Goal: Task Accomplishment & Management: Complete application form

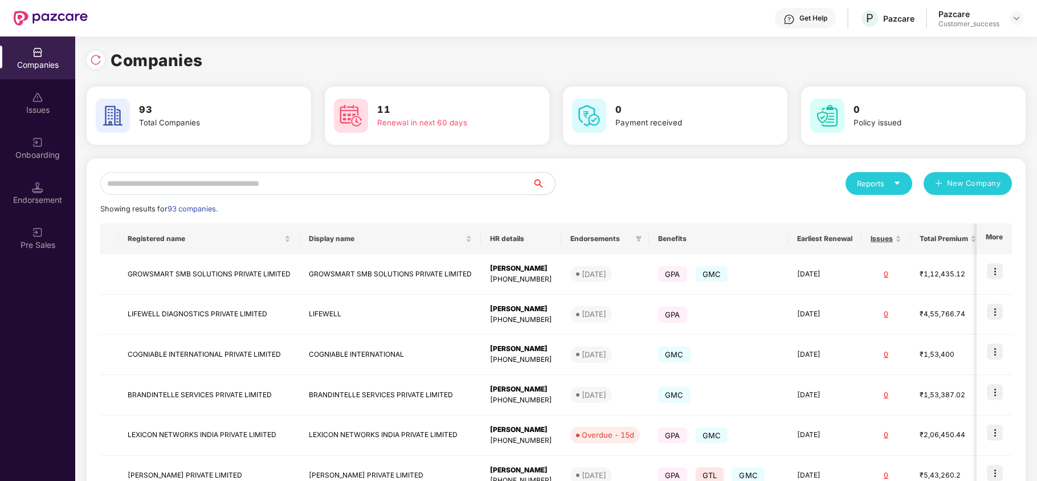
click at [318, 183] on input "text" at bounding box center [316, 183] width 432 height 23
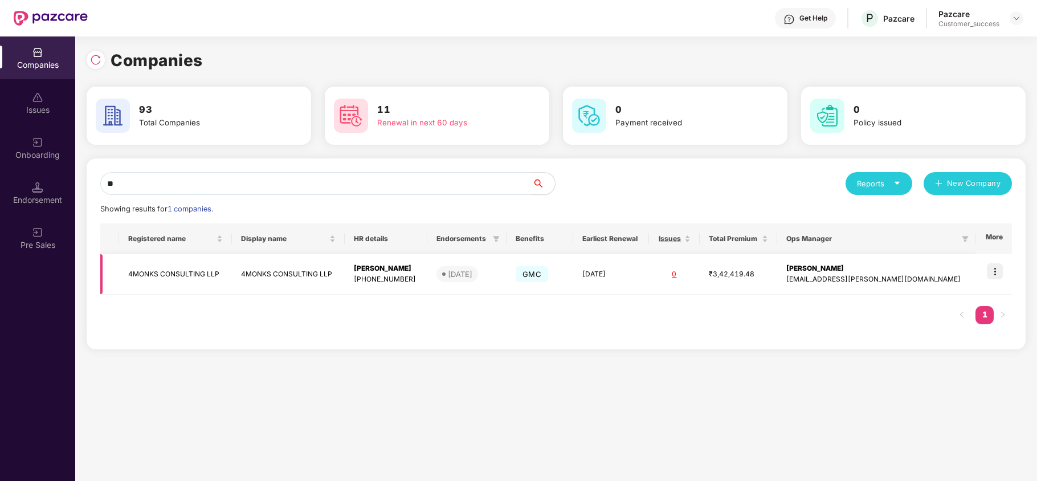
type input "**"
click at [997, 272] on img at bounding box center [995, 271] width 16 height 16
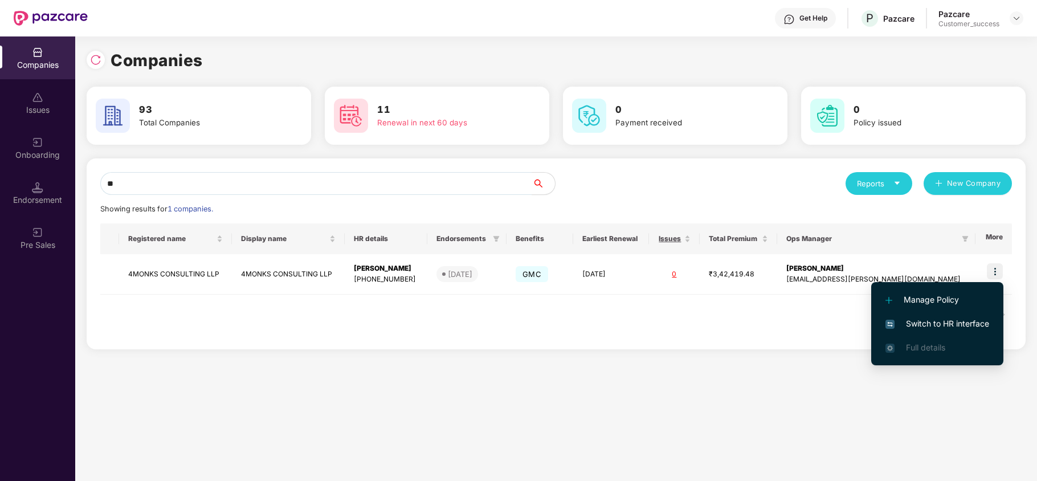
click at [944, 324] on span "Switch to HR interface" at bounding box center [937, 323] width 104 height 13
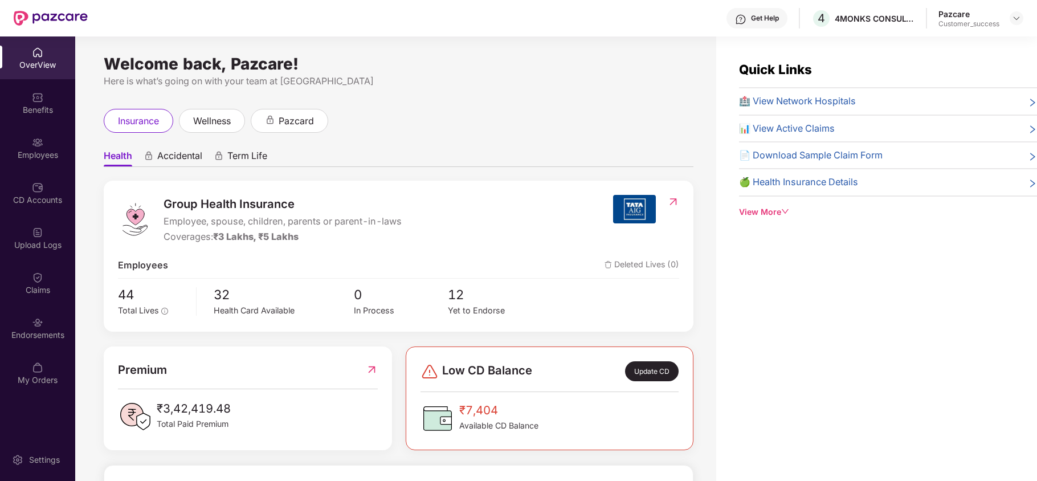
click at [27, 338] on div "Endorsements" at bounding box center [37, 334] width 75 height 11
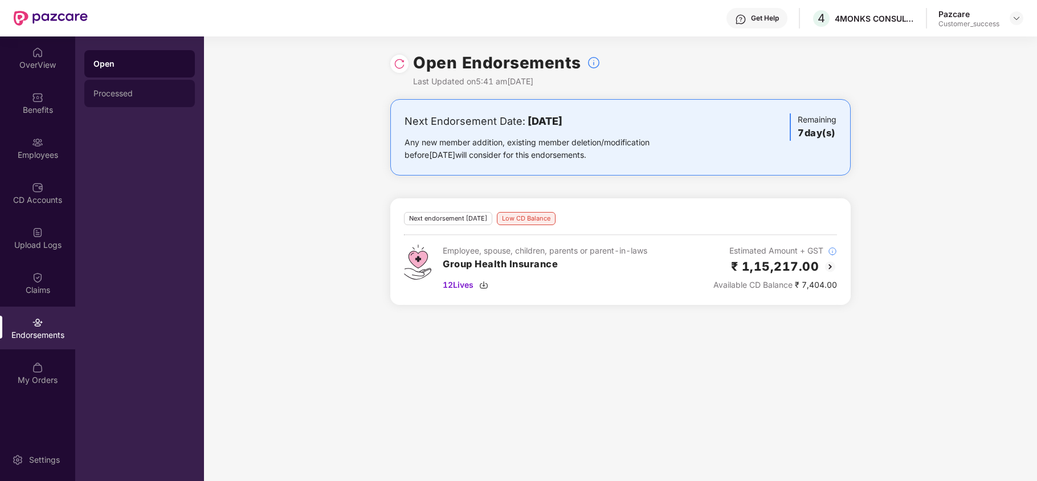
click at [114, 93] on div "Processed" at bounding box center [139, 93] width 92 height 9
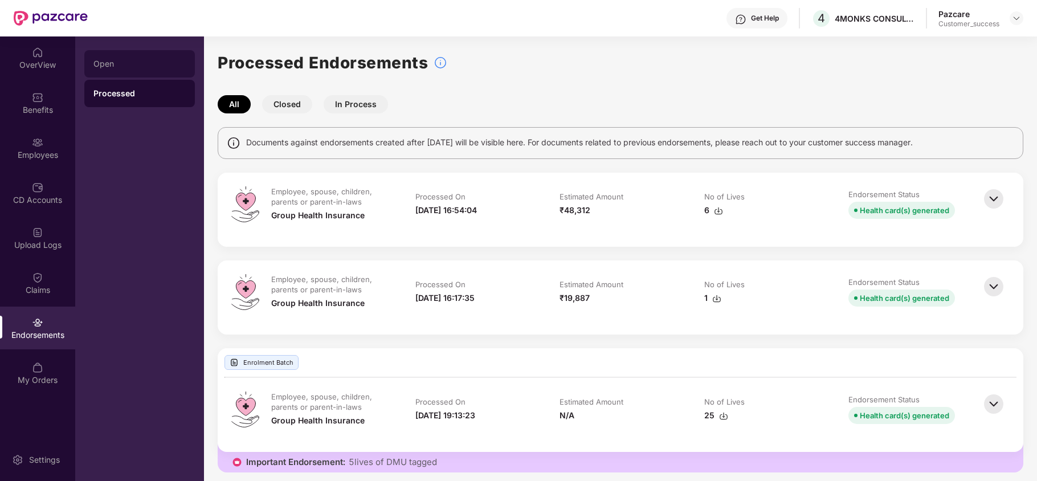
click at [122, 66] on div "Open" at bounding box center [139, 63] width 92 height 9
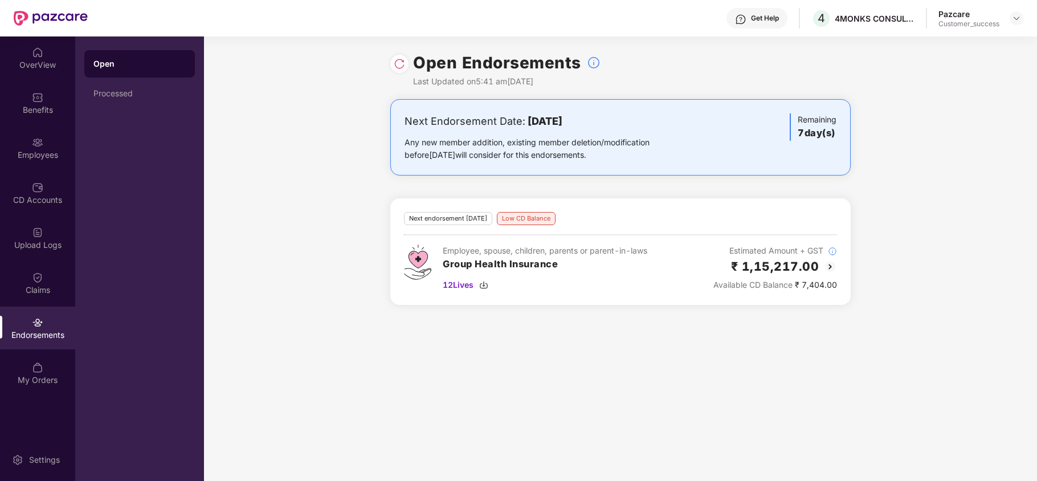
click at [827, 263] on img at bounding box center [830, 267] width 14 height 14
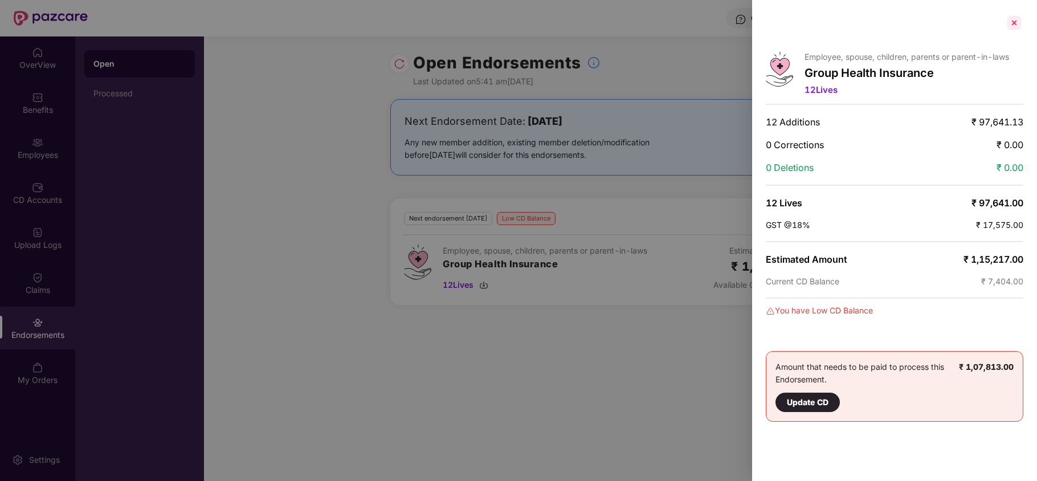
click at [1019, 21] on div at bounding box center [1014, 23] width 18 height 18
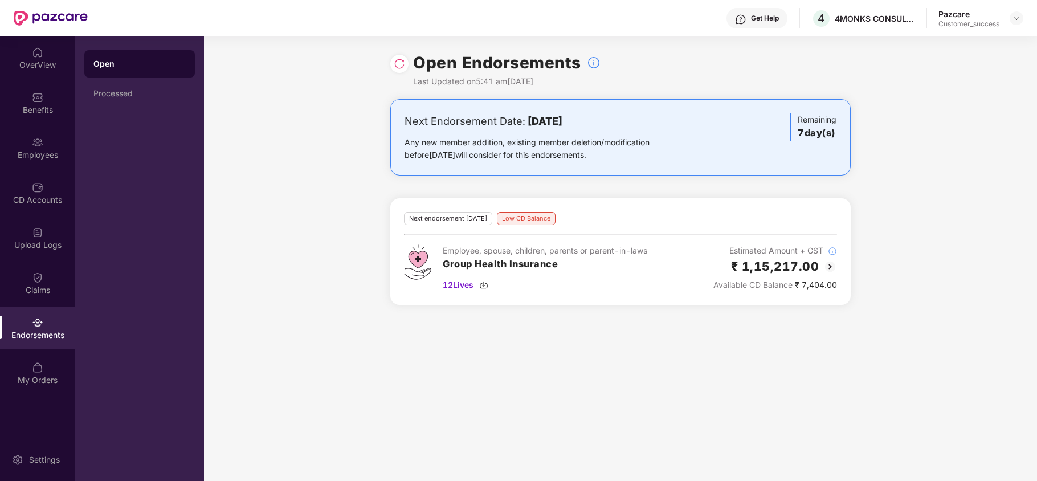
click at [395, 65] on img at bounding box center [399, 63] width 11 height 11
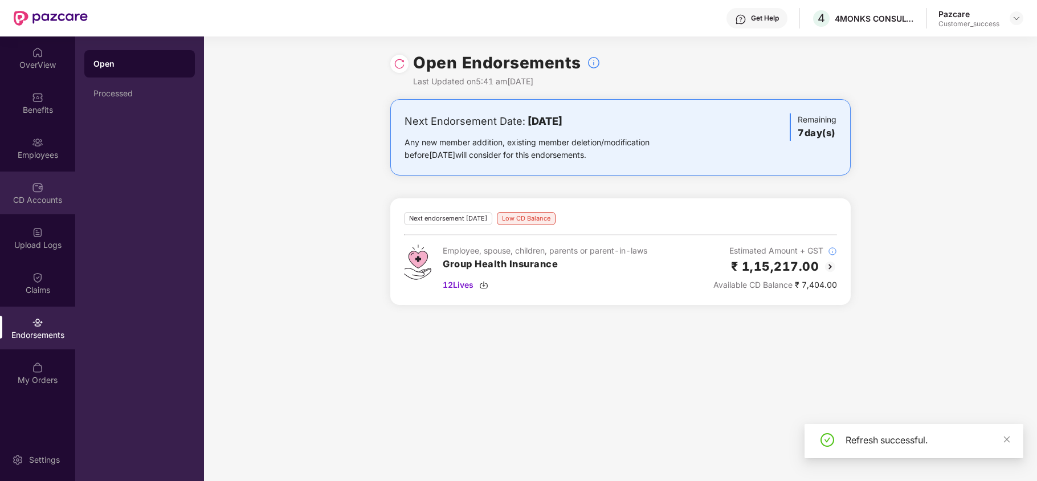
click at [27, 190] on div "CD Accounts" at bounding box center [37, 192] width 75 height 43
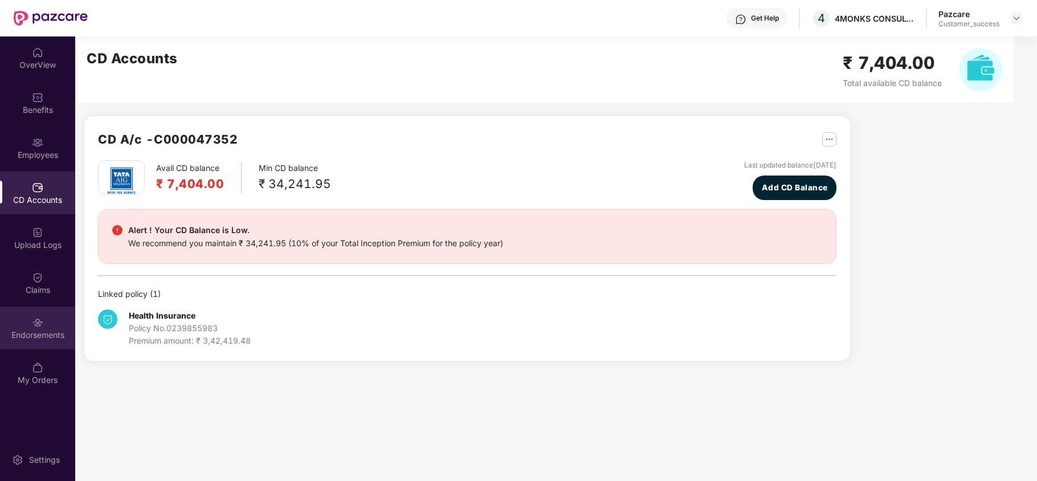
click at [35, 340] on div "Endorsements" at bounding box center [37, 334] width 75 height 11
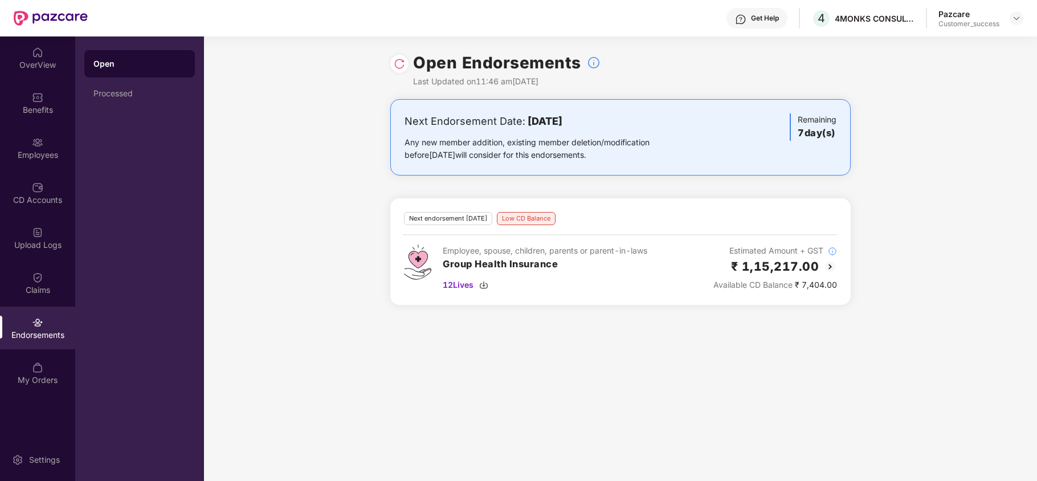
click at [1008, 14] on div "Pazcare Customer_success" at bounding box center [980, 19] width 85 height 20
click at [26, 144] on div "Employees" at bounding box center [37, 147] width 75 height 43
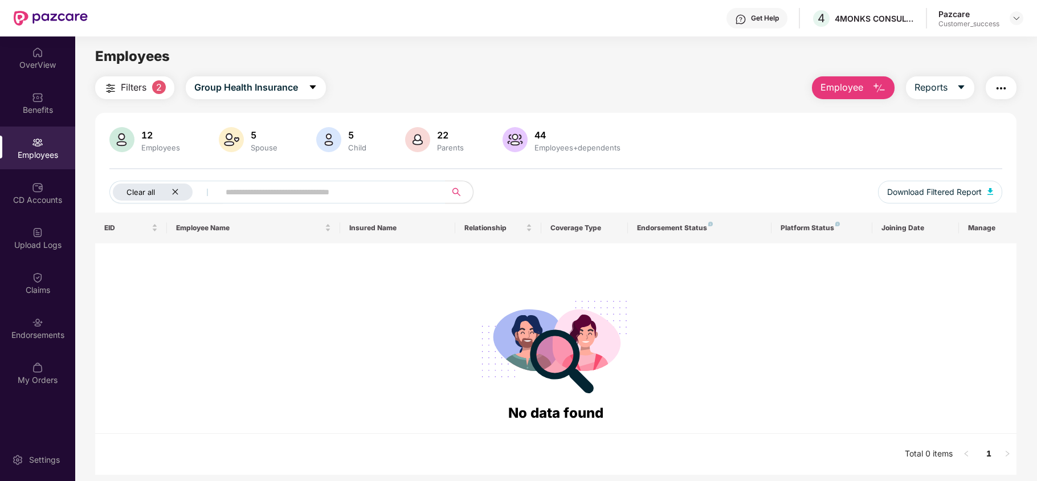
click at [175, 195] on icon "close" at bounding box center [174, 191] width 7 height 7
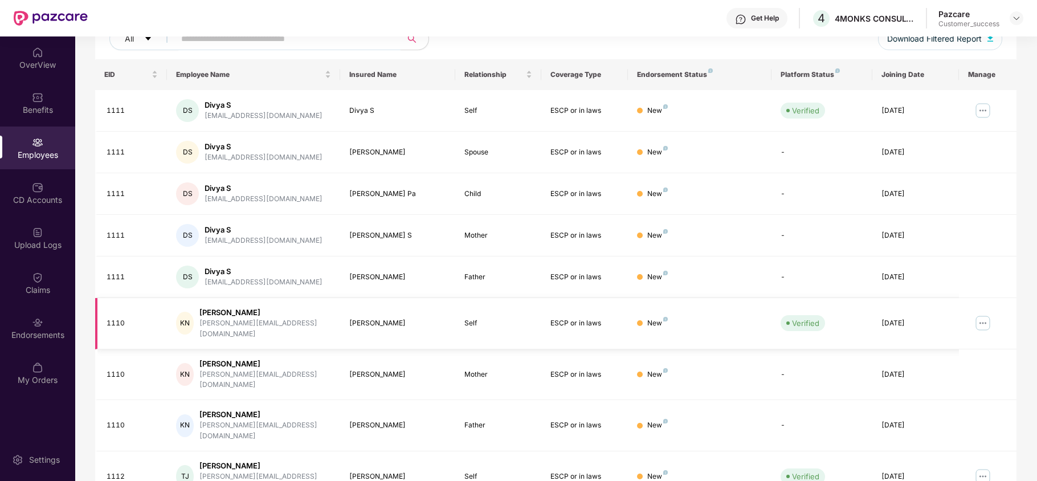
scroll to position [222, 0]
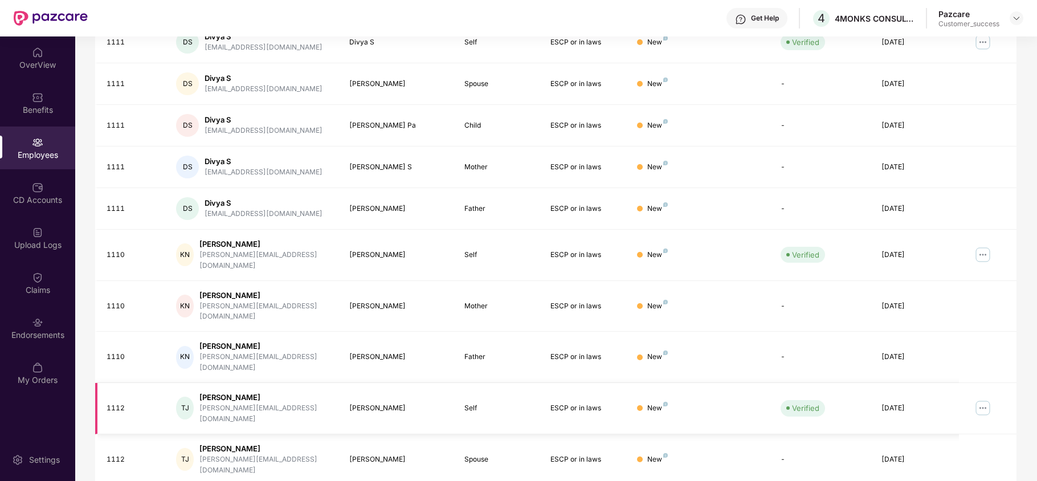
click at [987, 399] on img at bounding box center [982, 408] width 18 height 18
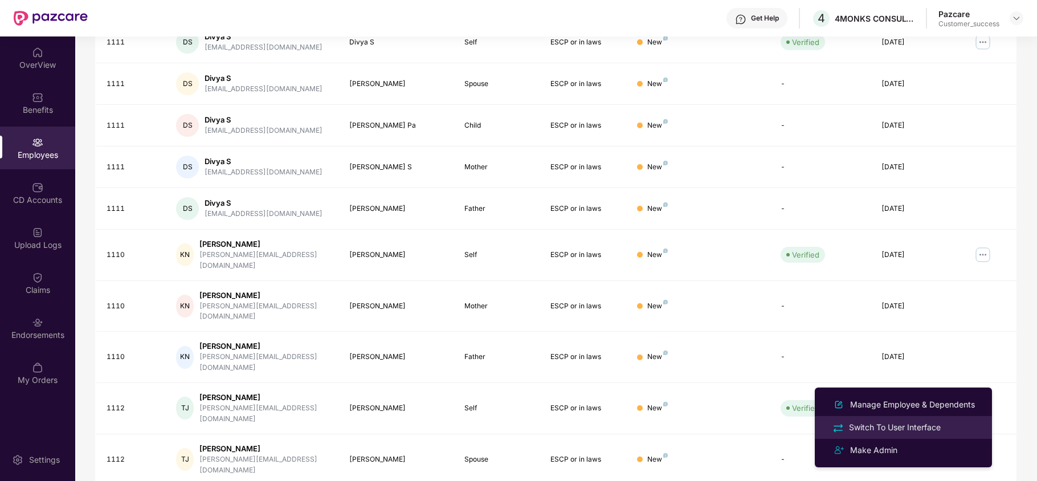
click at [890, 429] on div "Switch To User Interface" at bounding box center [894, 427] width 96 height 13
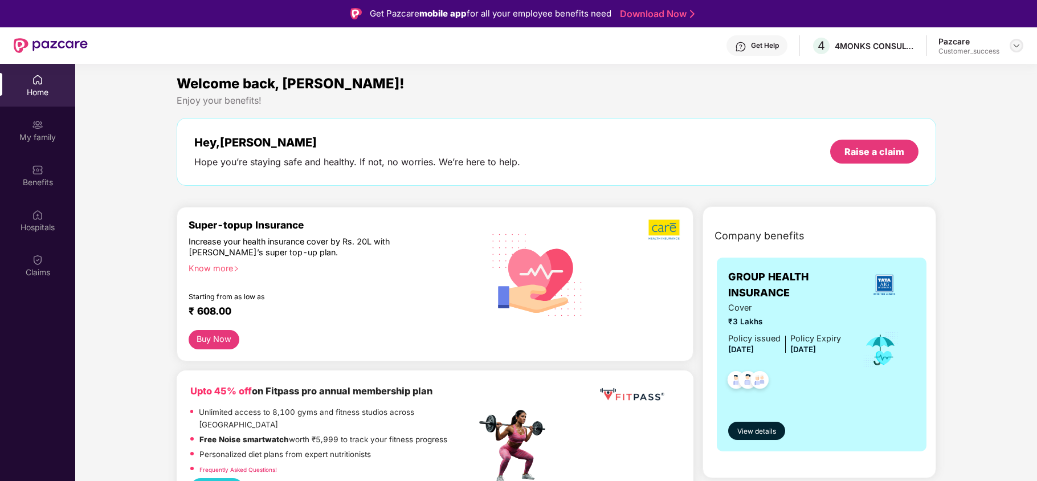
click at [1017, 48] on img at bounding box center [1016, 45] width 9 height 9
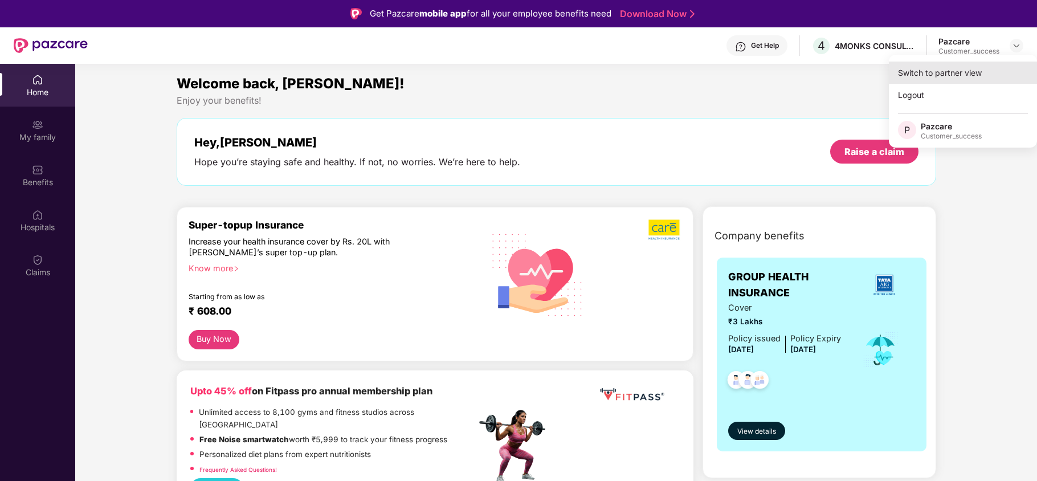
click at [995, 67] on div "Switch to partner view" at bounding box center [963, 73] width 148 height 22
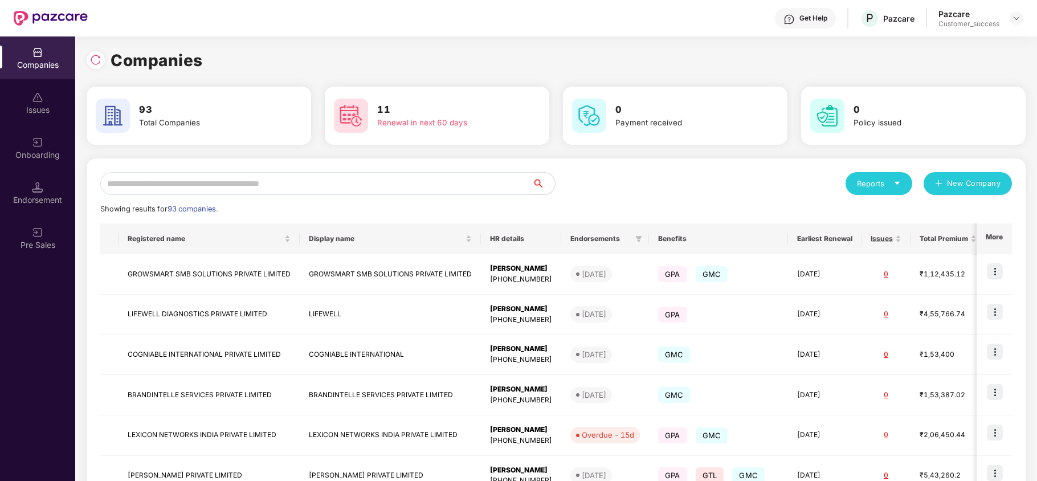
click at [320, 173] on input "text" at bounding box center [316, 183] width 432 height 23
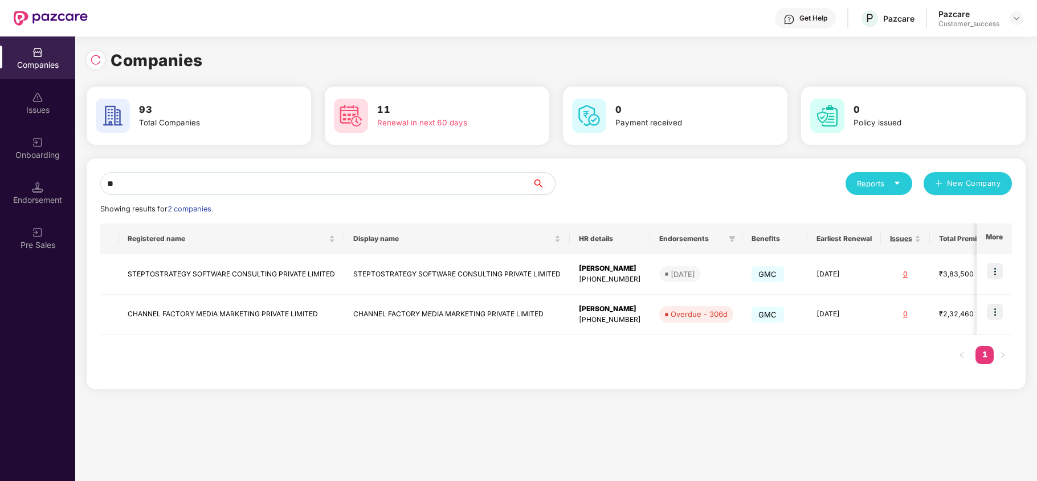
type input "*"
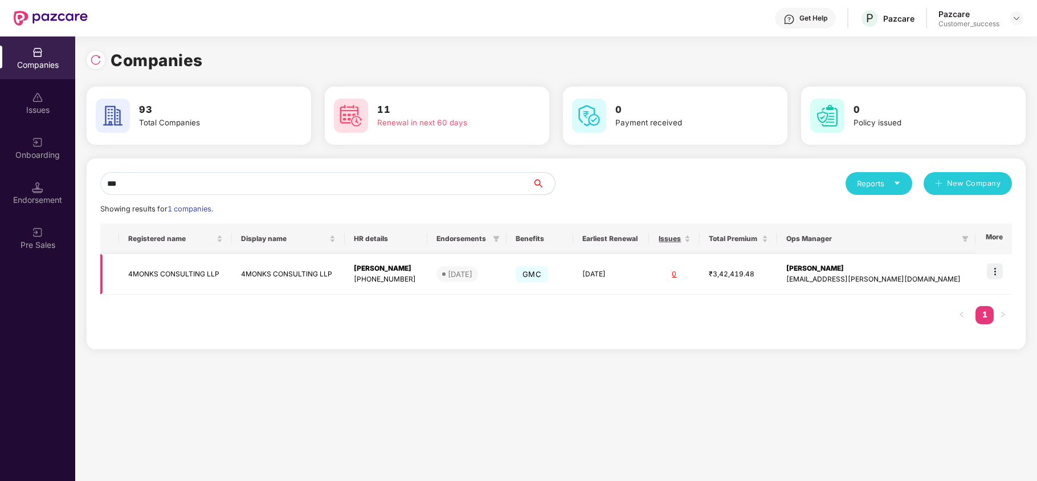
type input "***"
click at [989, 268] on img at bounding box center [995, 271] width 16 height 16
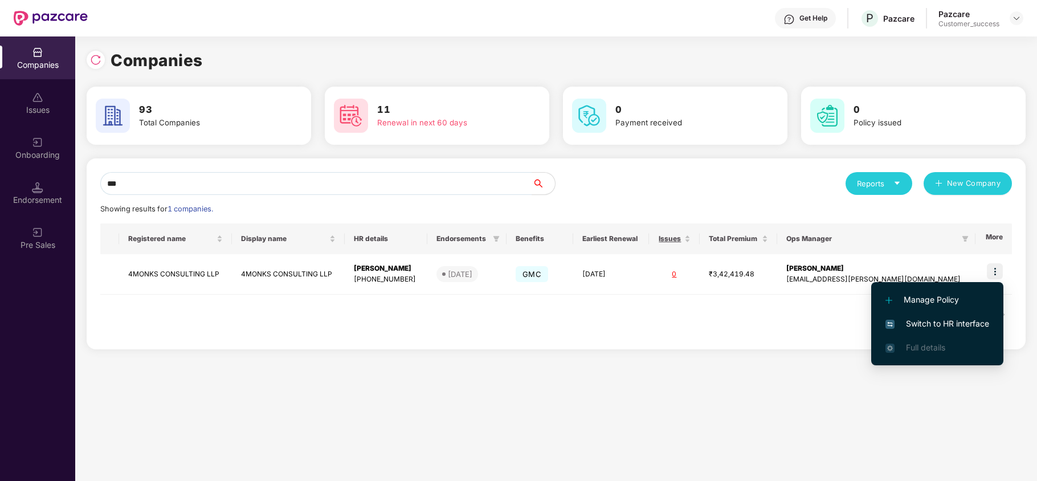
click at [963, 319] on span "Switch to HR interface" at bounding box center [937, 323] width 104 height 13
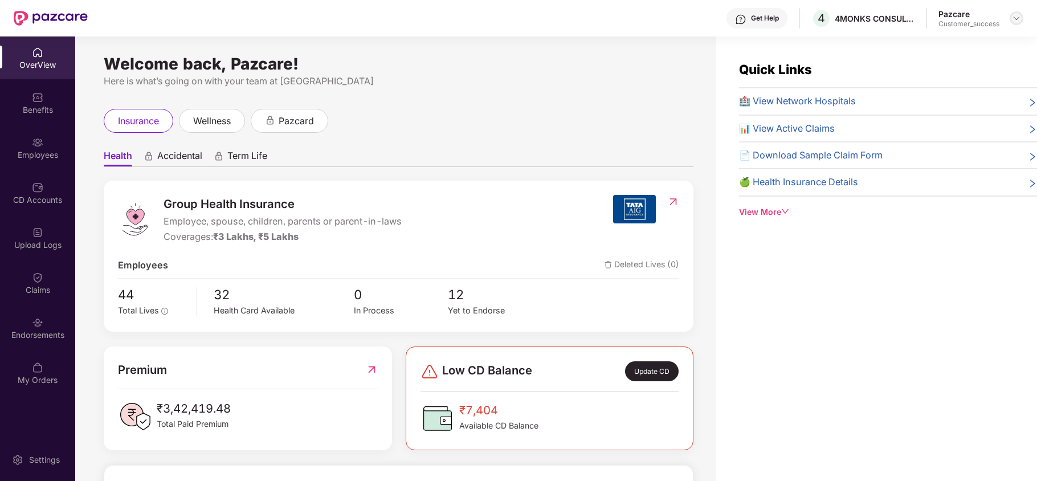
click at [1014, 15] on img at bounding box center [1016, 18] width 9 height 9
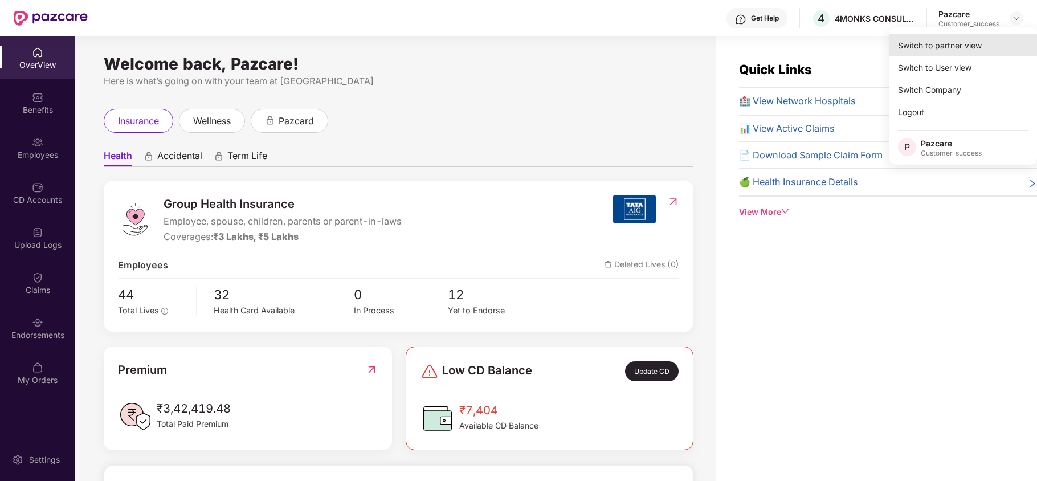
click at [989, 35] on div "Switch to partner view" at bounding box center [963, 45] width 148 height 22
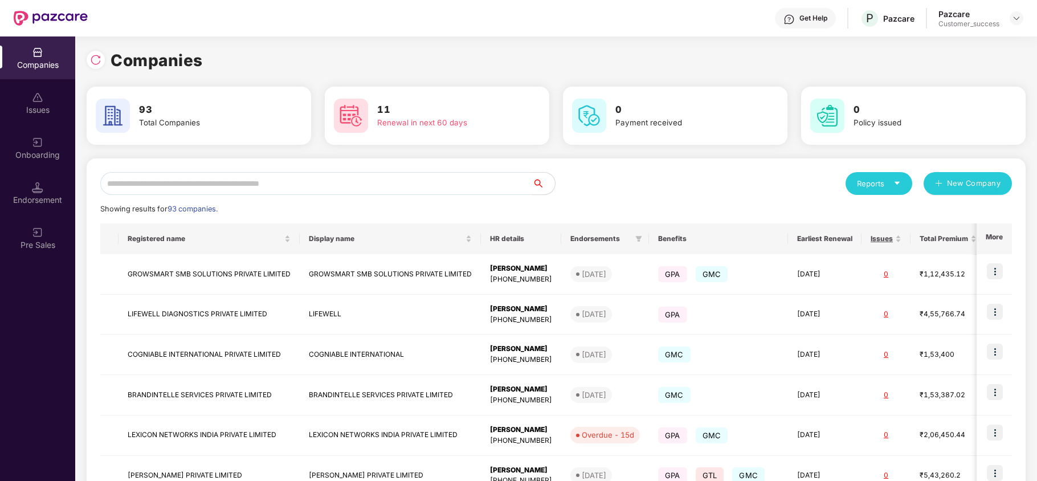
click at [298, 174] on input "text" at bounding box center [316, 183] width 432 height 23
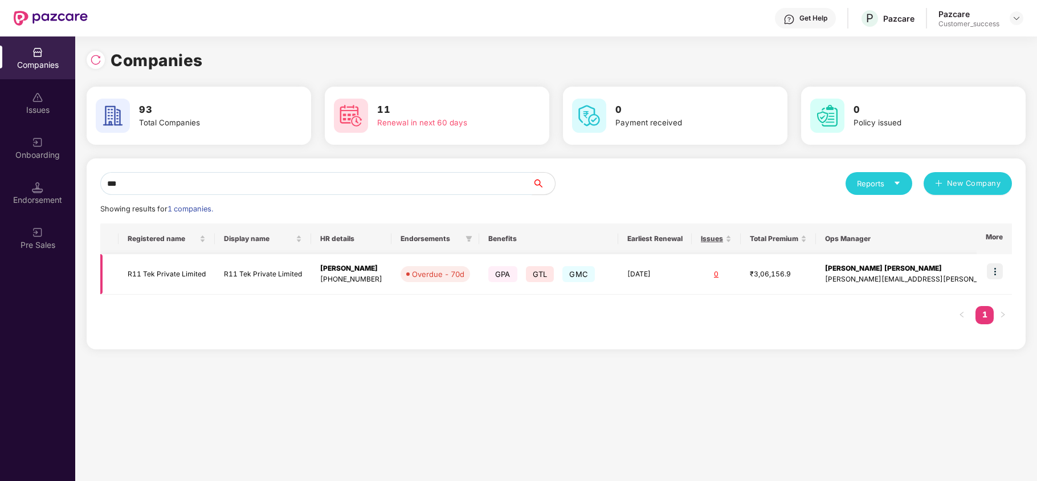
type input "***"
click at [992, 272] on img at bounding box center [995, 271] width 16 height 16
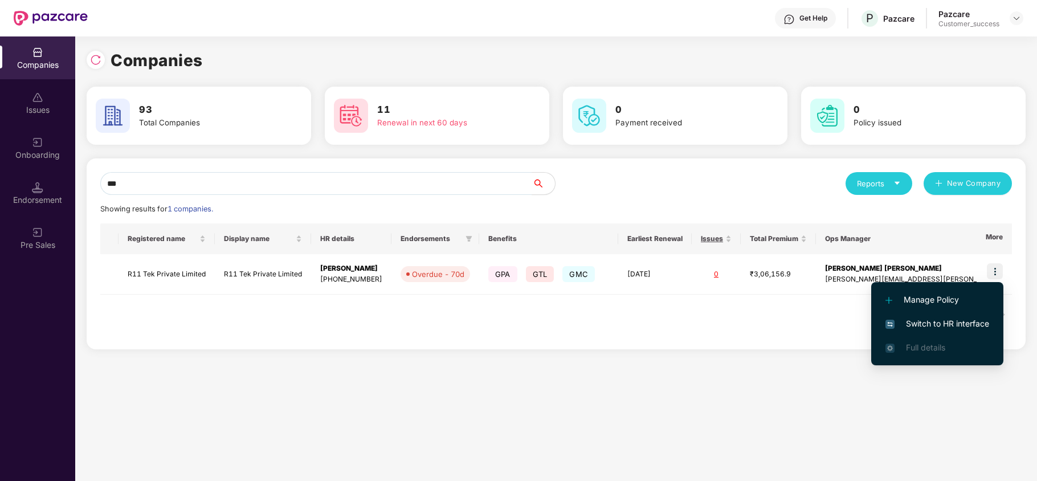
click at [955, 319] on span "Switch to HR interface" at bounding box center [937, 323] width 104 height 13
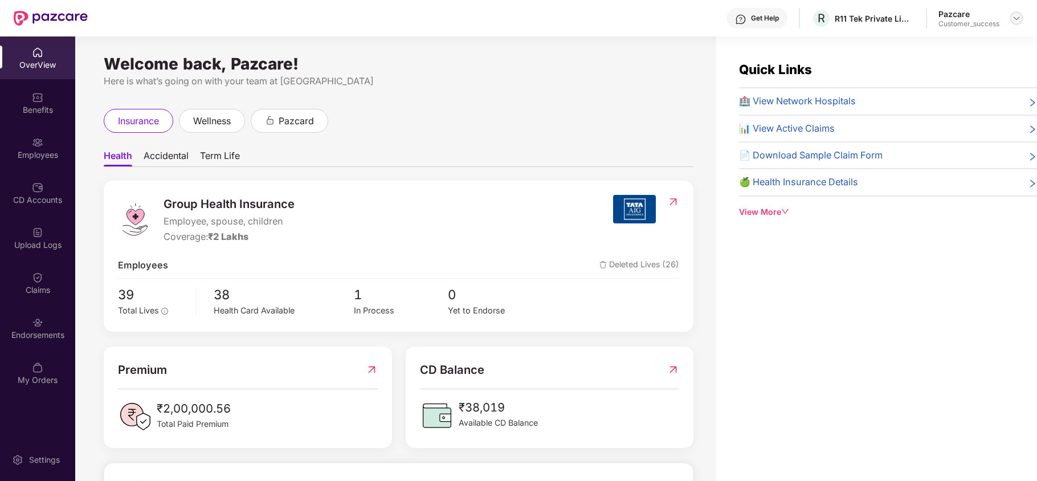
click at [1013, 17] on img at bounding box center [1016, 18] width 9 height 9
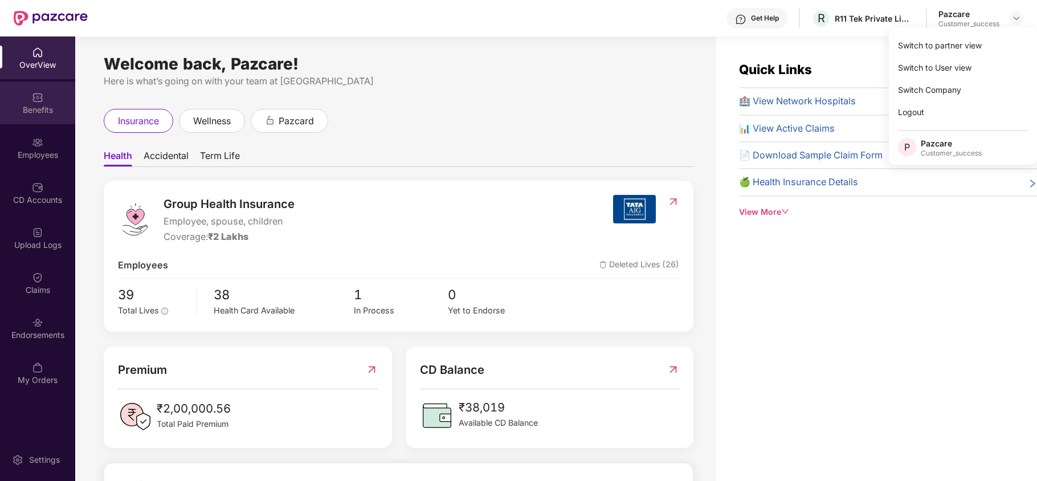
click at [40, 104] on div "Benefits" at bounding box center [37, 109] width 75 height 11
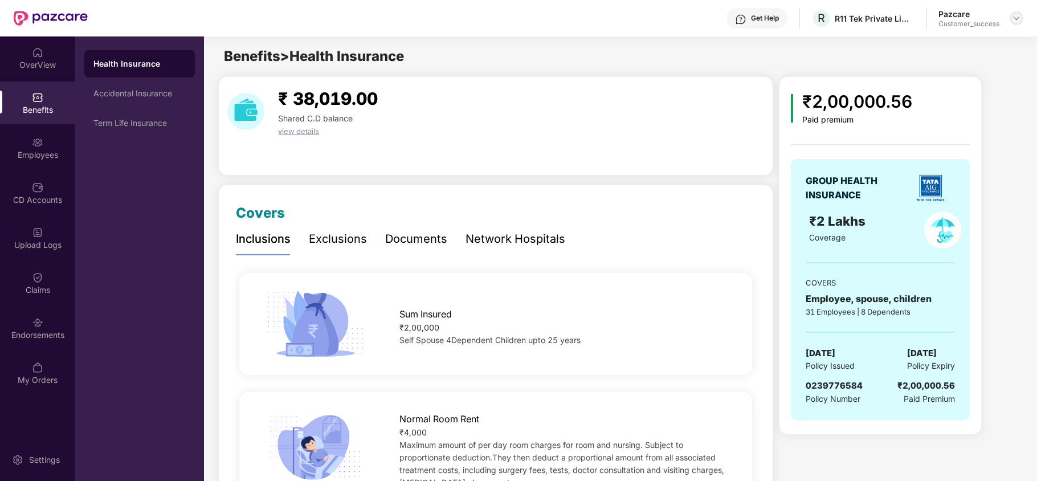
click at [1021, 14] on div at bounding box center [1016, 18] width 14 height 14
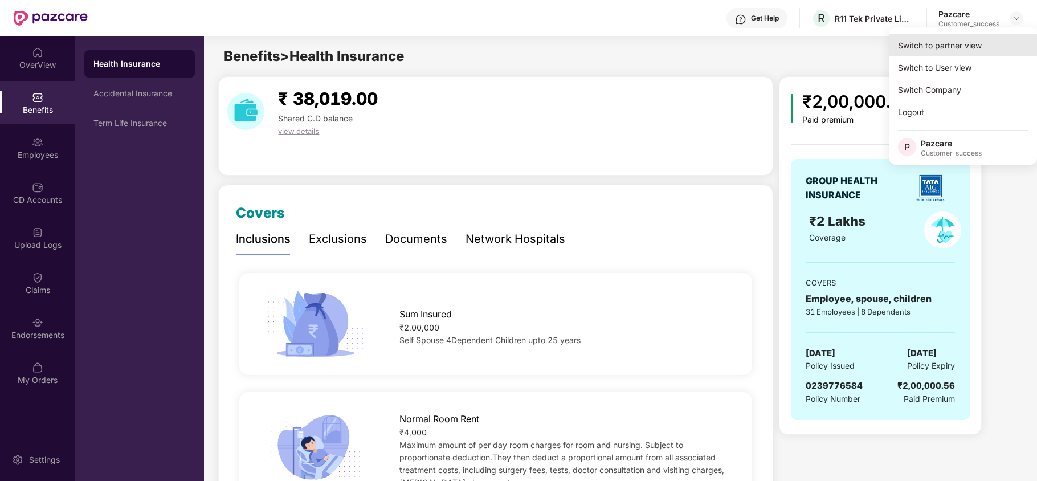
click at [964, 43] on div "Switch to partner view" at bounding box center [963, 45] width 148 height 22
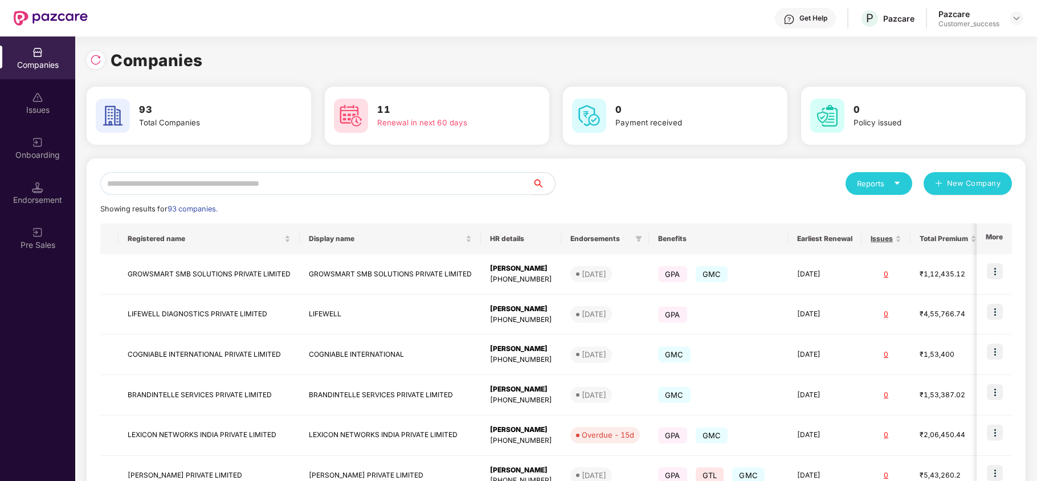
click at [260, 191] on input "text" at bounding box center [316, 183] width 432 height 23
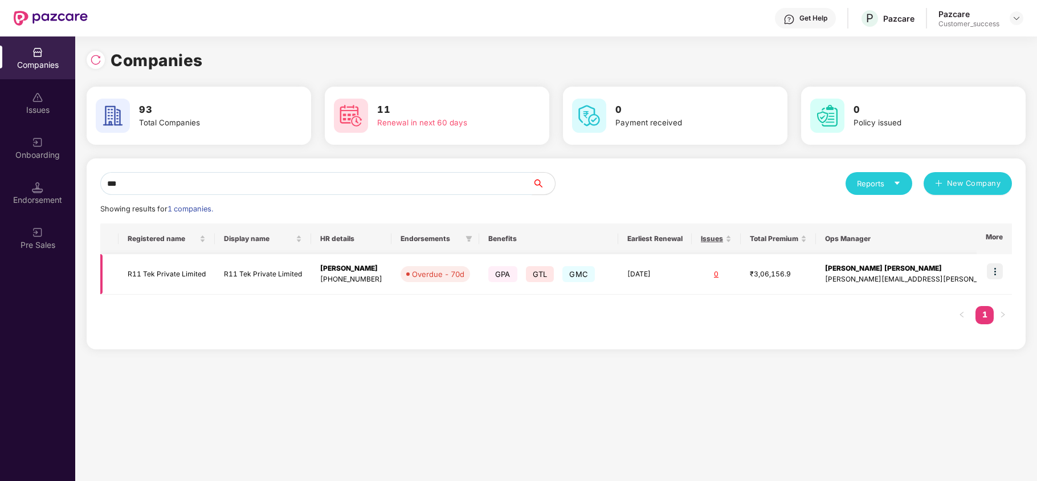
type input "***"
drag, startPoint x: 124, startPoint y: 279, endPoint x: 395, endPoint y: 283, distance: 271.7
click at [395, 283] on tr "R11 Tek Private Limited R11 Tek Private Limited Anoop Kumar +917827501398 Overd…" at bounding box center [600, 274] width 1000 height 40
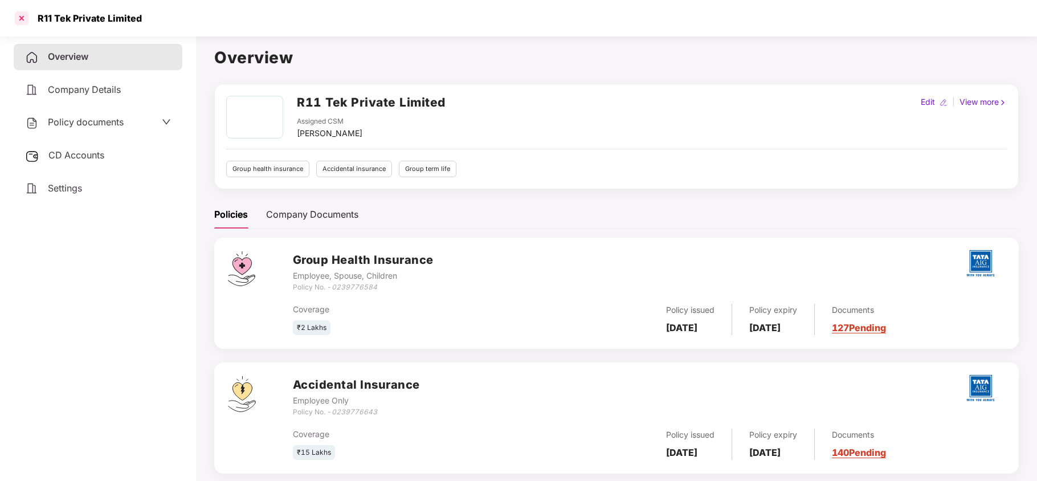
click at [23, 14] on div at bounding box center [22, 18] width 18 height 18
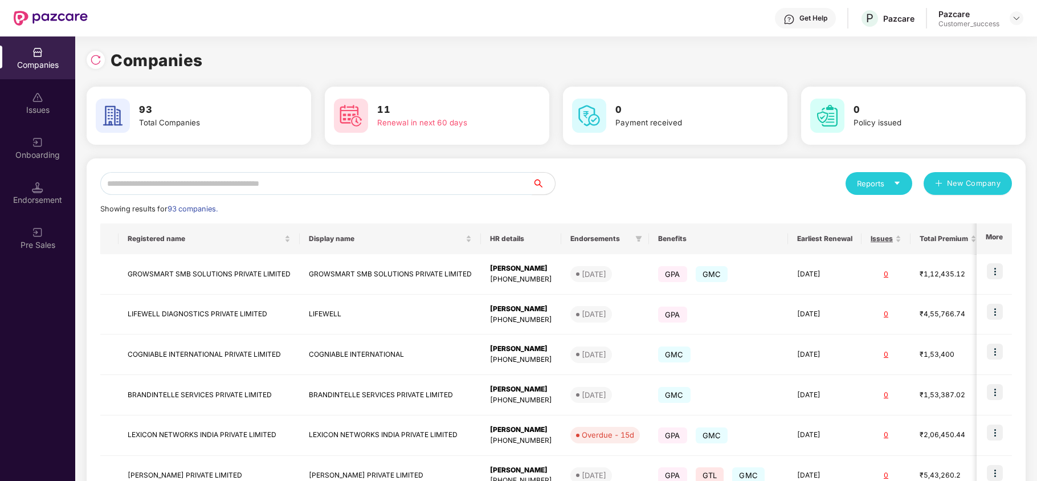
click at [283, 191] on input "text" at bounding box center [316, 183] width 432 height 23
click at [343, 175] on input "text" at bounding box center [316, 183] width 432 height 23
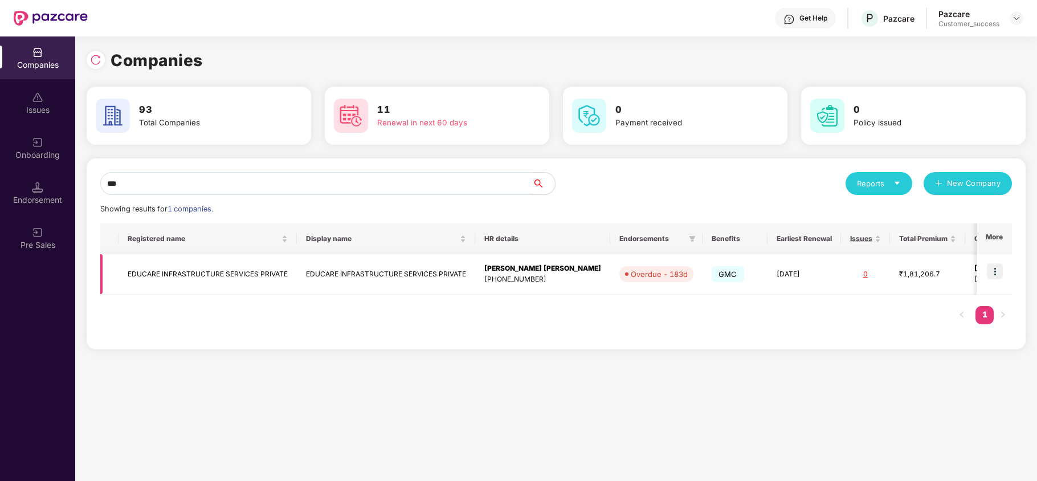
type input "***"
click at [999, 272] on img at bounding box center [995, 271] width 16 height 16
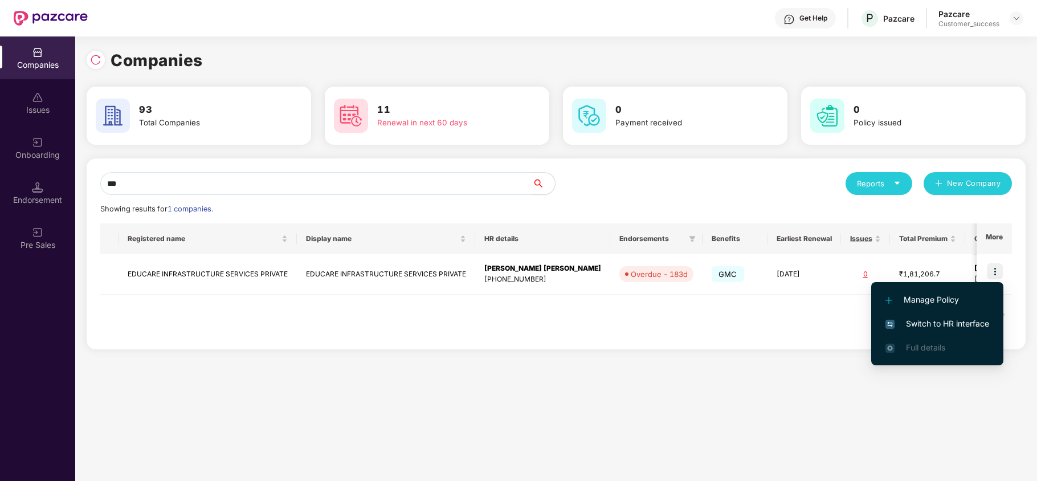
click at [955, 320] on span "Switch to HR interface" at bounding box center [937, 323] width 104 height 13
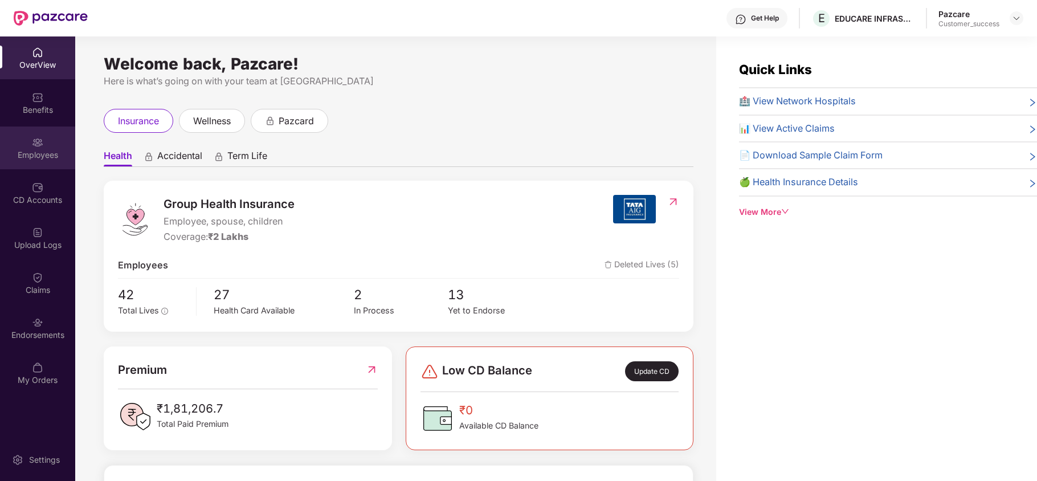
click at [14, 153] on div "Employees" at bounding box center [37, 154] width 75 height 11
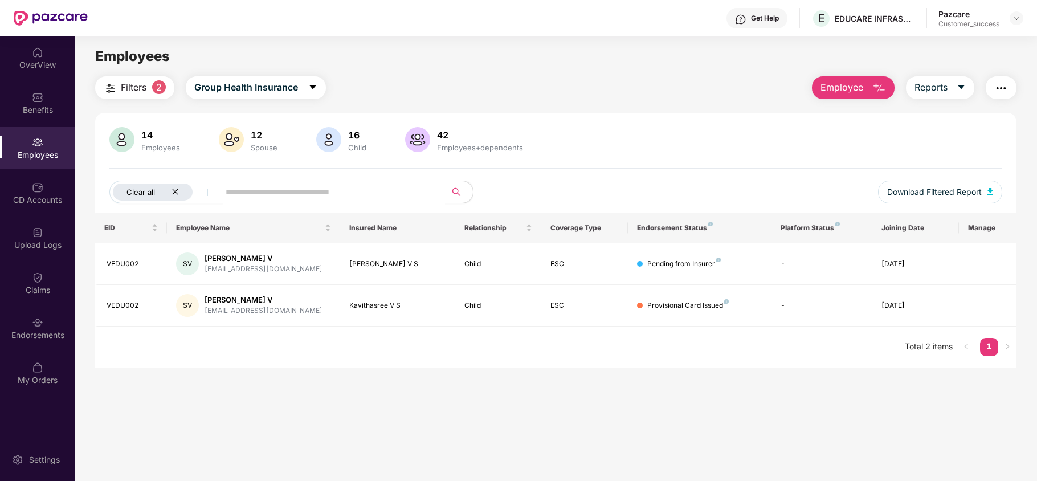
click at [173, 190] on icon "close" at bounding box center [175, 192] width 6 height 6
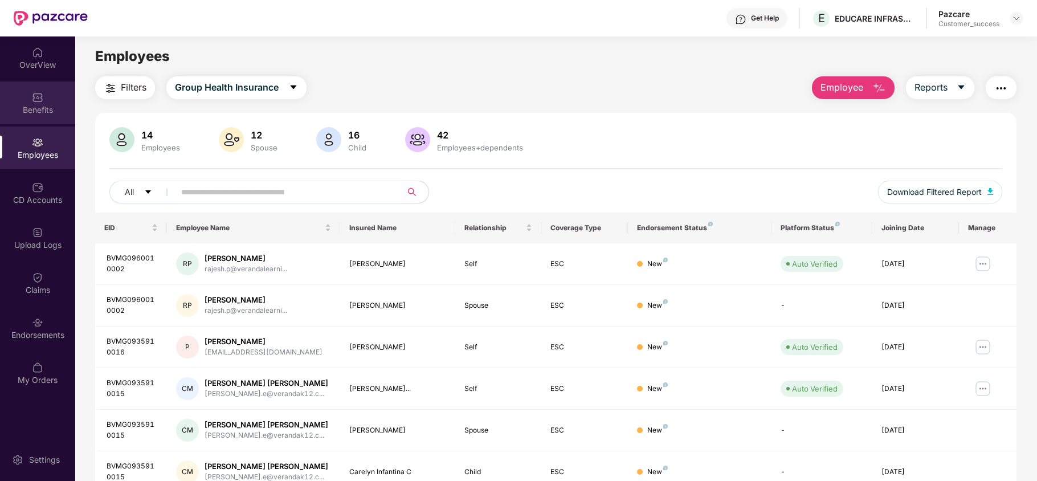
click at [30, 89] on div "Benefits" at bounding box center [37, 102] width 75 height 43
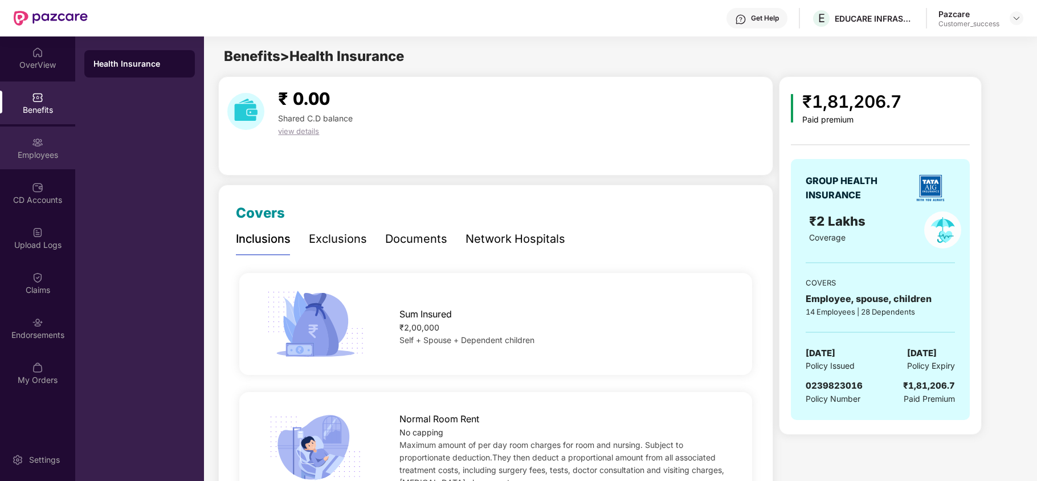
click at [38, 153] on div "Employees" at bounding box center [37, 154] width 75 height 11
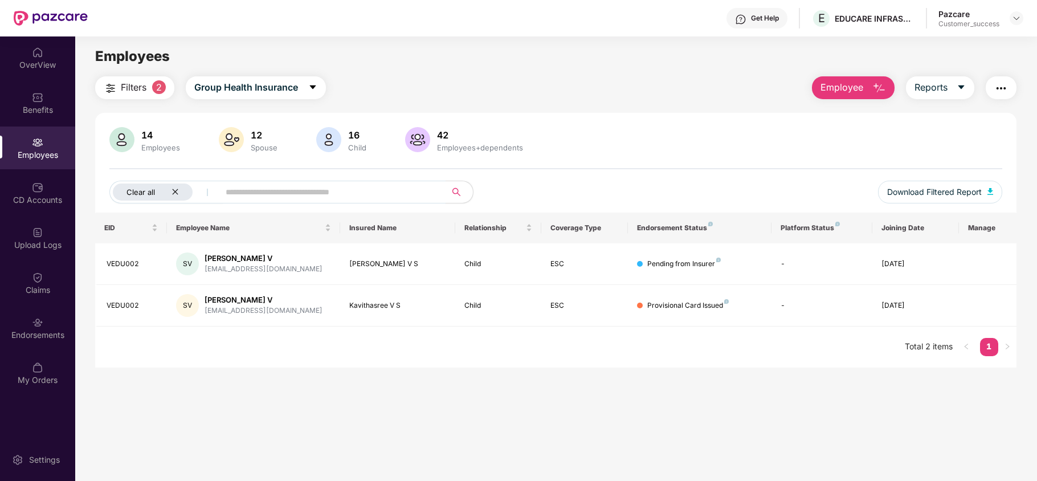
click at [176, 191] on icon "close" at bounding box center [174, 191] width 7 height 7
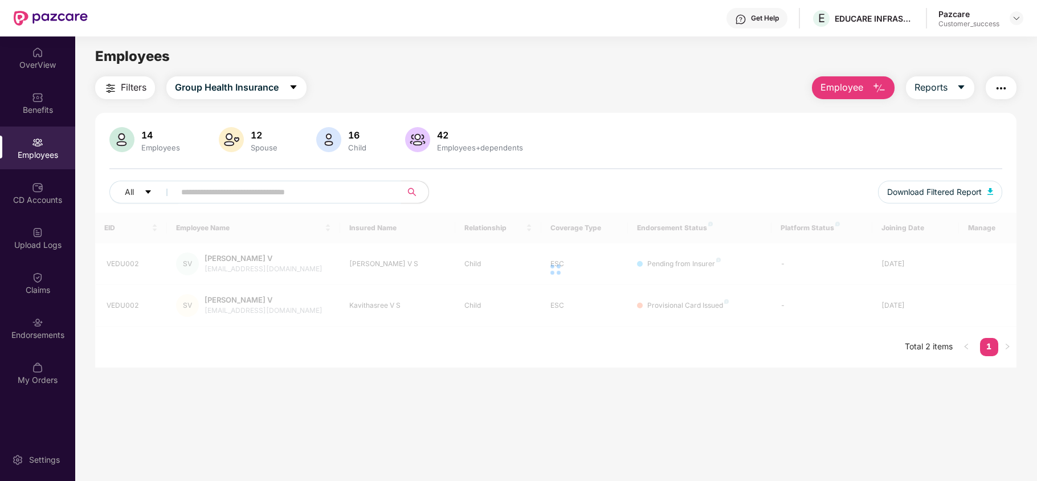
click at [176, 191] on span at bounding box center [284, 192] width 234 height 23
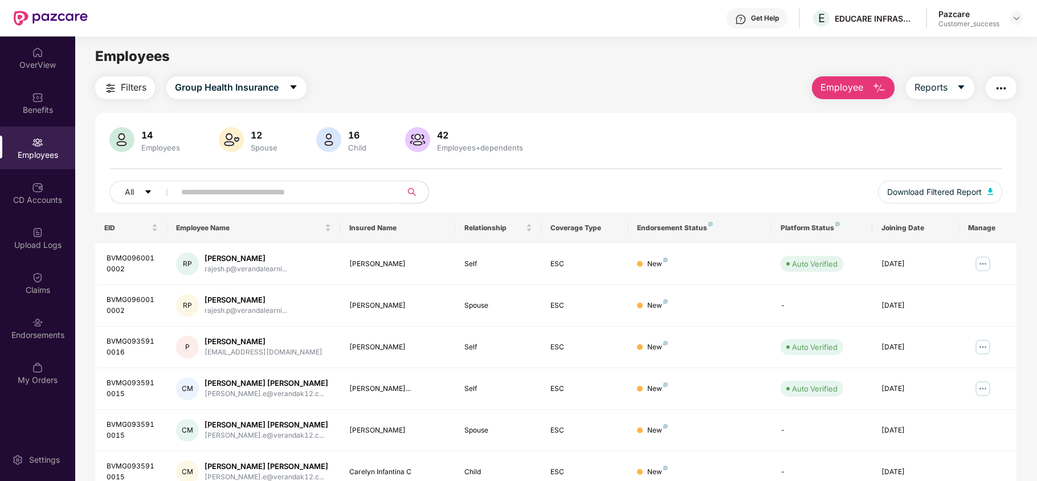
click at [860, 73] on main "Employees Filters Group Health Insurance Employee Reports 14 Employees 12 Spous…" at bounding box center [555, 276] width 961 height 481
click at [850, 89] on span "Employee" at bounding box center [841, 87] width 43 height 14
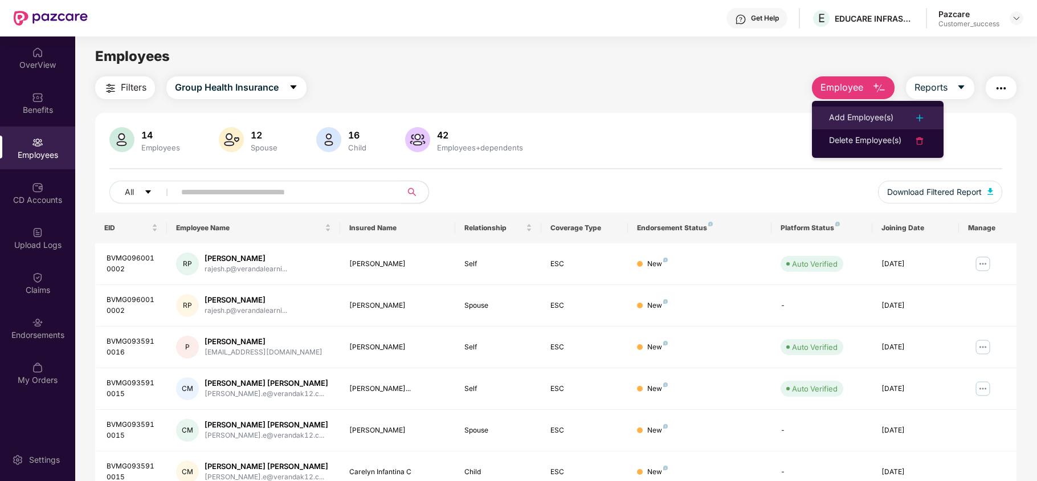
click at [834, 112] on div "Add Employee(s)" at bounding box center [861, 118] width 64 height 14
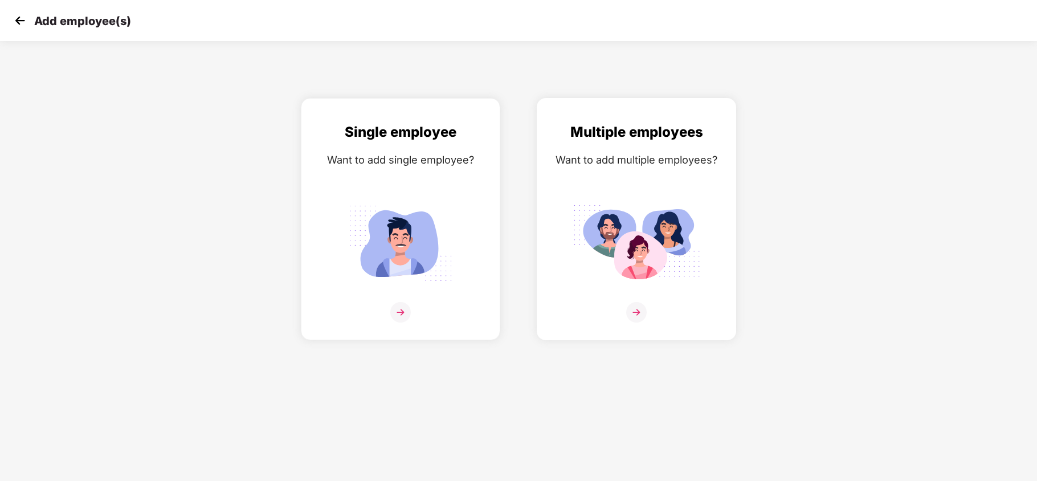
click at [655, 191] on div "Multiple employees Want to add multiple employees?" at bounding box center [636, 228] width 175 height 215
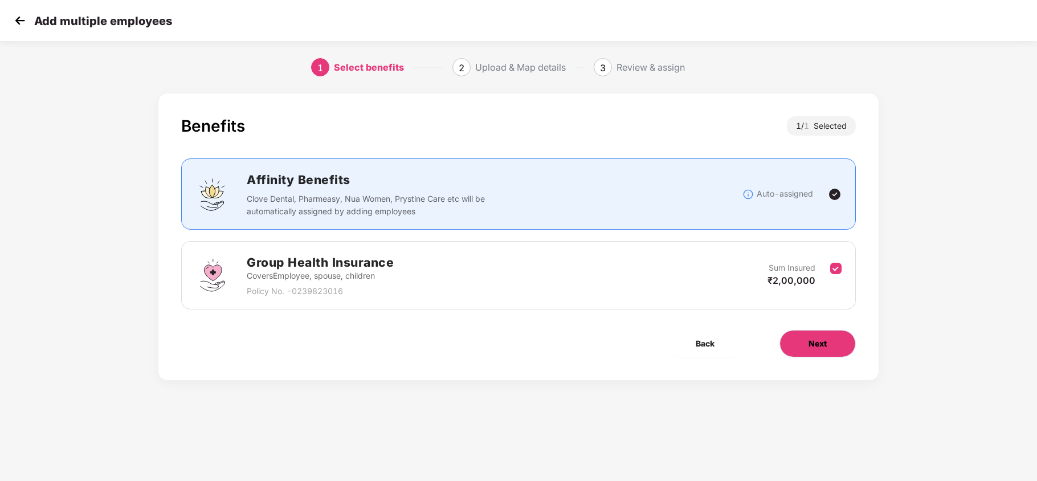
click at [801, 355] on button "Next" at bounding box center [817, 343] width 76 height 27
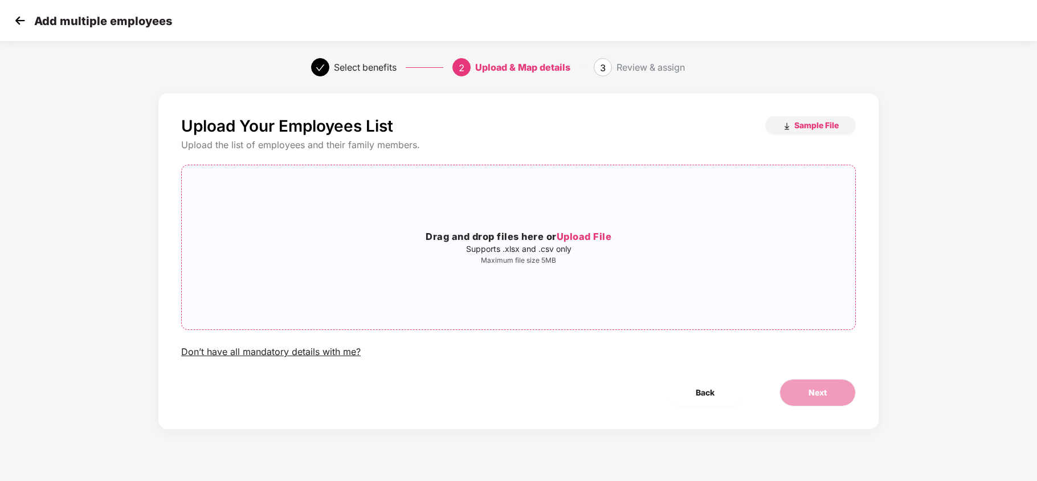
click at [594, 226] on div "Drag and drop files here or Upload File Supports .xlsx and .csv only Maximum fi…" at bounding box center [518, 247] width 673 height 146
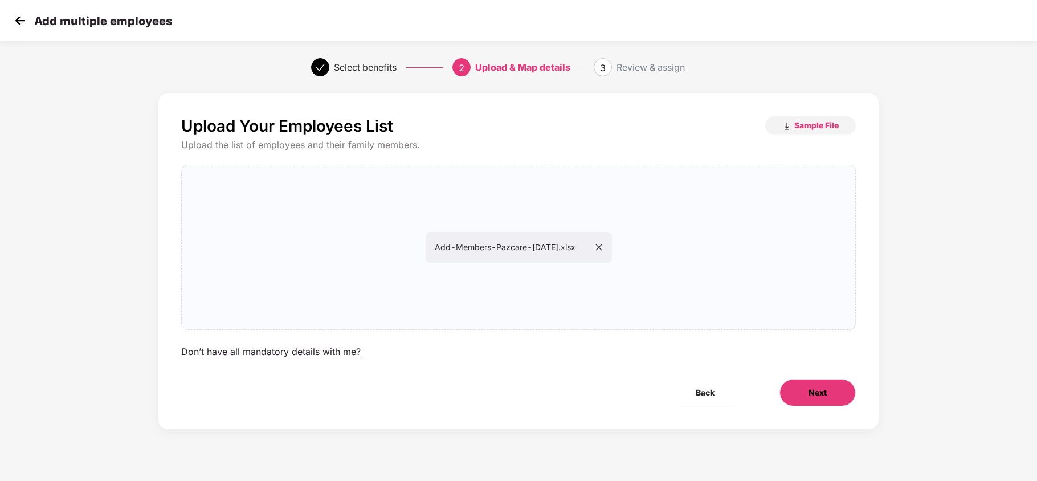
click at [823, 402] on button "Next" at bounding box center [817, 392] width 76 height 27
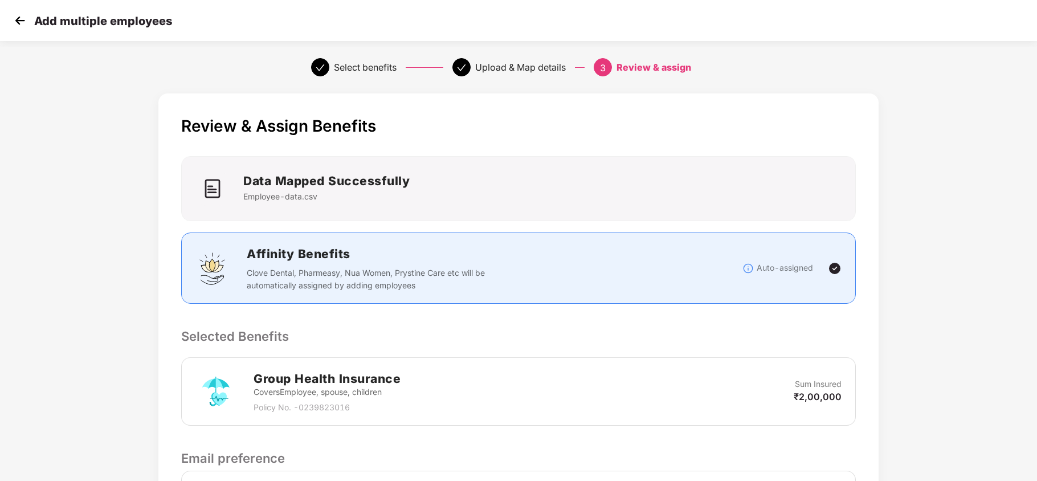
scroll to position [156, 0]
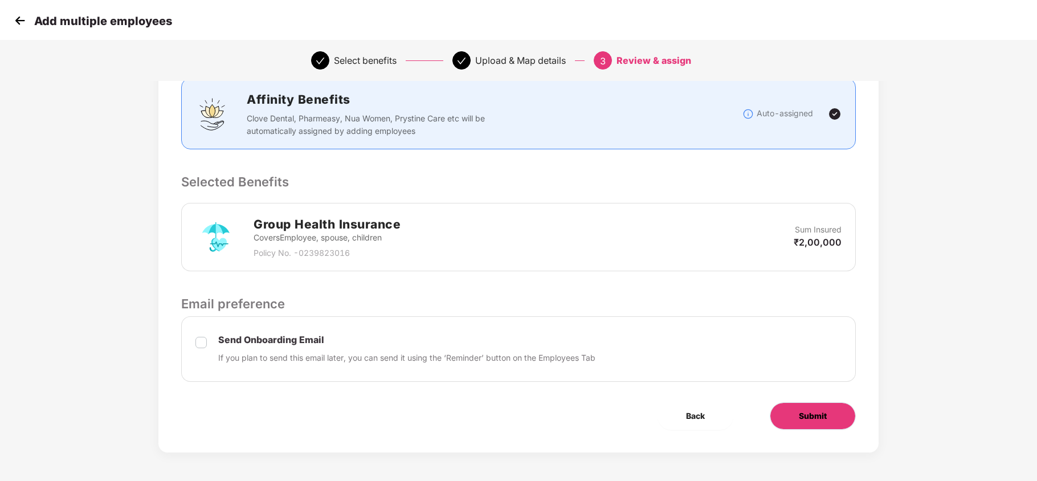
click at [819, 427] on button "Submit" at bounding box center [813, 415] width 86 height 27
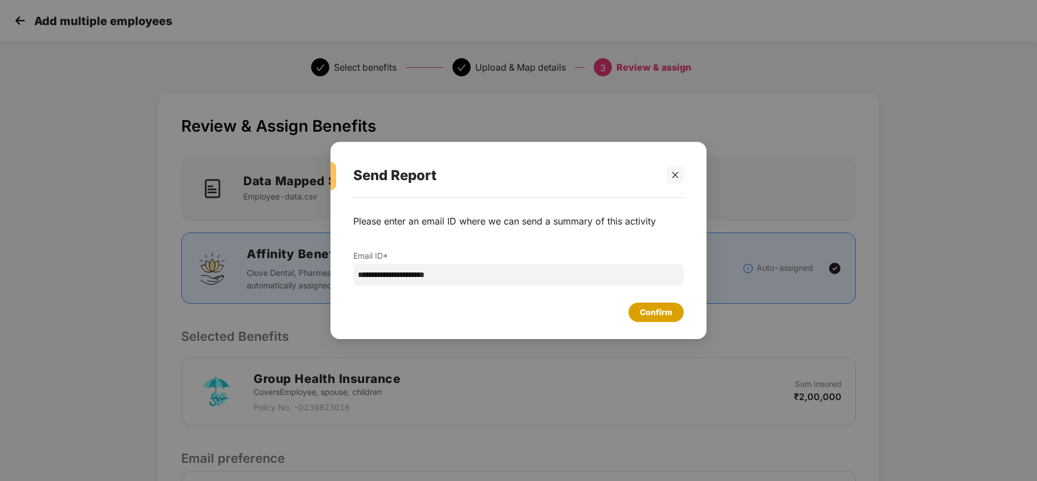
click at [673, 316] on div "Confirm" at bounding box center [655, 311] width 55 height 19
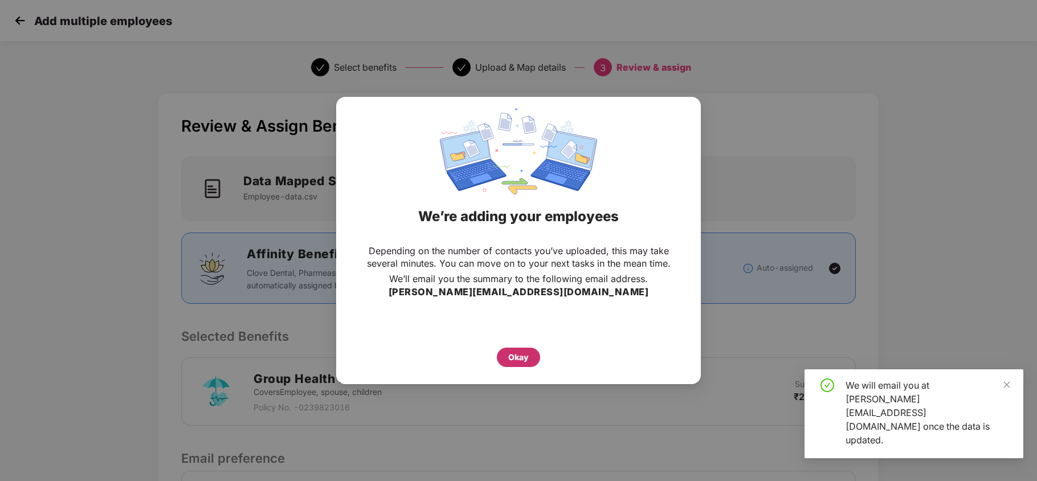
click at [510, 350] on div "Okay" at bounding box center [518, 356] width 43 height 19
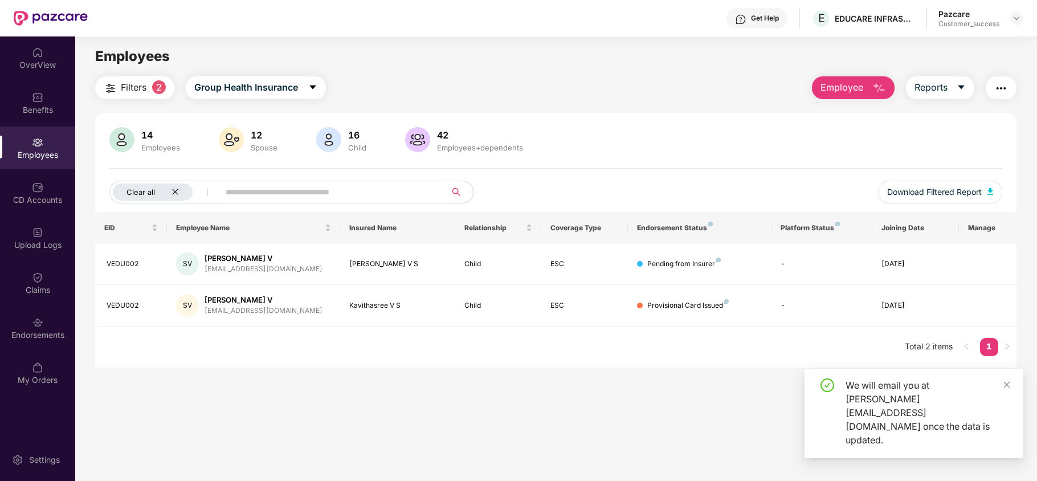
click at [178, 193] on icon "close" at bounding box center [174, 191] width 7 height 7
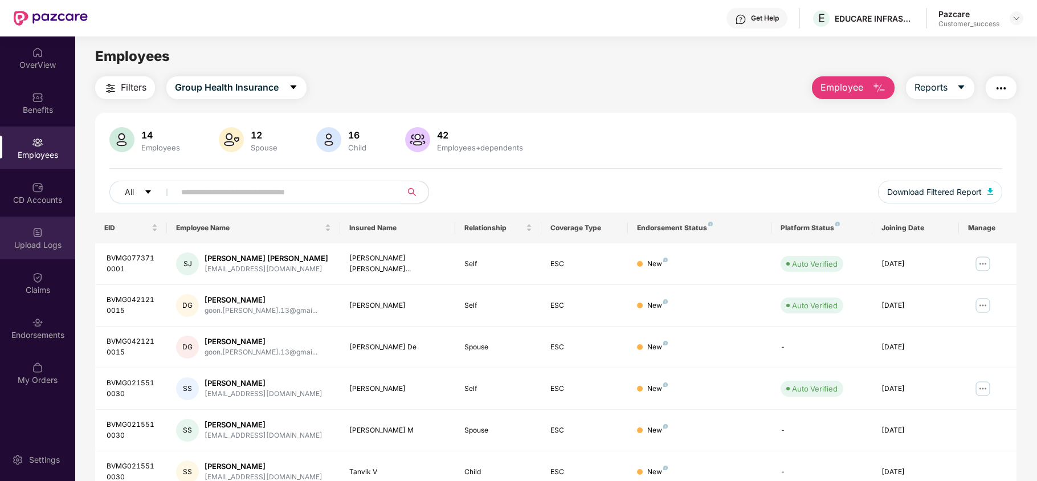
click at [36, 230] on img at bounding box center [37, 232] width 11 height 11
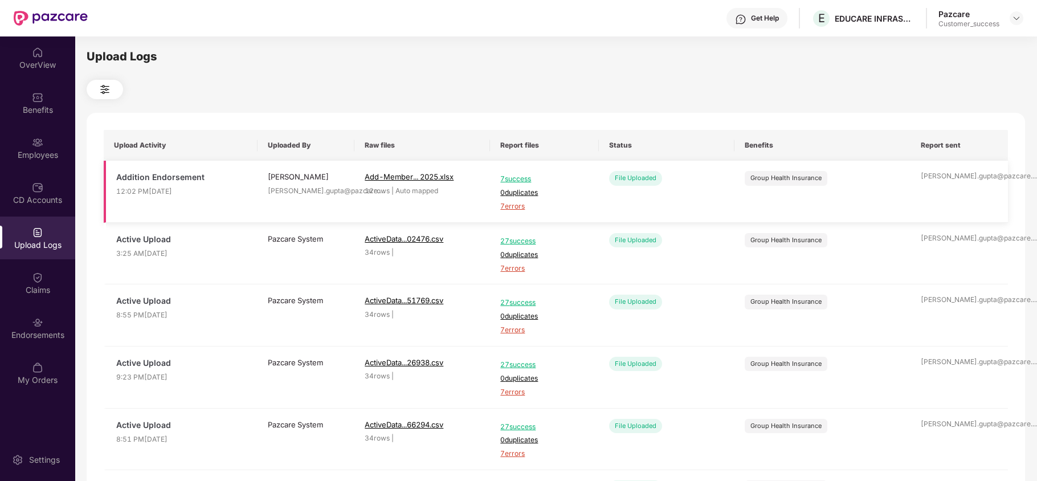
click at [517, 211] on span "7 errors" at bounding box center [544, 206] width 88 height 11
click at [30, 112] on div "Benefits" at bounding box center [37, 109] width 75 height 11
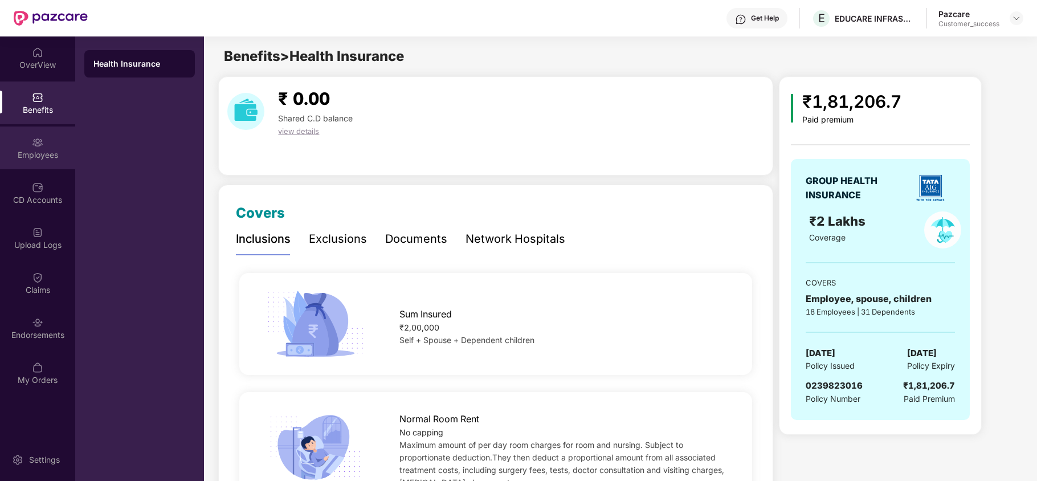
click at [12, 144] on div "Employees" at bounding box center [37, 147] width 75 height 43
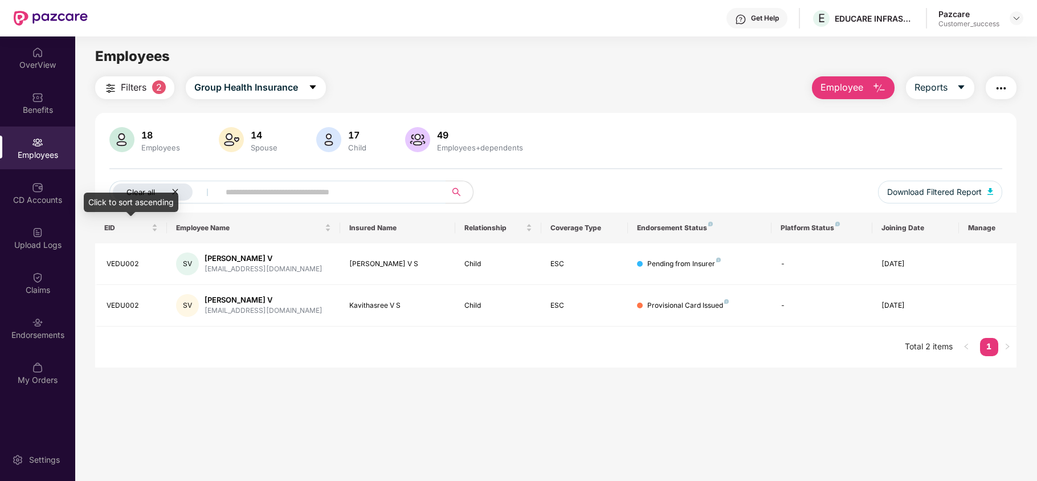
click at [169, 190] on div "Clear all" at bounding box center [153, 191] width 80 height 17
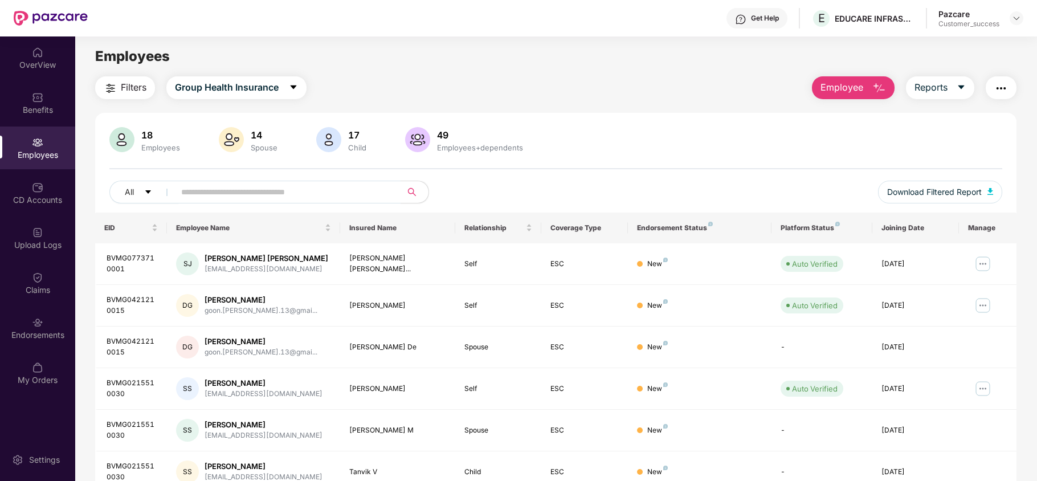
drag, startPoint x: 856, startPoint y: 85, endPoint x: 848, endPoint y: 92, distance: 10.9
click at [855, 85] on span "Employee" at bounding box center [841, 87] width 43 height 14
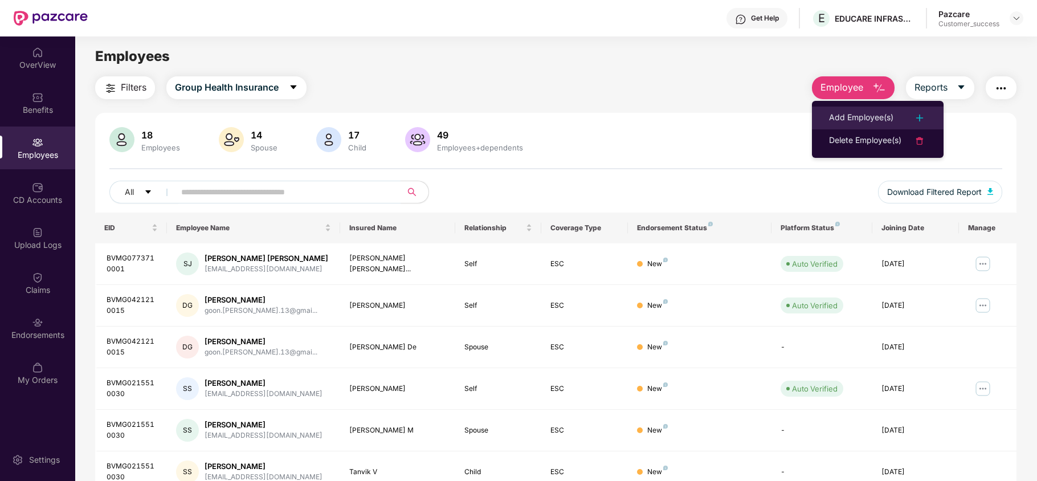
click at [829, 121] on div "Add Employee(s)" at bounding box center [861, 118] width 64 height 14
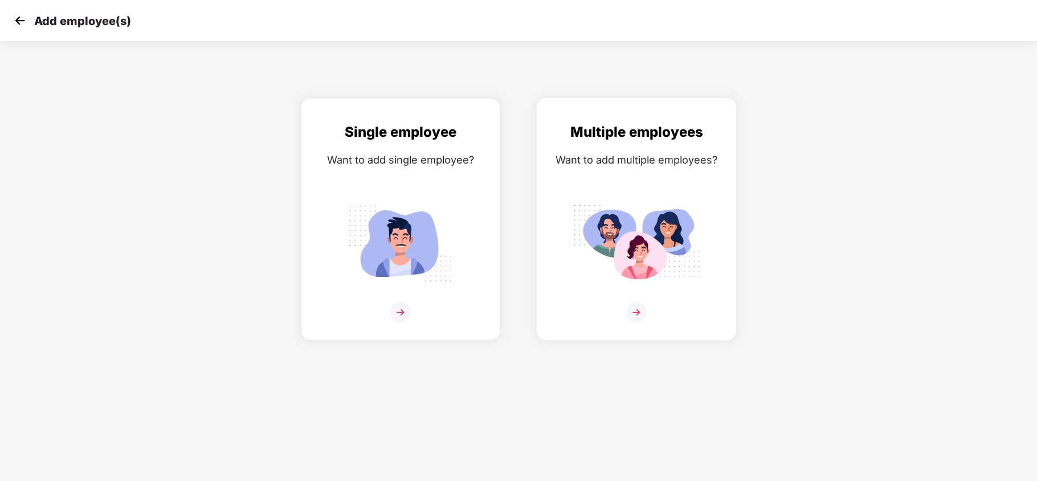
click at [577, 216] on img at bounding box center [636, 243] width 128 height 89
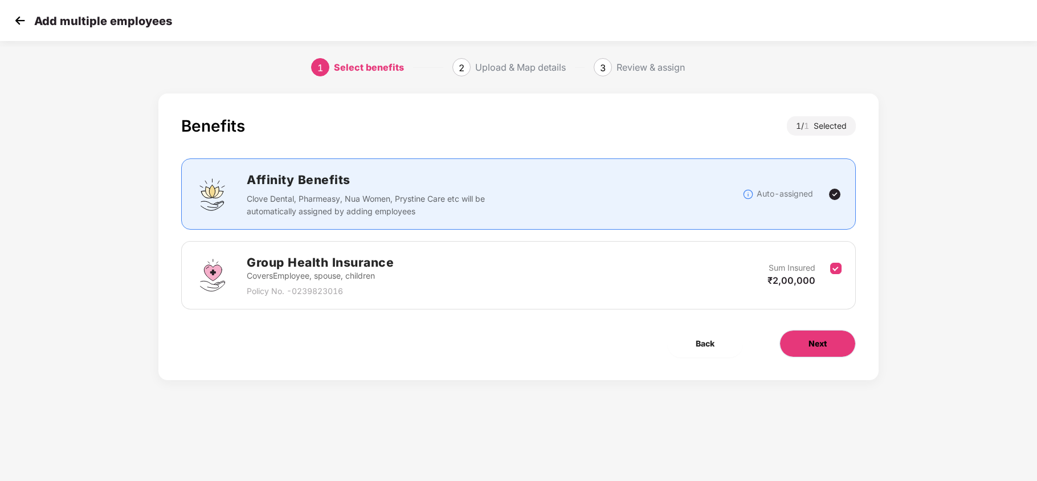
click at [810, 345] on span "Next" at bounding box center [817, 343] width 18 height 13
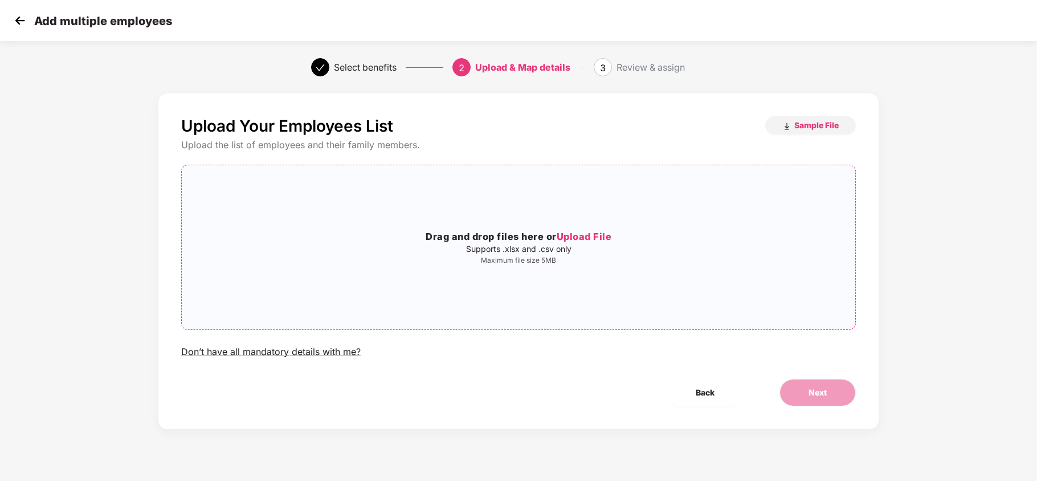
click at [594, 216] on div "Drag and drop files here or Upload File Supports .xlsx and .csv only Maximum fi…" at bounding box center [518, 247] width 673 height 146
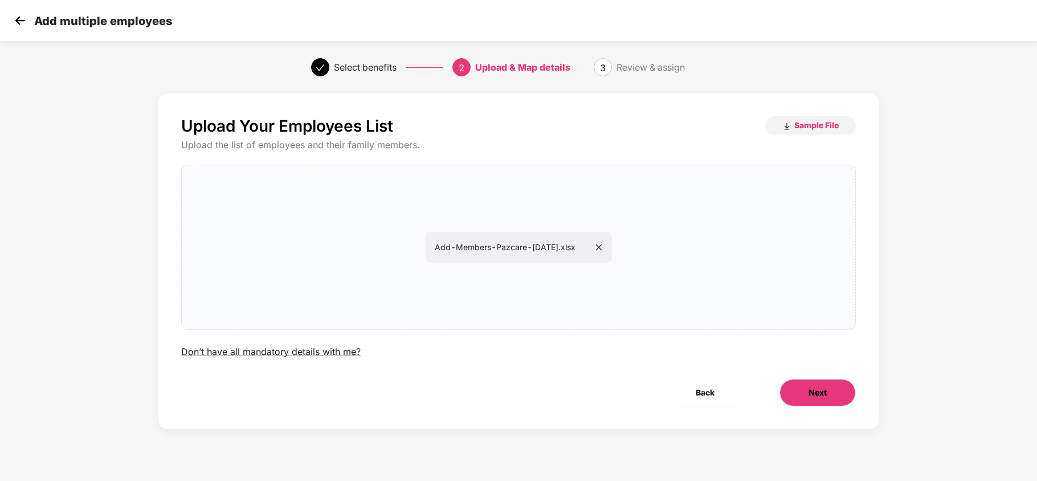
click at [830, 406] on button "Next" at bounding box center [817, 392] width 76 height 27
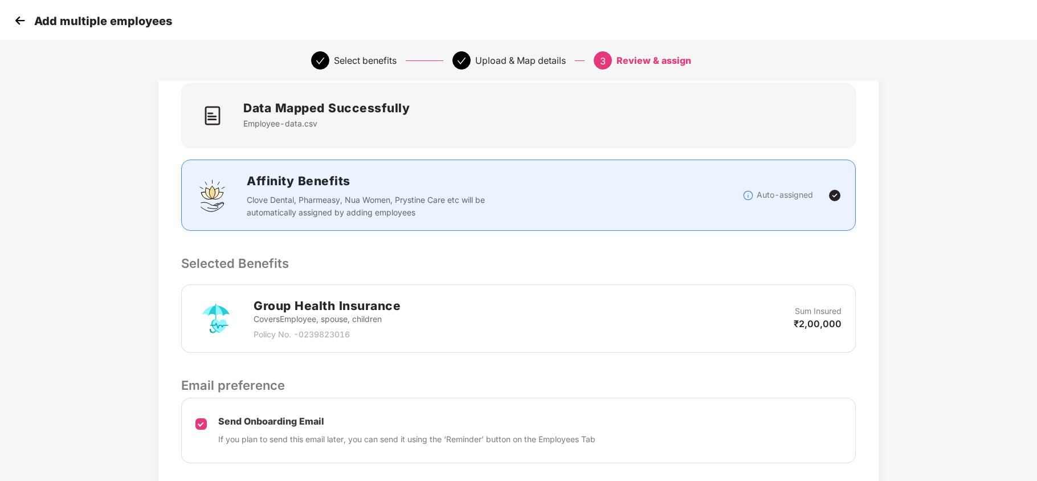
scroll to position [156, 0]
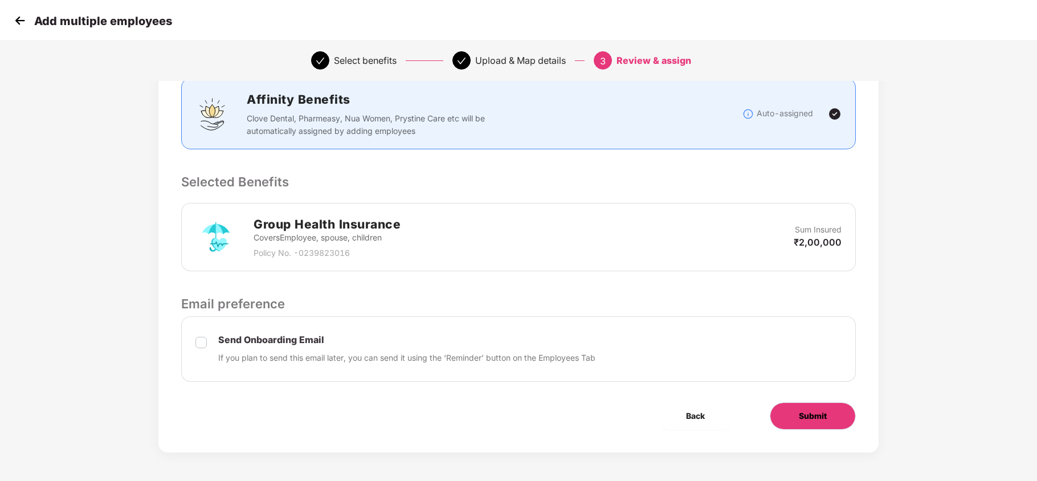
click at [825, 417] on span "Submit" at bounding box center [813, 416] width 28 height 13
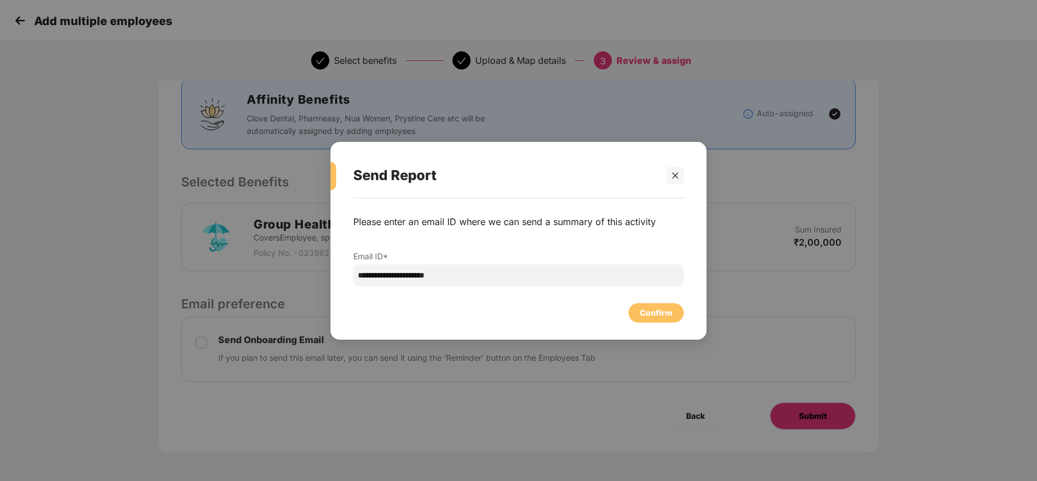
scroll to position [0, 0]
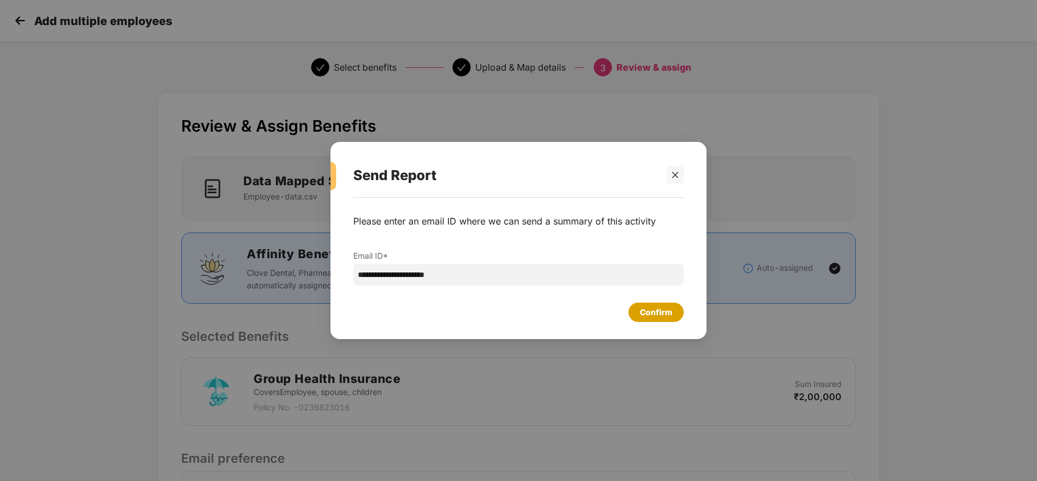
click at [661, 319] on div "Confirm" at bounding box center [655, 311] width 55 height 19
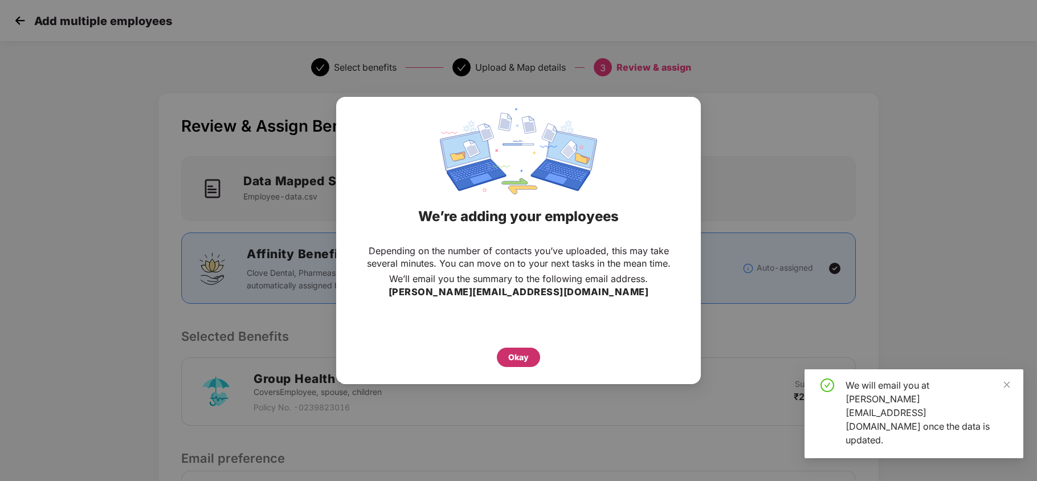
click at [511, 359] on div "Okay" at bounding box center [518, 357] width 21 height 13
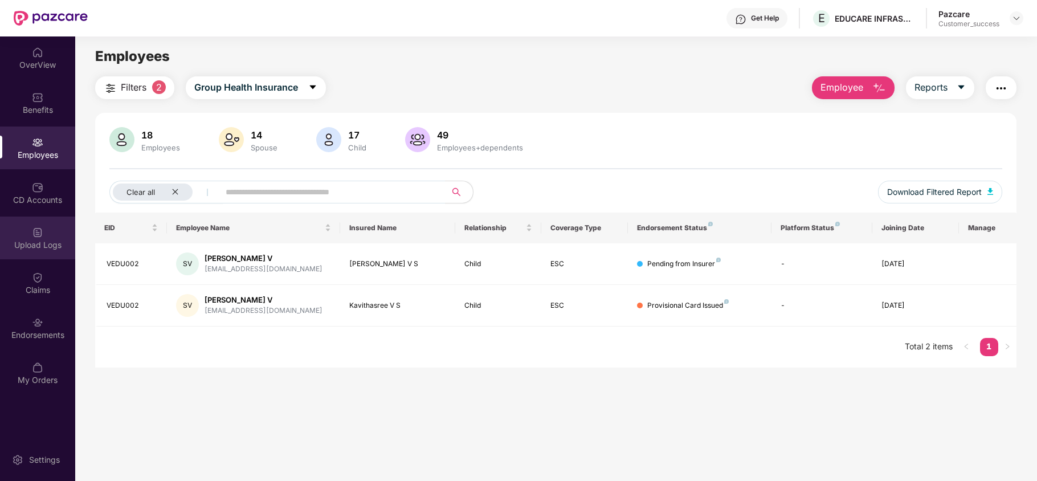
click at [43, 243] on div "Upload Logs" at bounding box center [37, 244] width 75 height 11
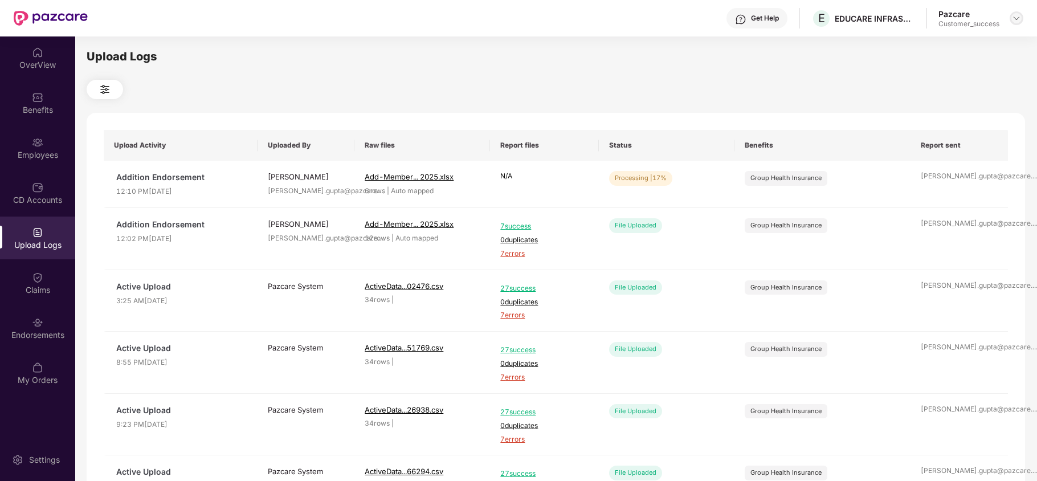
click at [1013, 22] on img at bounding box center [1016, 18] width 9 height 9
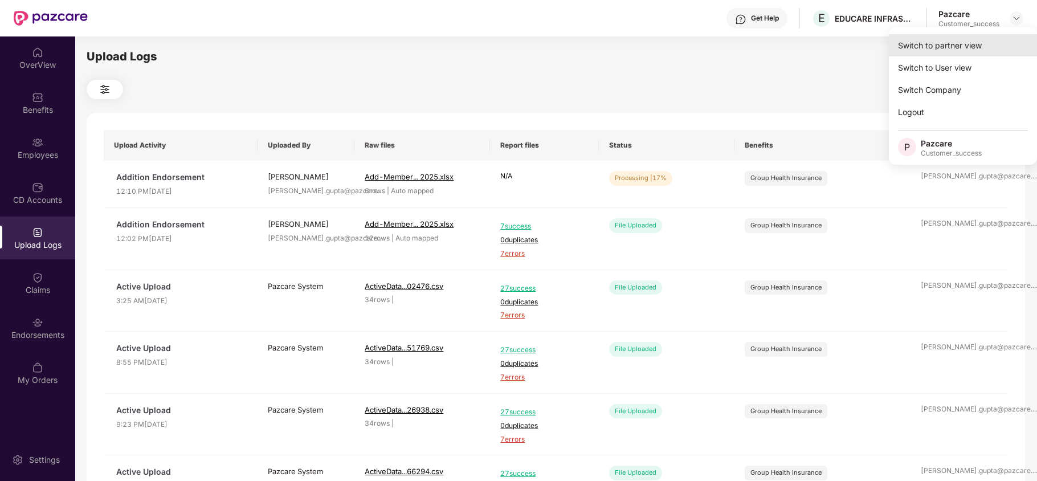
click at [972, 38] on div "Switch to partner view" at bounding box center [963, 45] width 148 height 22
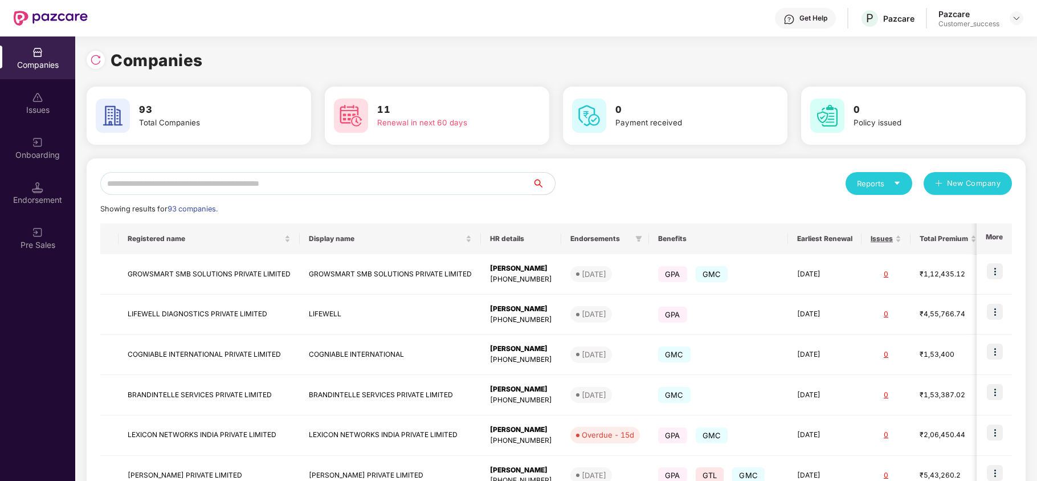
click at [212, 174] on input "text" at bounding box center [316, 183] width 432 height 23
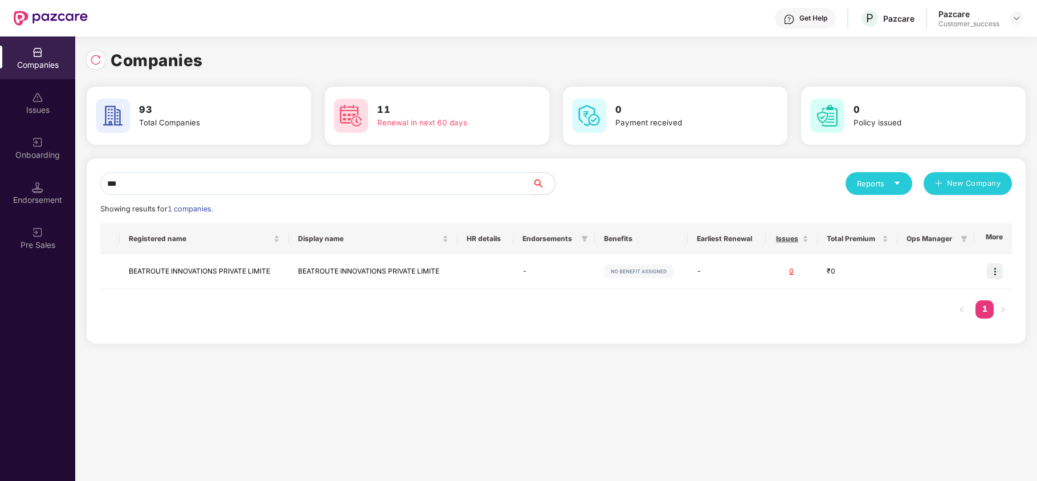
click at [320, 180] on input "***" at bounding box center [316, 183] width 432 height 23
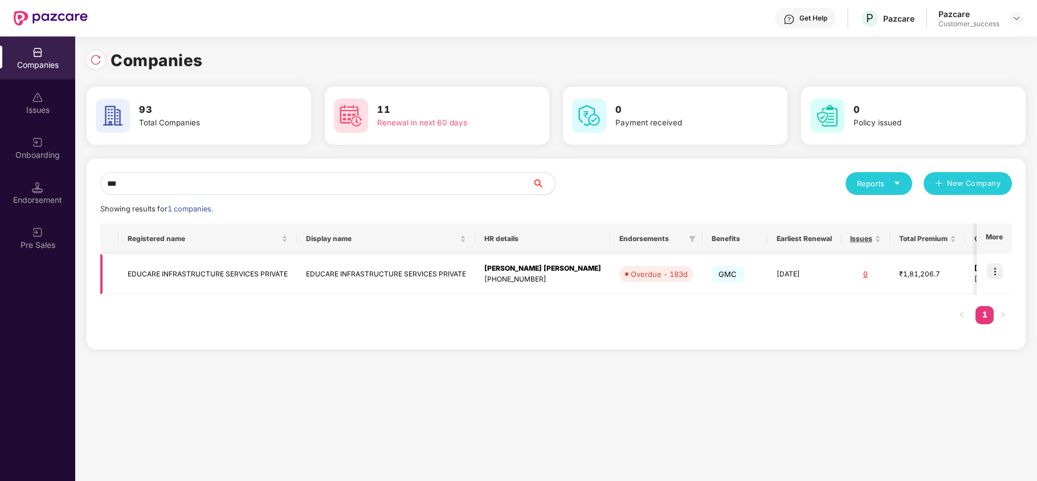
type input "***"
click at [994, 267] on img at bounding box center [995, 271] width 16 height 16
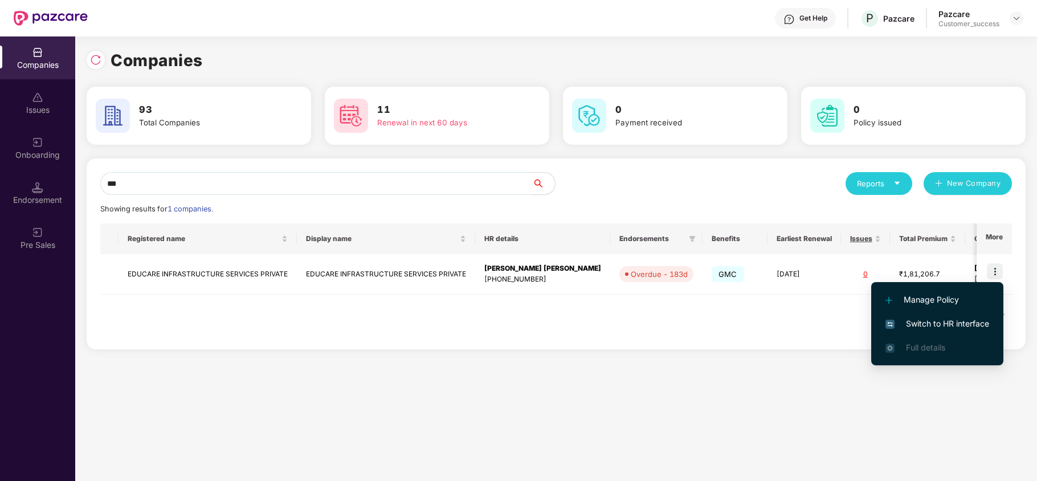
click at [965, 320] on span "Switch to HR interface" at bounding box center [937, 323] width 104 height 13
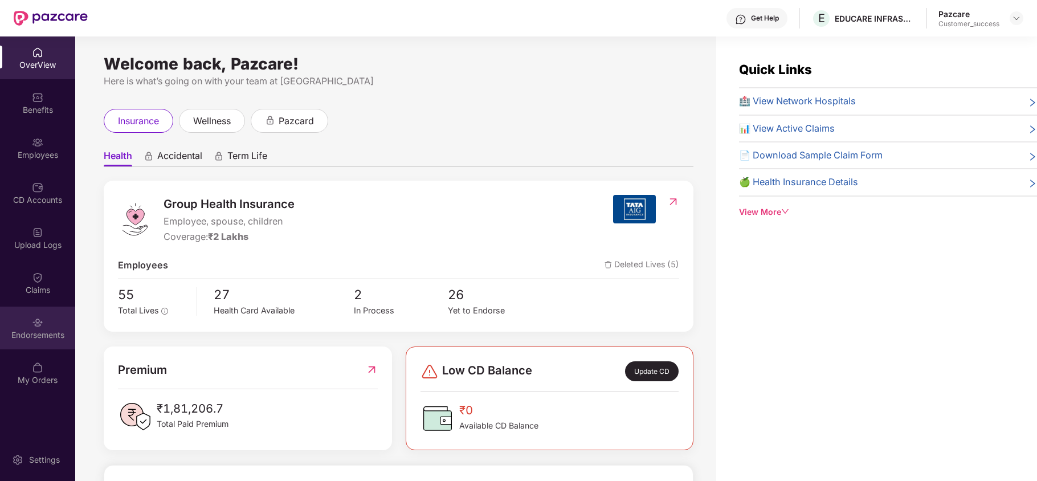
click at [38, 322] on img at bounding box center [37, 322] width 11 height 11
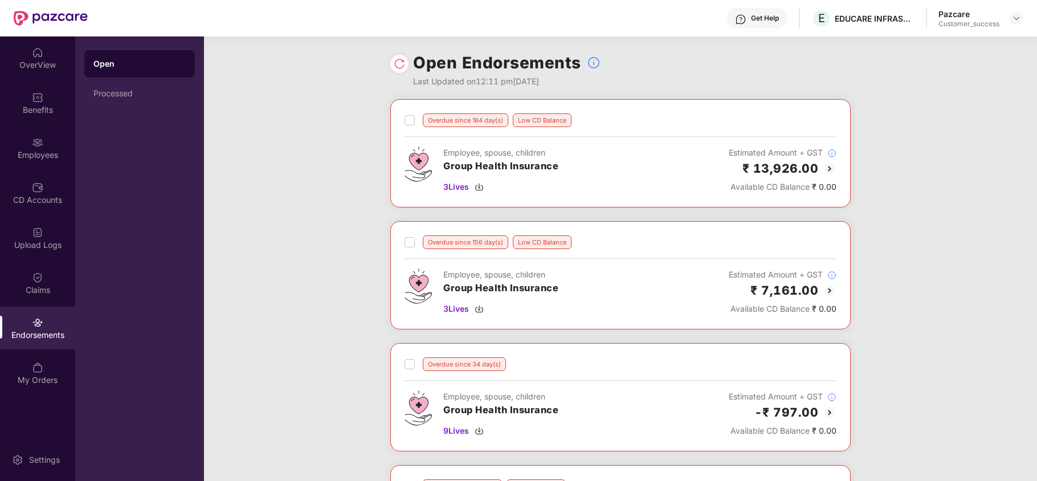
click at [404, 62] on div at bounding box center [399, 64] width 18 height 18
click at [394, 69] on img at bounding box center [399, 63] width 11 height 11
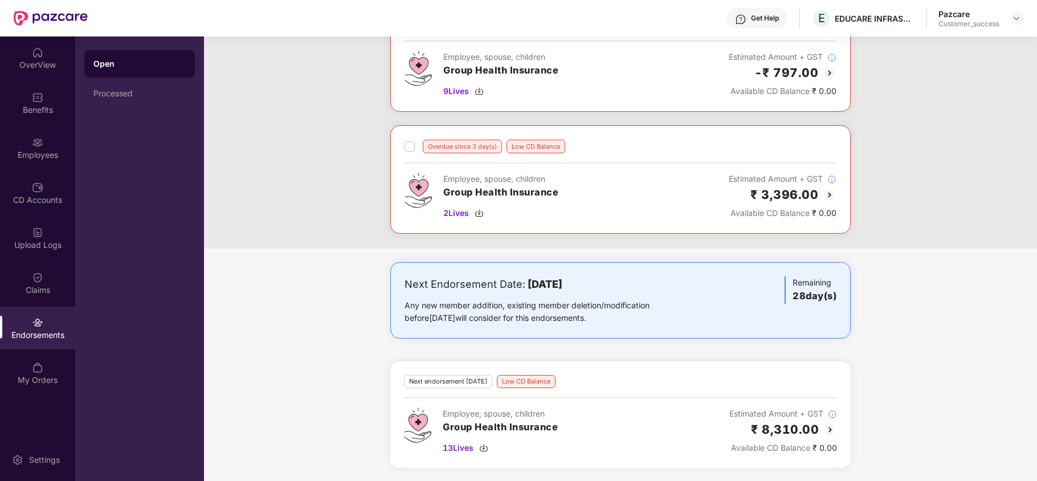
scroll to position [347, 0]
click at [824, 426] on img at bounding box center [830, 429] width 14 height 14
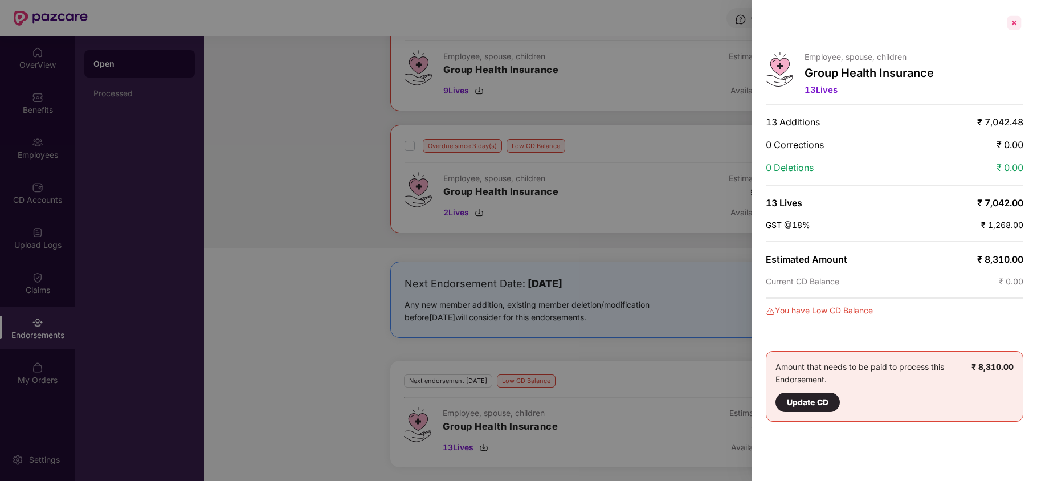
click at [1015, 23] on div at bounding box center [1014, 23] width 18 height 18
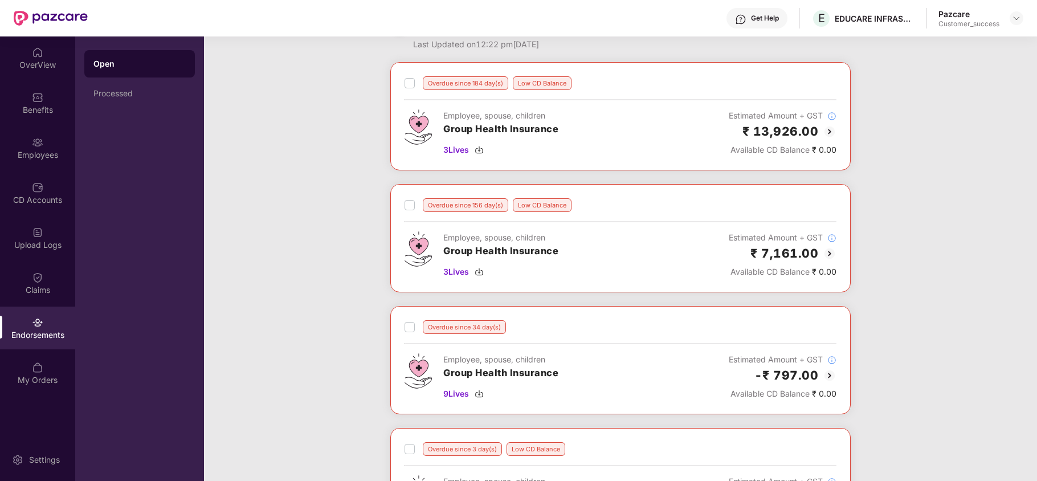
scroll to position [0, 0]
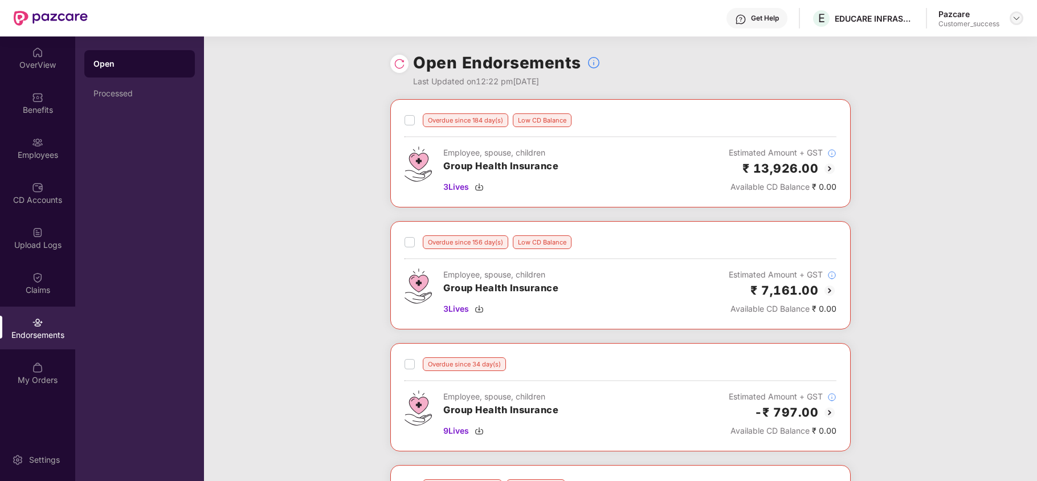
click at [1020, 23] on div at bounding box center [1016, 18] width 14 height 14
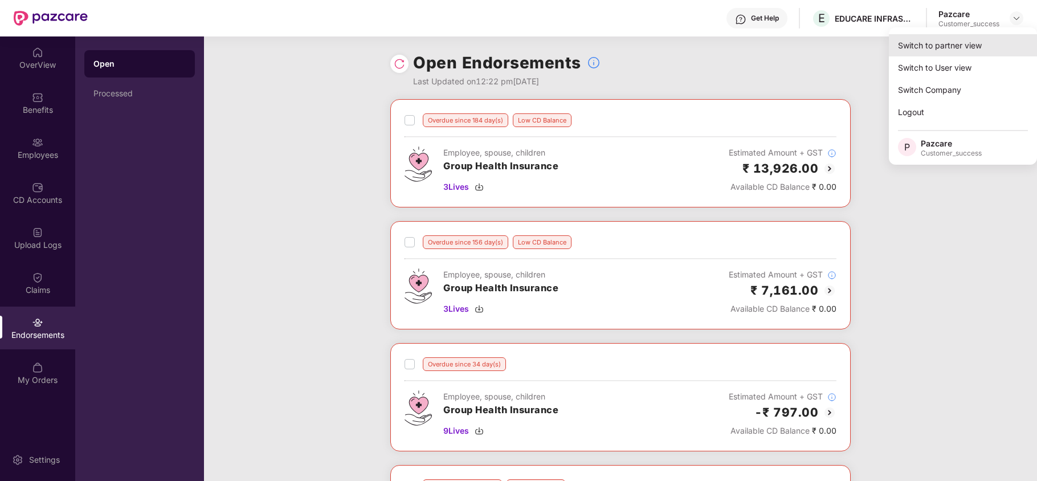
click at [949, 51] on div "Switch to partner view" at bounding box center [963, 45] width 148 height 22
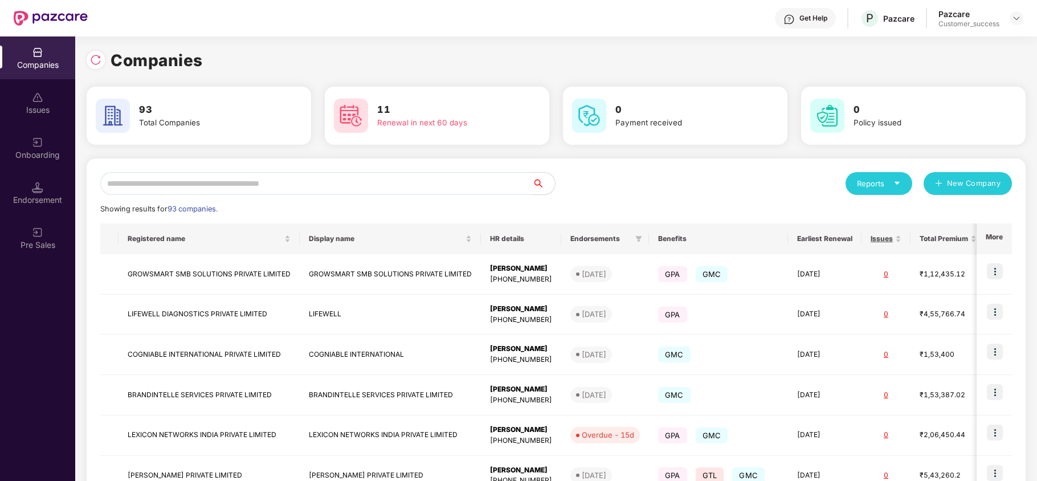
click at [427, 171] on div "Reports New Company Showing results for 93 companies. Registered name Display n…" at bounding box center [556, 434] width 939 height 553
click at [402, 185] on input "text" at bounding box center [316, 183] width 432 height 23
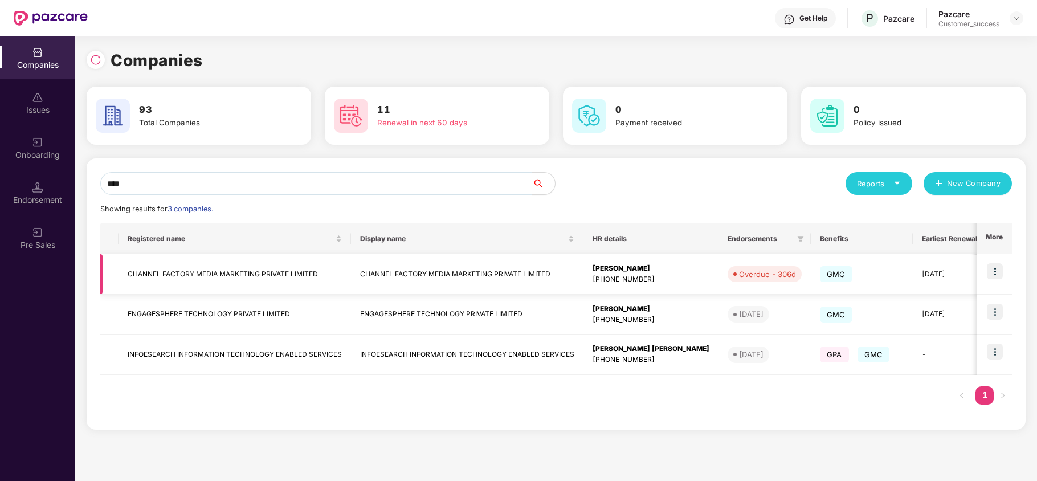
type input "****"
click at [992, 272] on img at bounding box center [995, 271] width 16 height 16
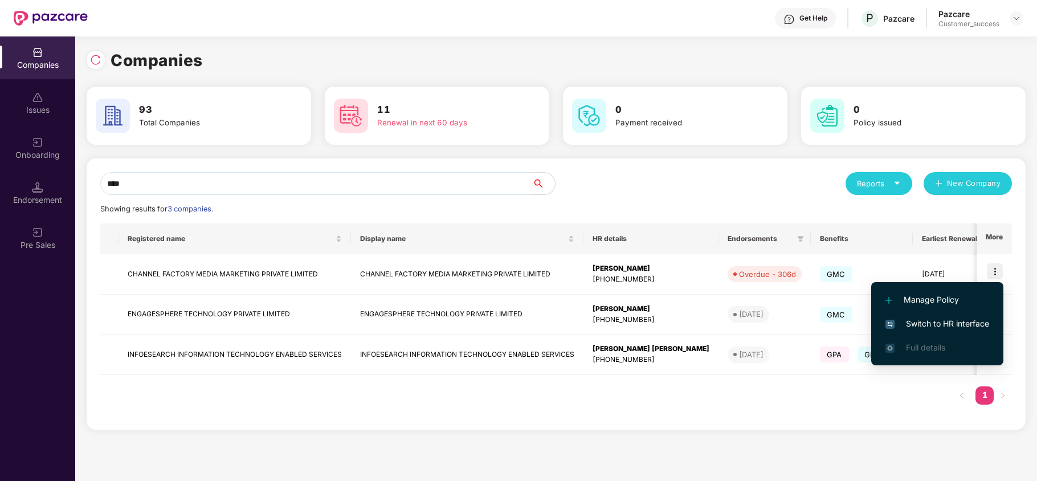
click at [942, 325] on span "Switch to HR interface" at bounding box center [937, 323] width 104 height 13
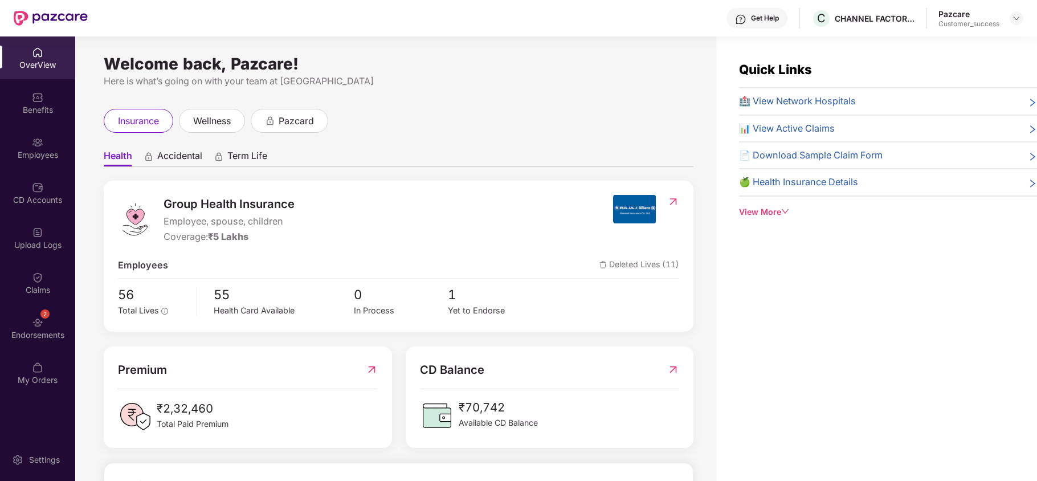
click at [34, 230] on img at bounding box center [37, 232] width 11 height 11
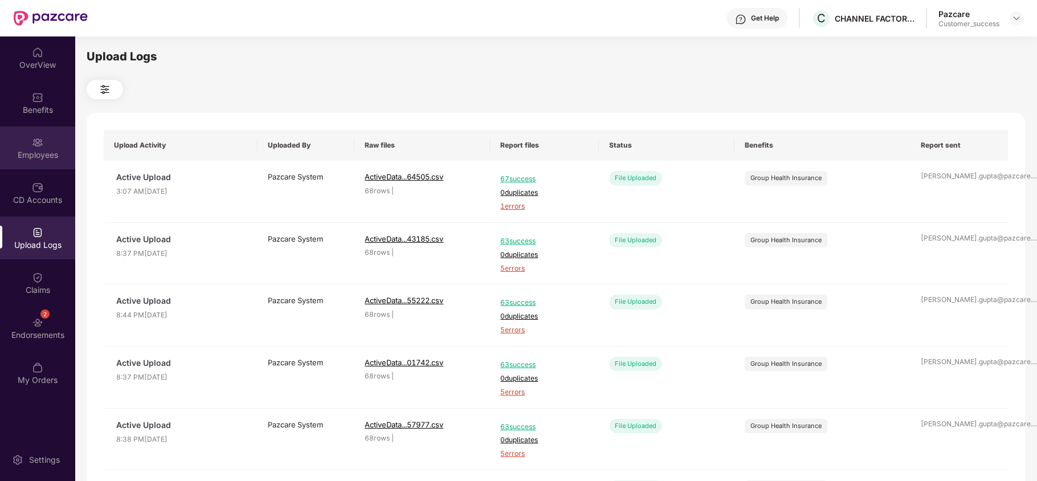
click at [22, 130] on div "Employees" at bounding box center [37, 147] width 75 height 43
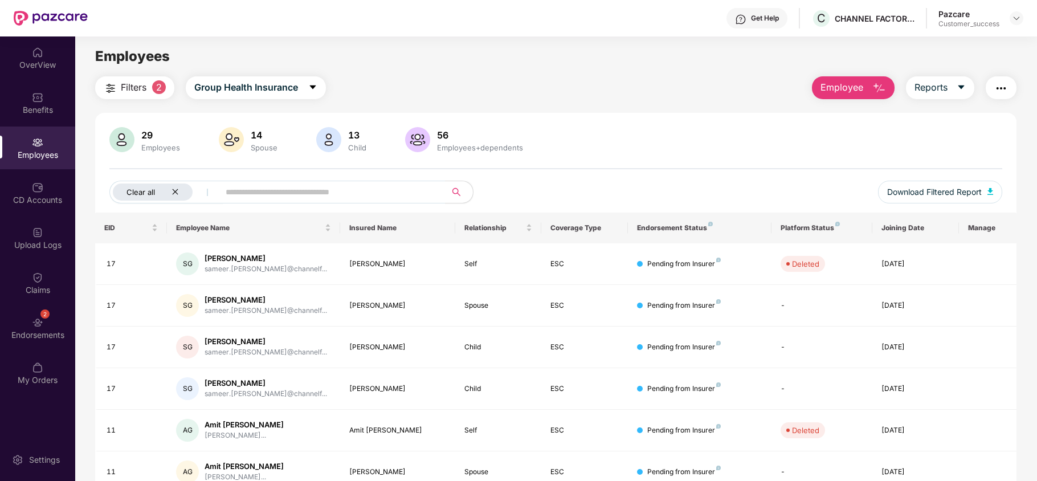
click at [178, 190] on icon "close" at bounding box center [174, 191] width 7 height 7
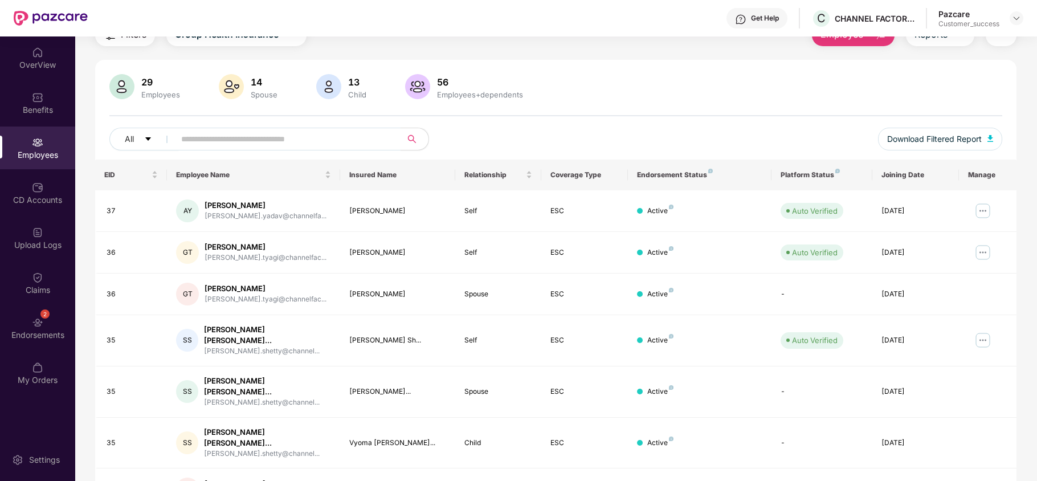
scroll to position [44, 0]
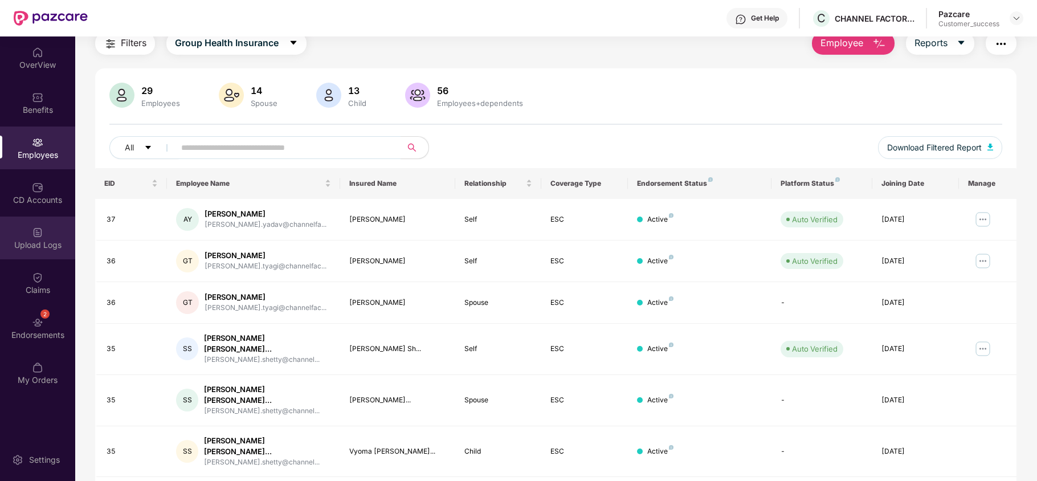
click at [38, 231] on img at bounding box center [37, 232] width 11 height 11
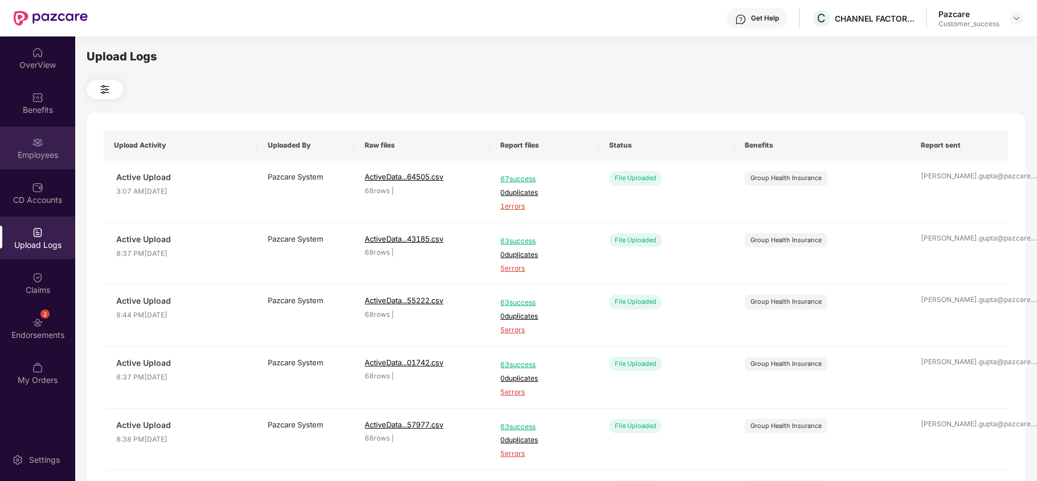
click at [50, 146] on div "Employees" at bounding box center [37, 147] width 75 height 43
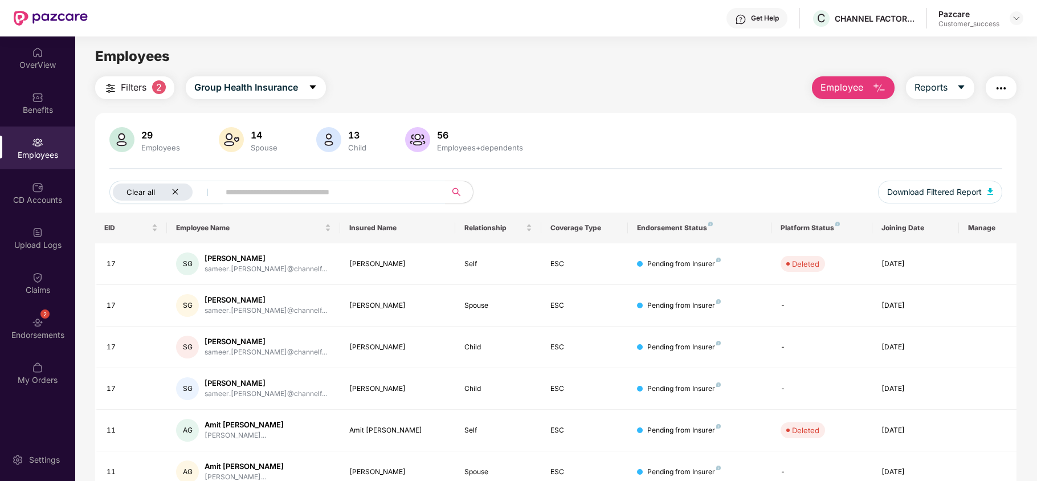
click at [177, 192] on icon "close" at bounding box center [174, 191] width 7 height 7
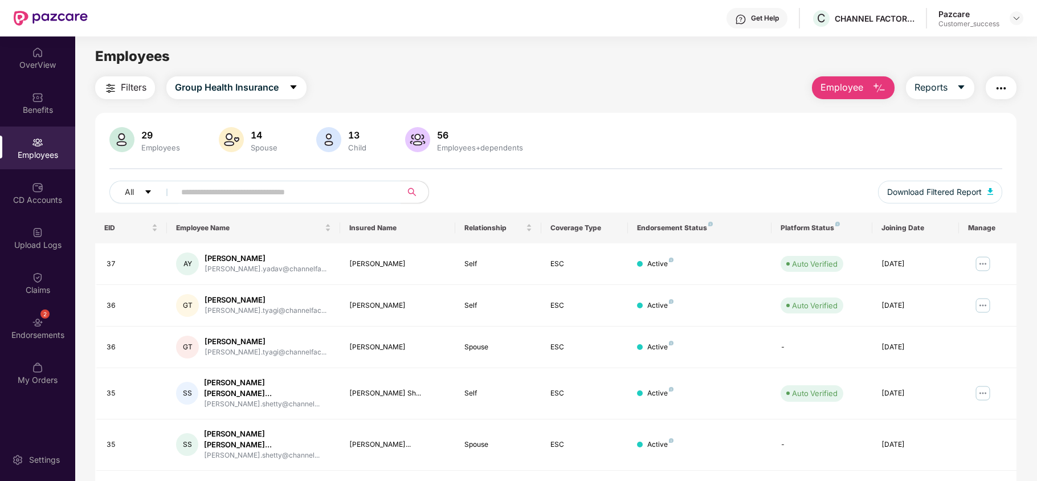
click at [841, 95] on button "Employee" at bounding box center [853, 87] width 83 height 23
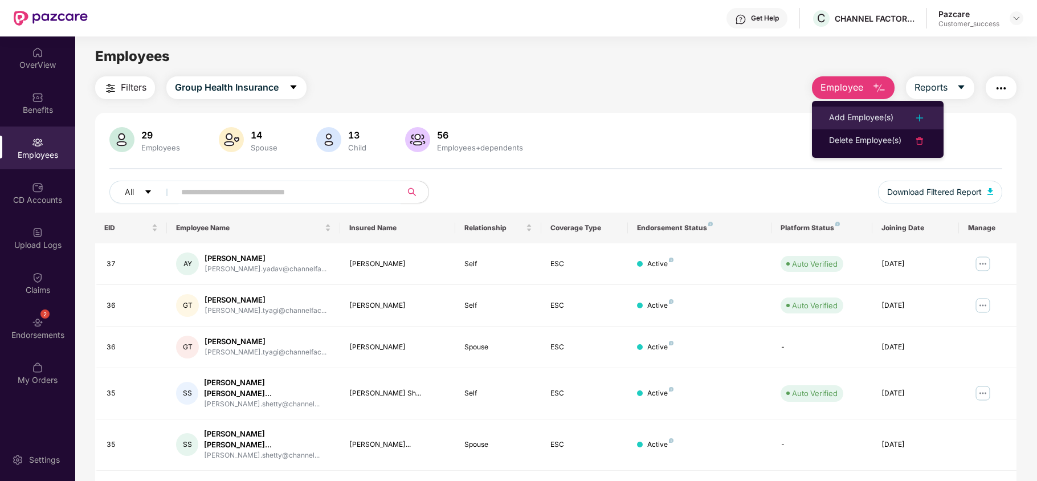
click at [868, 125] on li "Add Employee(s)" at bounding box center [878, 118] width 132 height 23
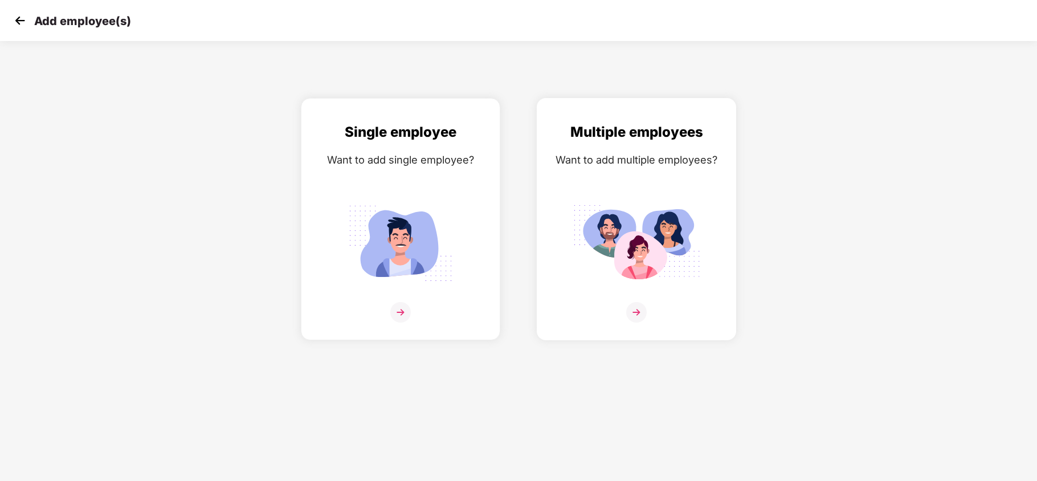
click at [578, 205] on img at bounding box center [636, 243] width 128 height 89
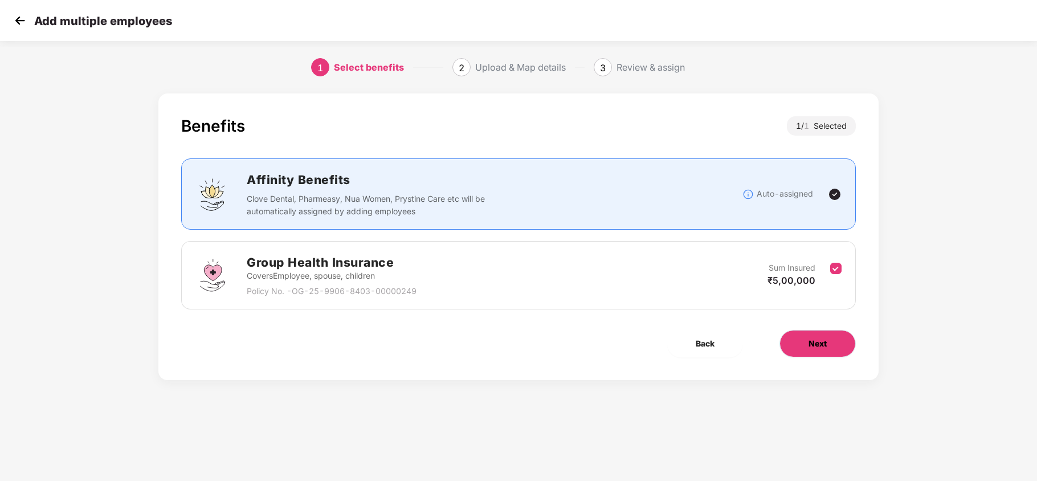
click at [804, 342] on button "Next" at bounding box center [817, 343] width 76 height 27
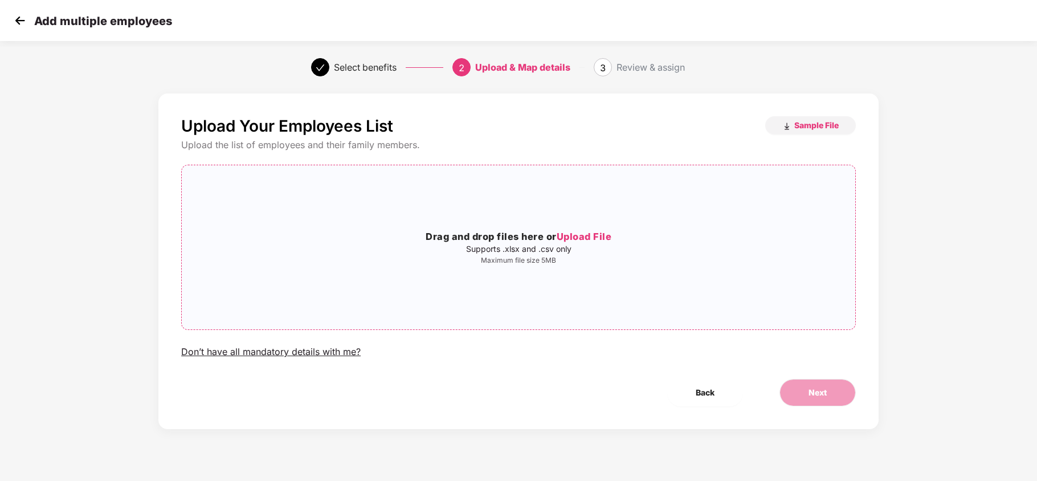
click at [581, 233] on span "Upload File" at bounding box center [584, 236] width 55 height 11
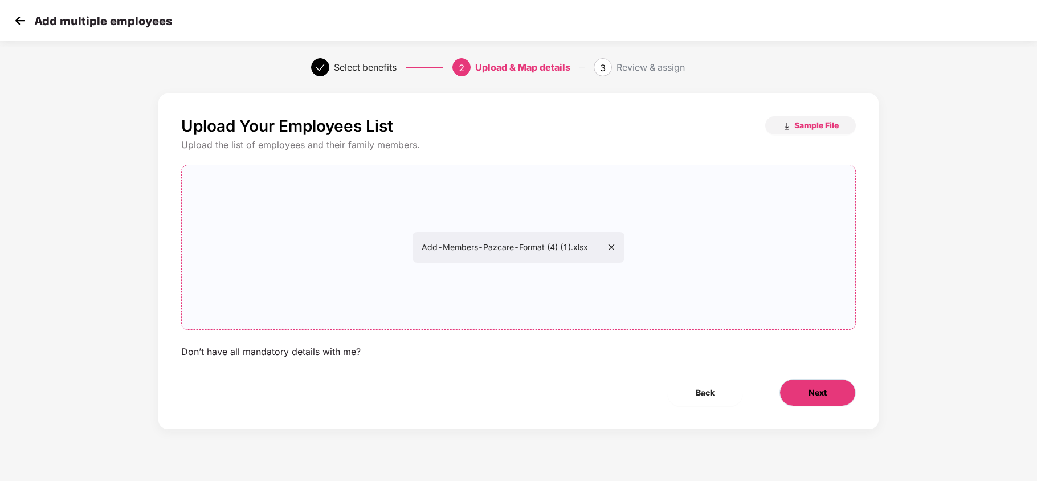
click at [796, 386] on button "Next" at bounding box center [817, 392] width 76 height 27
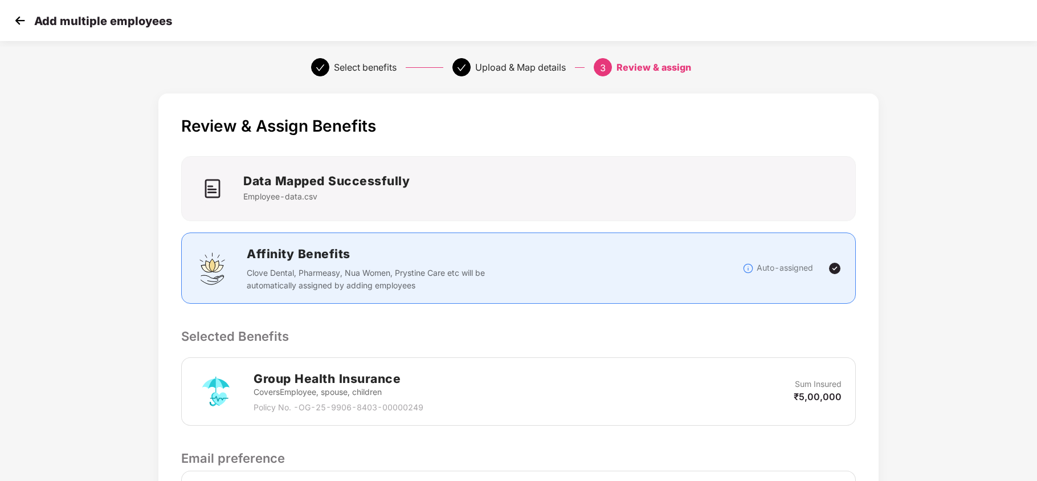
scroll to position [156, 0]
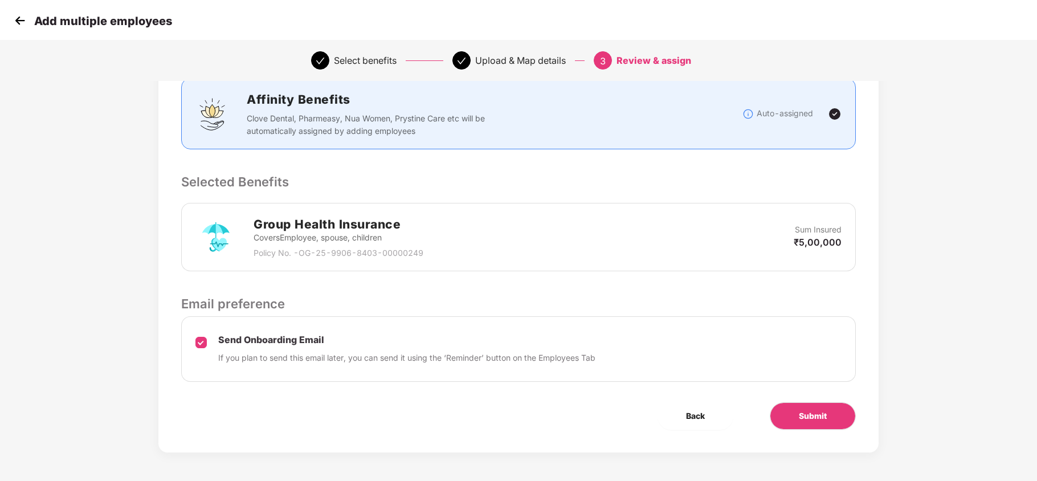
click at [207, 336] on div "Send Onboarding Email If you plan to send this email later, you can send it usi…" at bounding box center [518, 349] width 674 height 66
click at [791, 415] on button "Submit" at bounding box center [813, 415] width 86 height 27
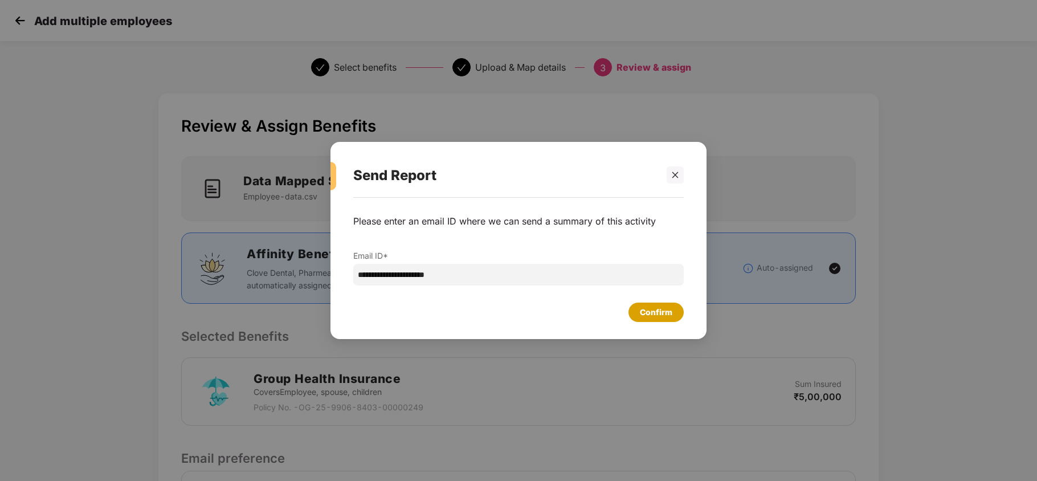
click at [644, 308] on div "Confirm" at bounding box center [656, 312] width 32 height 13
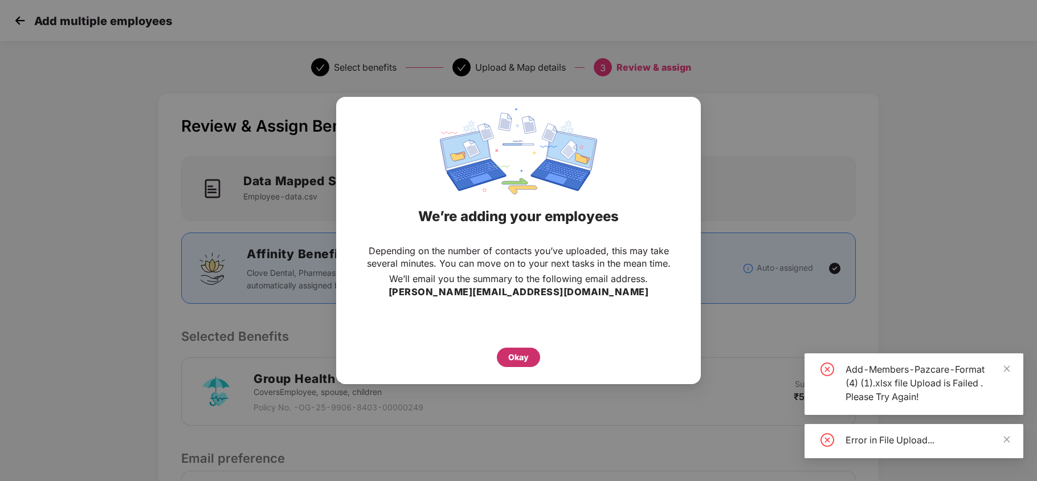
click at [521, 349] on div "Okay" at bounding box center [518, 356] width 43 height 19
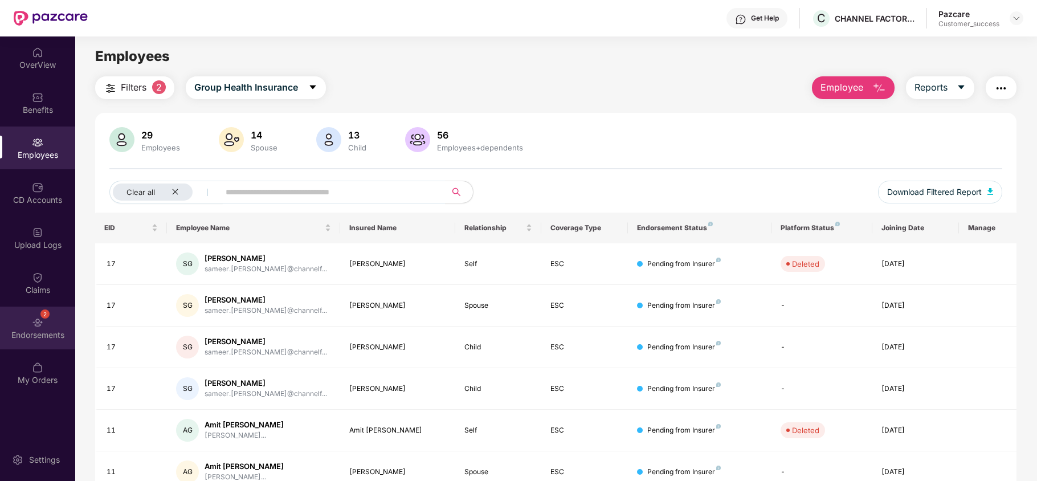
click at [46, 324] on div "2 Endorsements" at bounding box center [37, 327] width 75 height 43
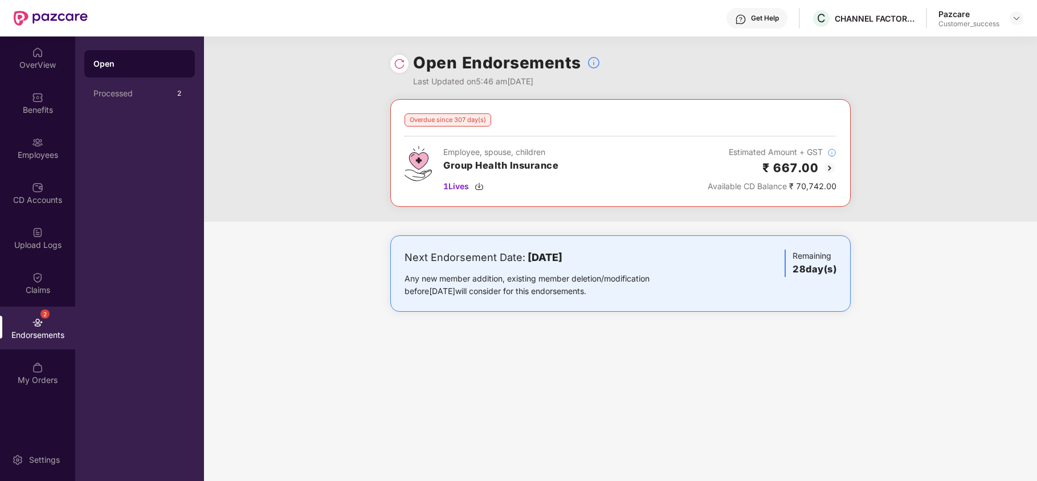
click at [395, 66] on img at bounding box center [399, 63] width 11 height 11
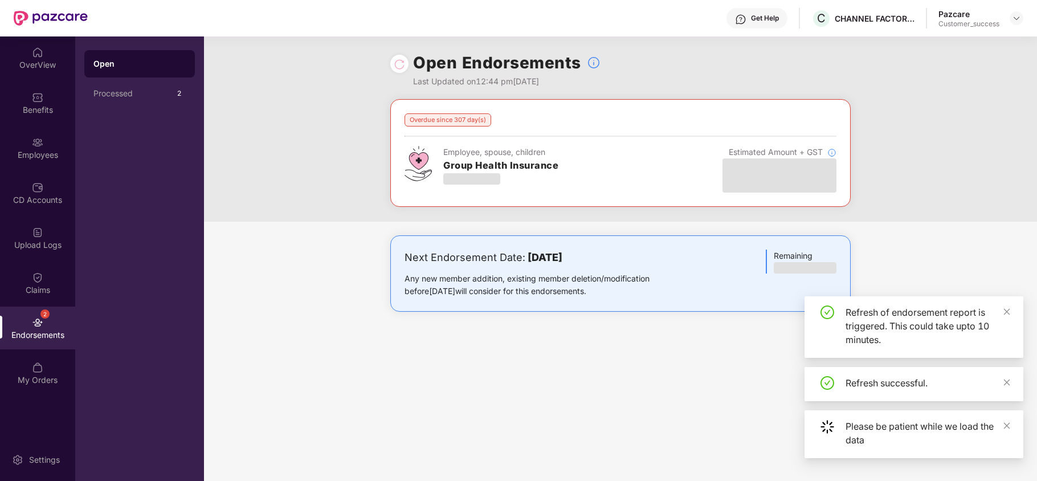
click at [28, 121] on div "Benefits" at bounding box center [37, 102] width 75 height 43
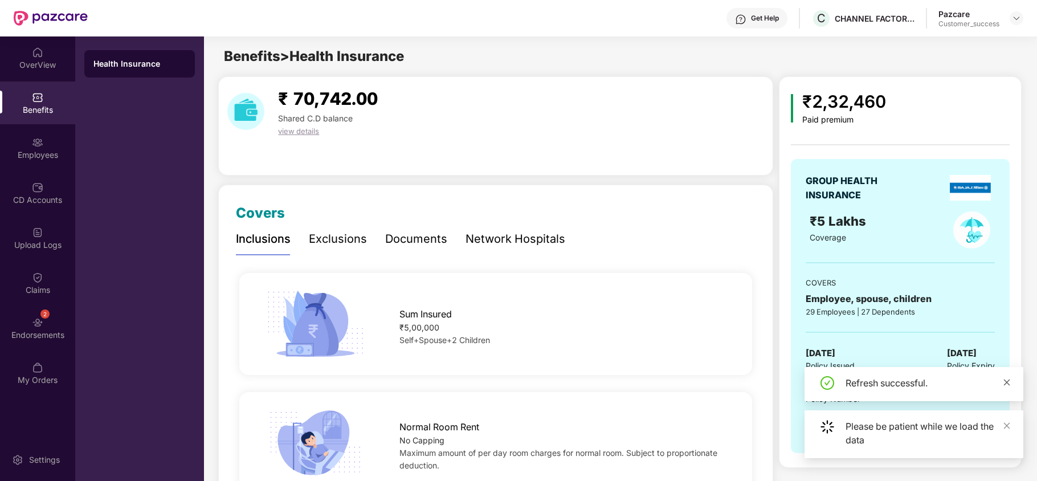
click at [1008, 378] on icon "close" at bounding box center [1007, 382] width 8 height 8
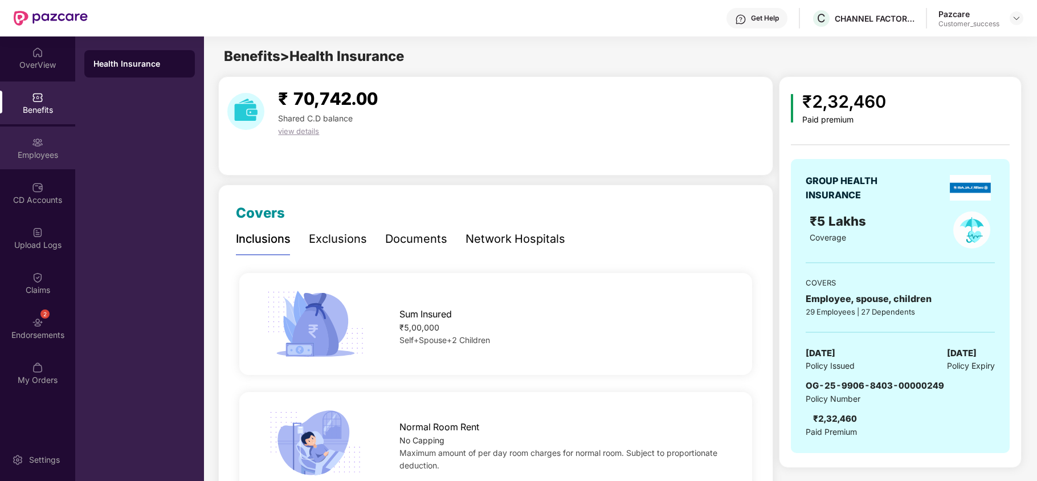
click at [56, 160] on div "Employees" at bounding box center [37, 154] width 75 height 11
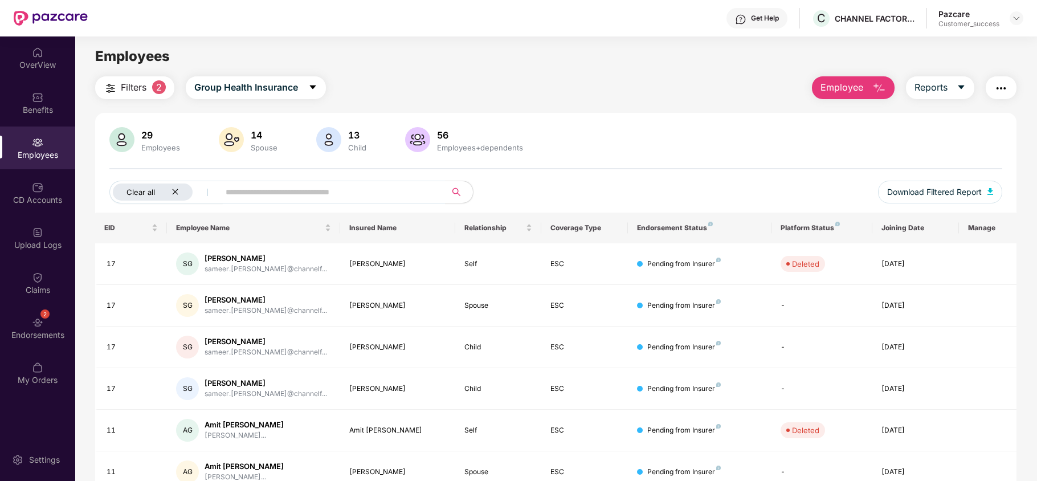
click at [176, 190] on icon "close" at bounding box center [174, 191] width 7 height 7
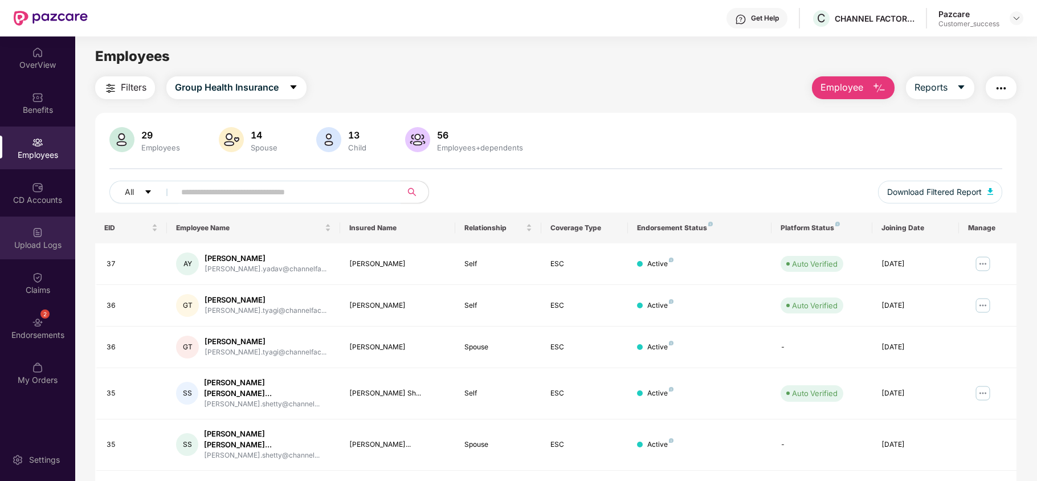
click at [16, 228] on div "Upload Logs" at bounding box center [37, 237] width 75 height 43
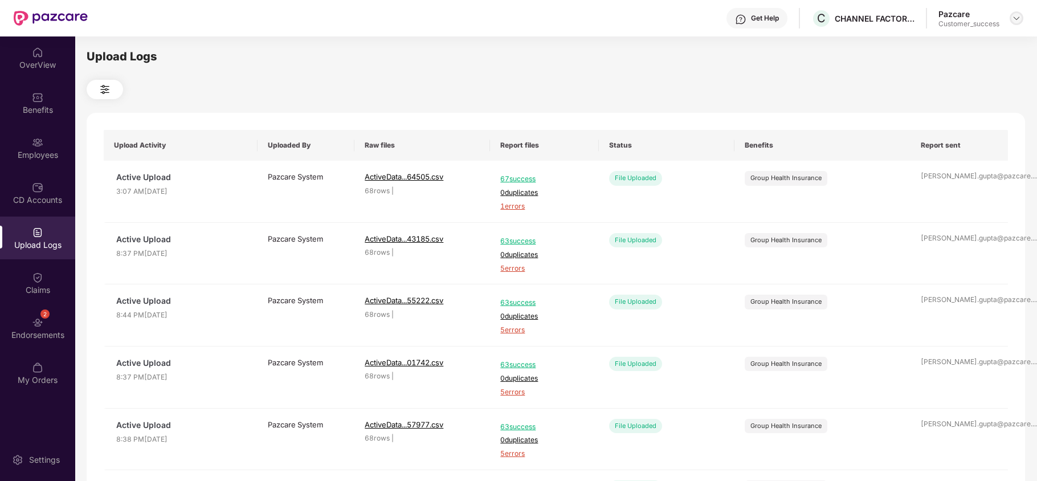
click at [1014, 19] on img at bounding box center [1016, 18] width 9 height 9
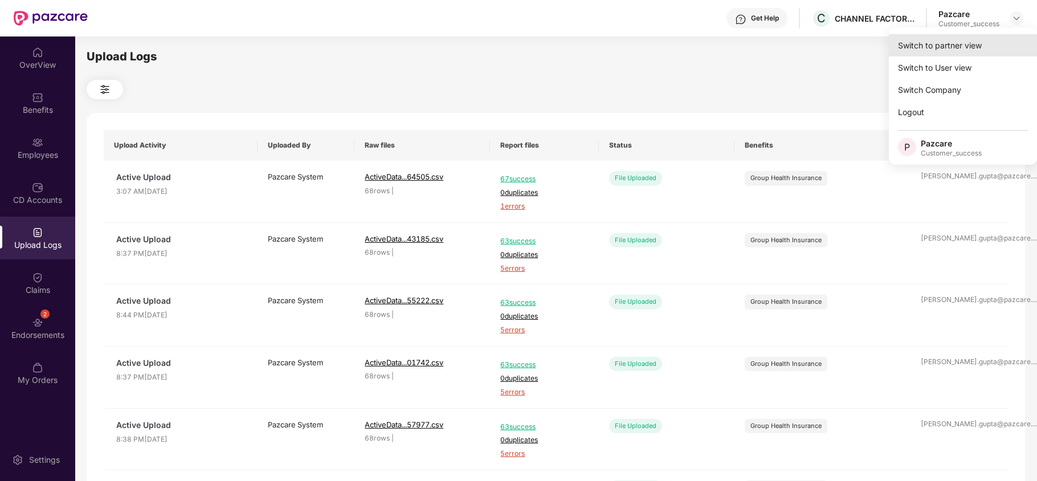
click at [999, 43] on div "Switch to partner view" at bounding box center [963, 45] width 148 height 22
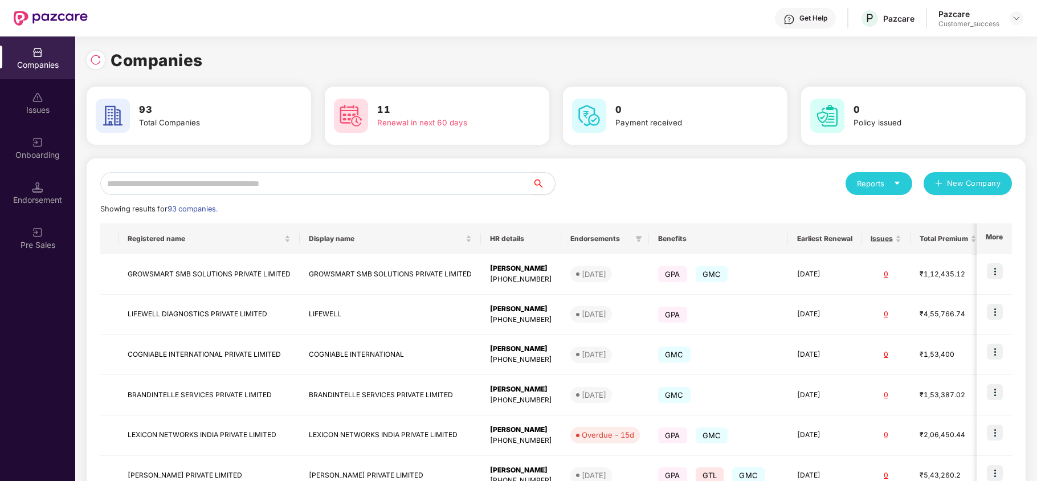
click at [395, 180] on input "text" at bounding box center [316, 183] width 432 height 23
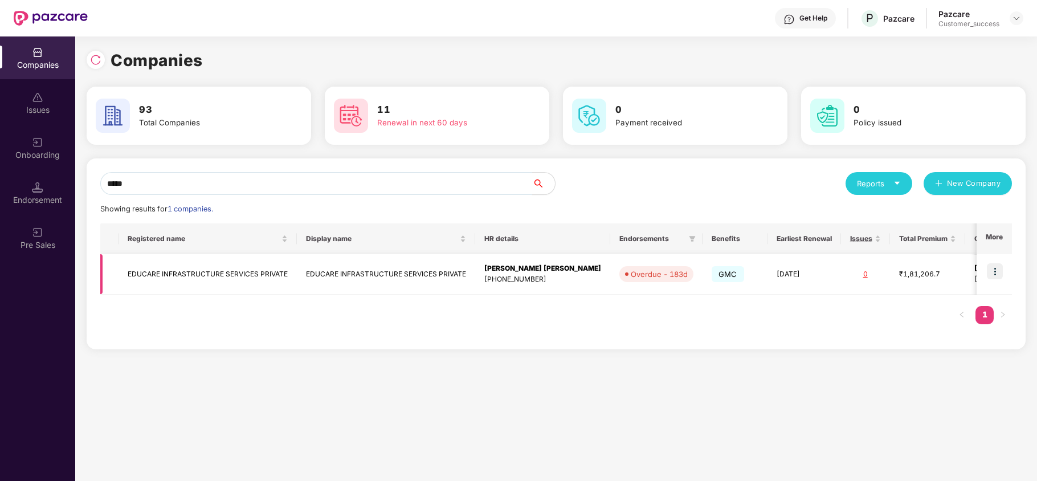
type input "*****"
click at [991, 268] on img at bounding box center [995, 271] width 16 height 16
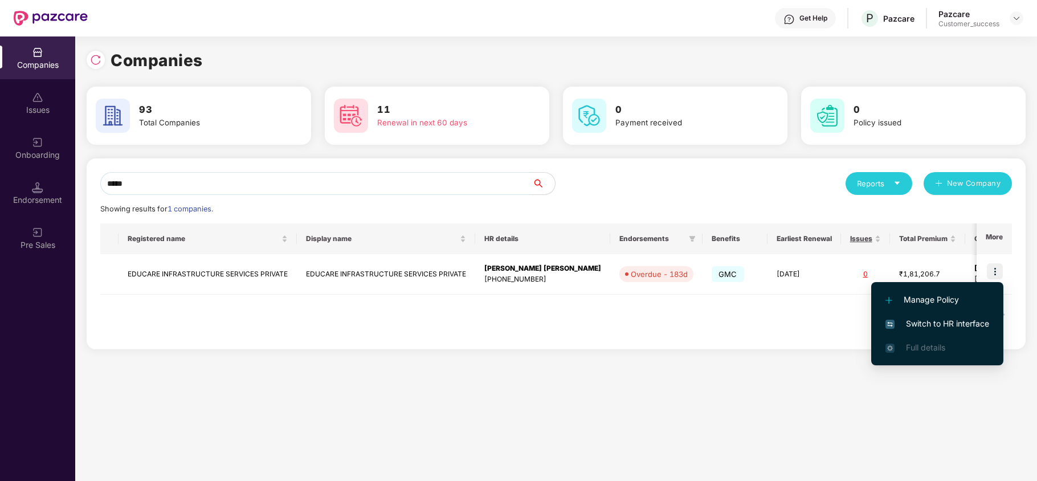
click at [957, 317] on span "Switch to HR interface" at bounding box center [937, 323] width 104 height 13
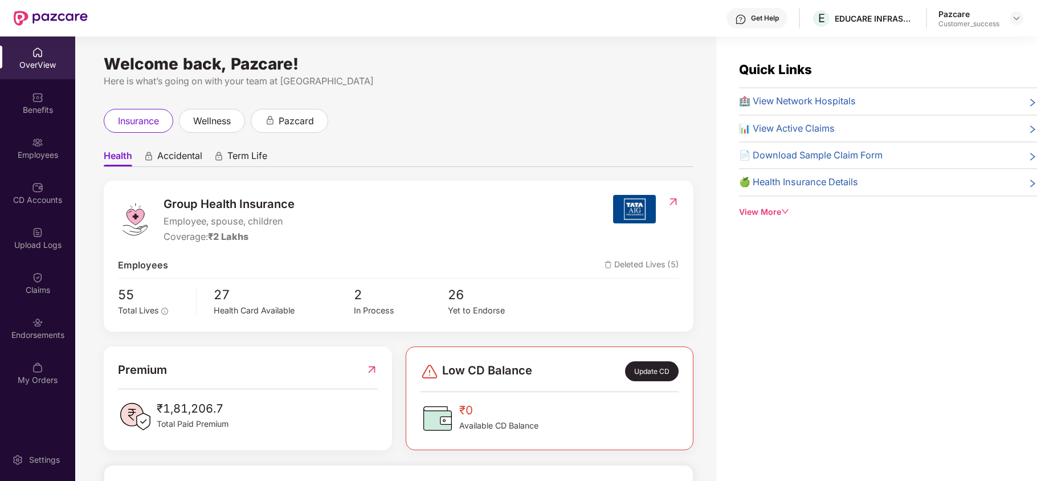
click at [56, 142] on div "Employees" at bounding box center [37, 147] width 75 height 43
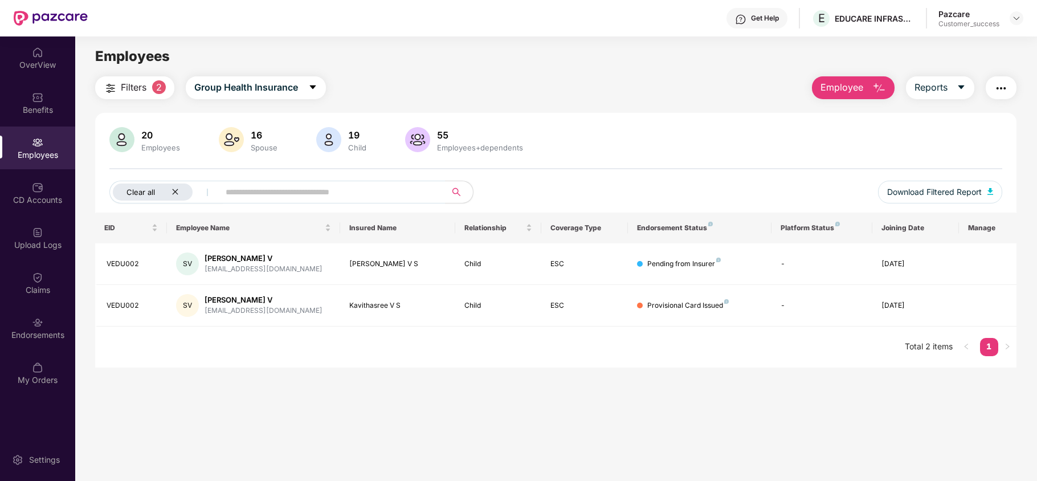
click at [175, 191] on icon "close" at bounding box center [174, 191] width 7 height 7
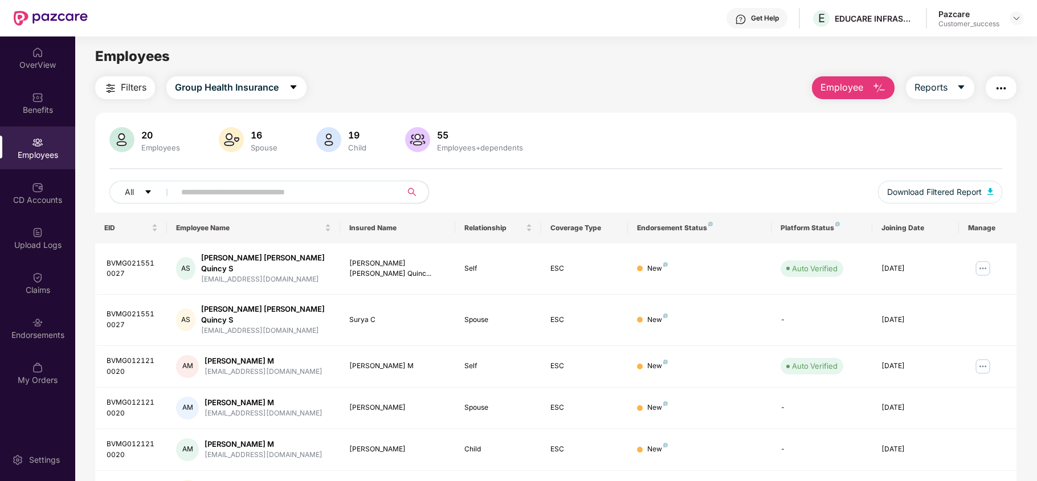
click at [206, 192] on input "text" at bounding box center [283, 191] width 204 height 17
click at [839, 82] on span "Employee" at bounding box center [841, 87] width 43 height 14
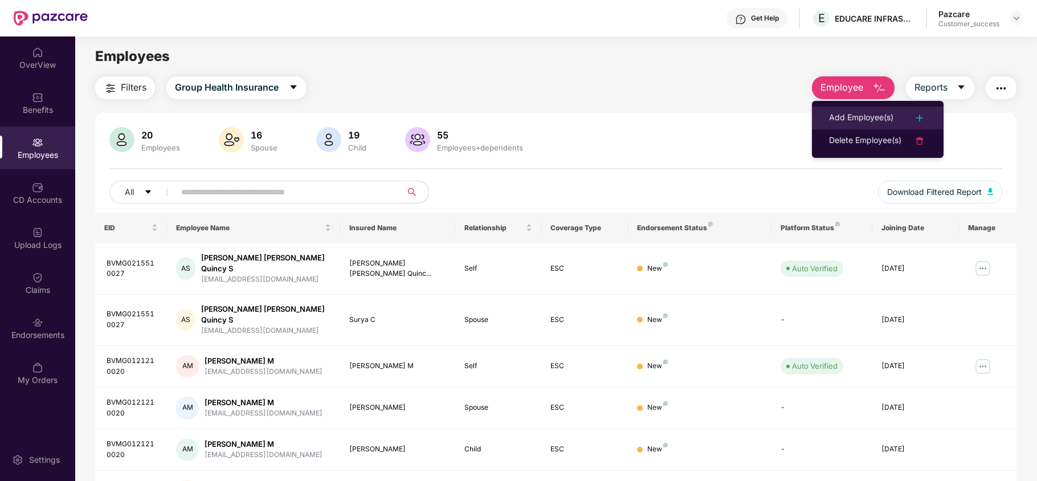
click at [852, 118] on div "Add Employee(s)" at bounding box center [861, 118] width 64 height 14
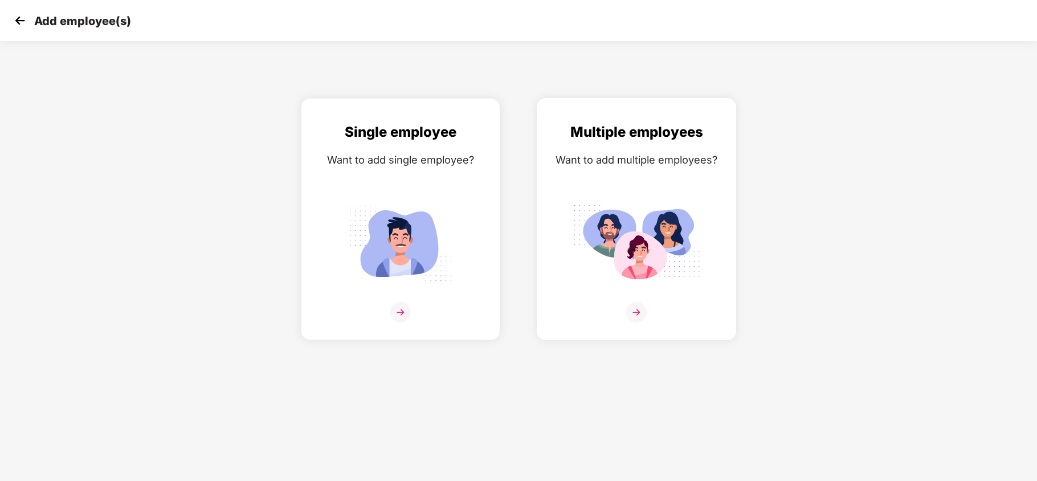
click at [613, 173] on div "Multiple employees Want to add multiple employees?" at bounding box center [636, 228] width 175 height 215
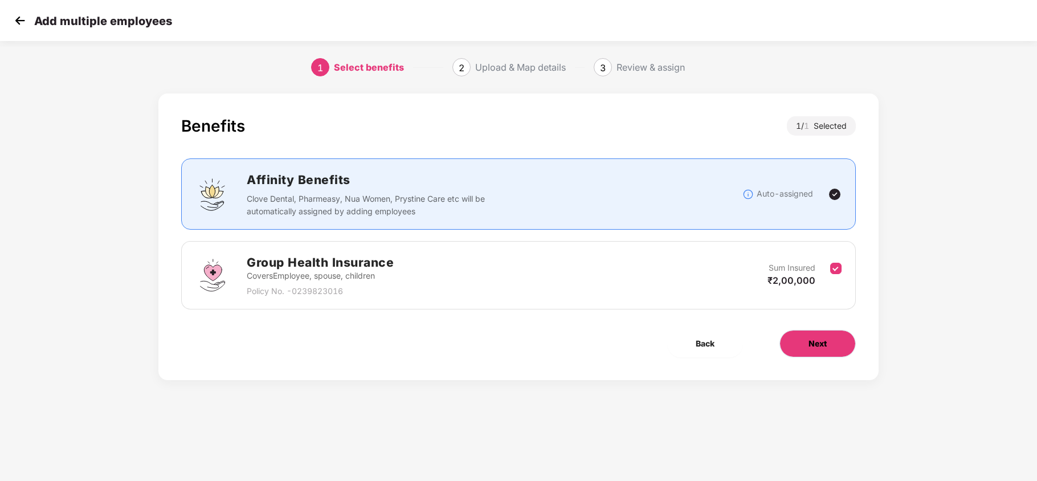
click at [811, 339] on span "Next" at bounding box center [817, 343] width 18 height 13
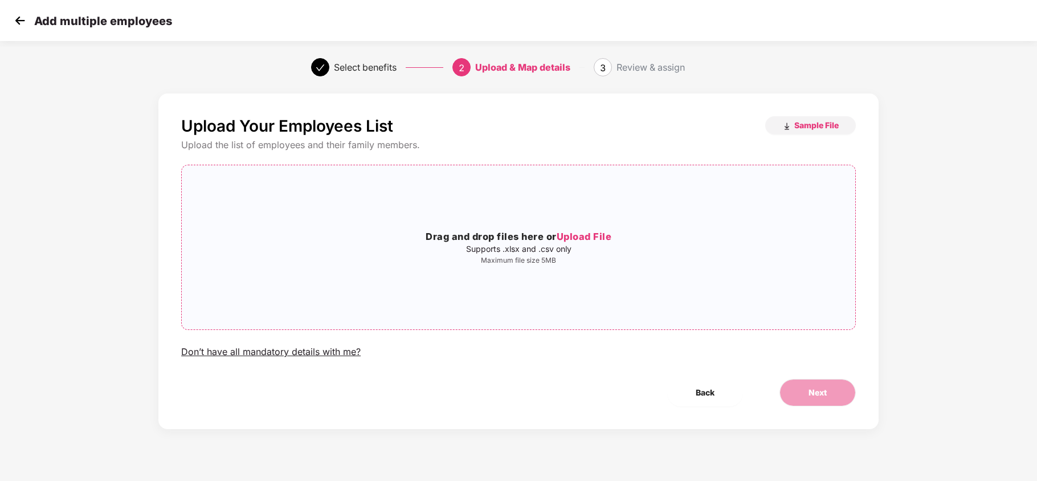
click at [588, 235] on span "Upload File" at bounding box center [584, 236] width 55 height 11
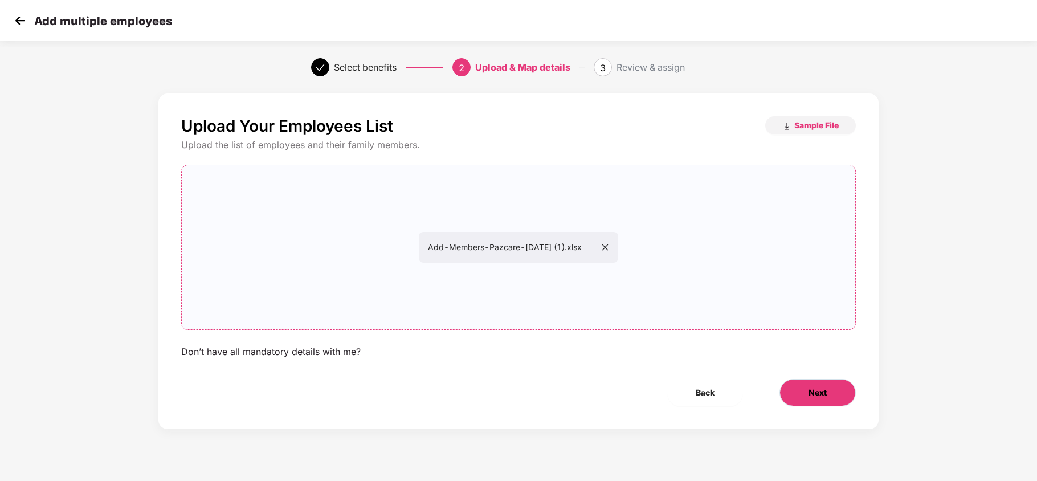
click at [816, 387] on span "Next" at bounding box center [817, 392] width 18 height 13
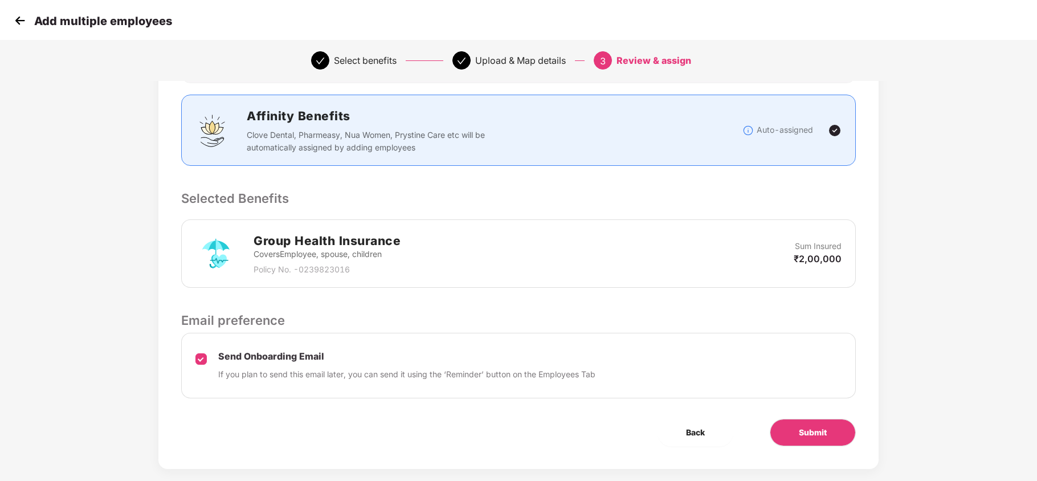
scroll to position [152, 0]
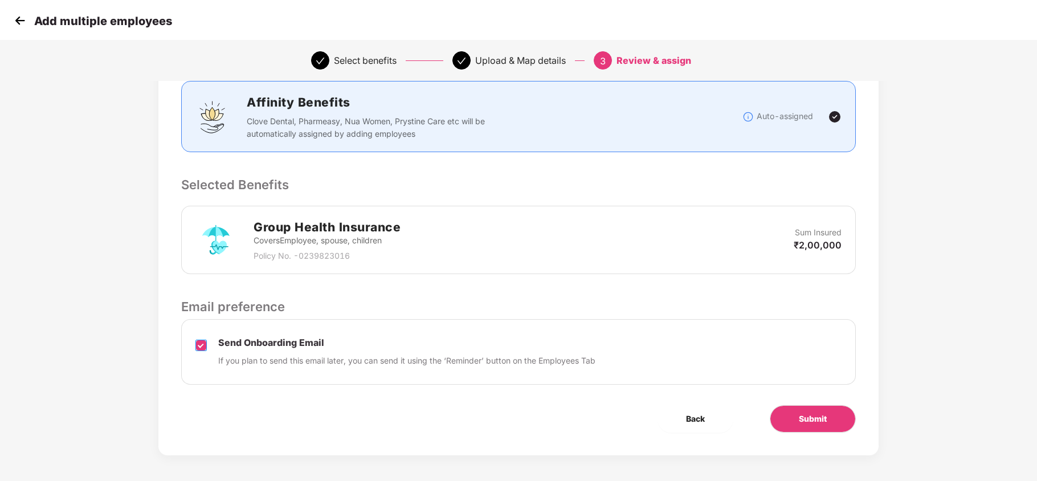
click at [203, 339] on label at bounding box center [200, 352] width 11 height 29
click at [799, 411] on button "Submit" at bounding box center [813, 418] width 86 height 27
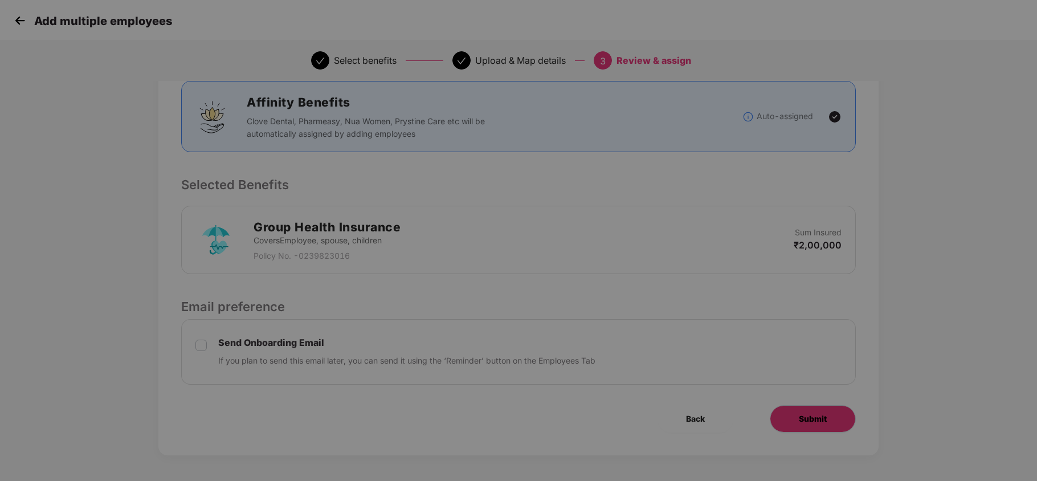
scroll to position [0, 0]
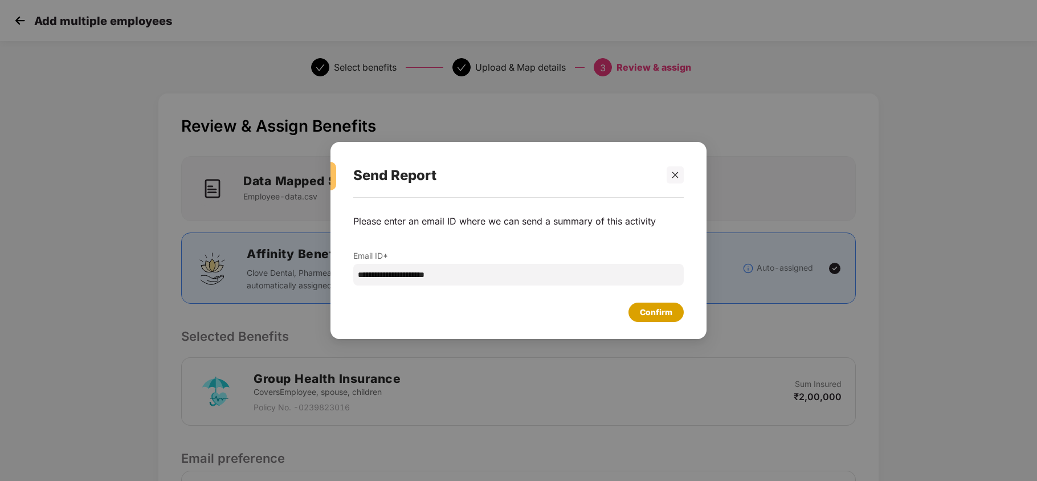
click at [641, 305] on div "Confirm" at bounding box center [655, 311] width 55 height 19
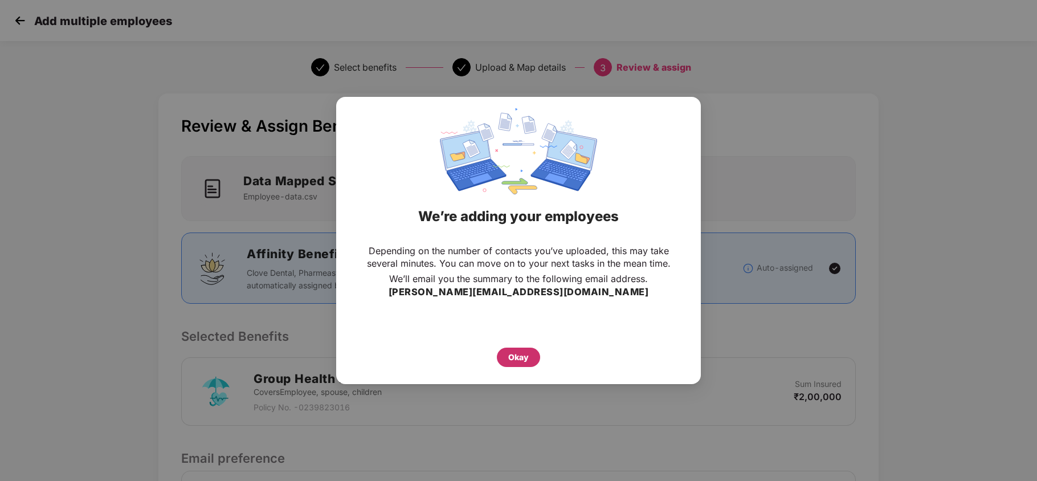
click at [520, 356] on div "Okay" at bounding box center [518, 357] width 21 height 13
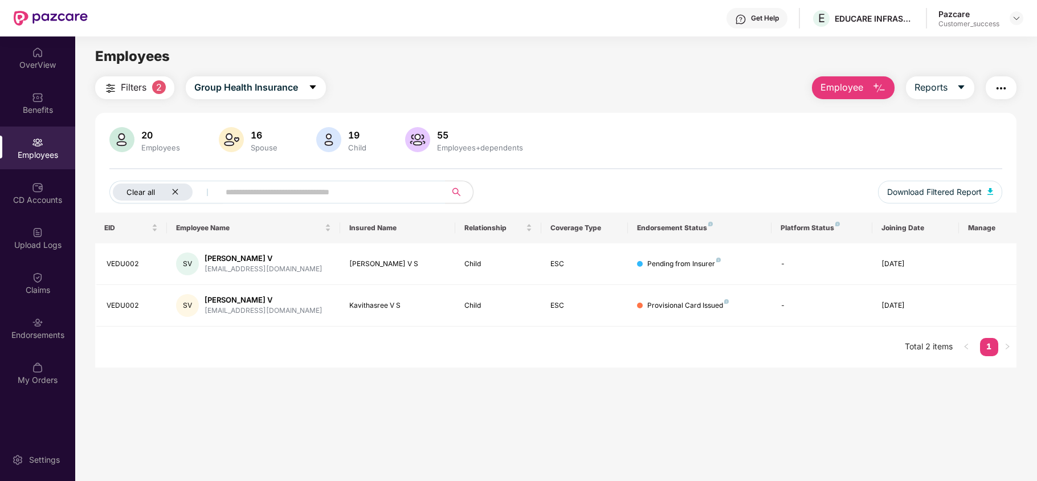
click at [174, 194] on icon "close" at bounding box center [174, 191] width 7 height 7
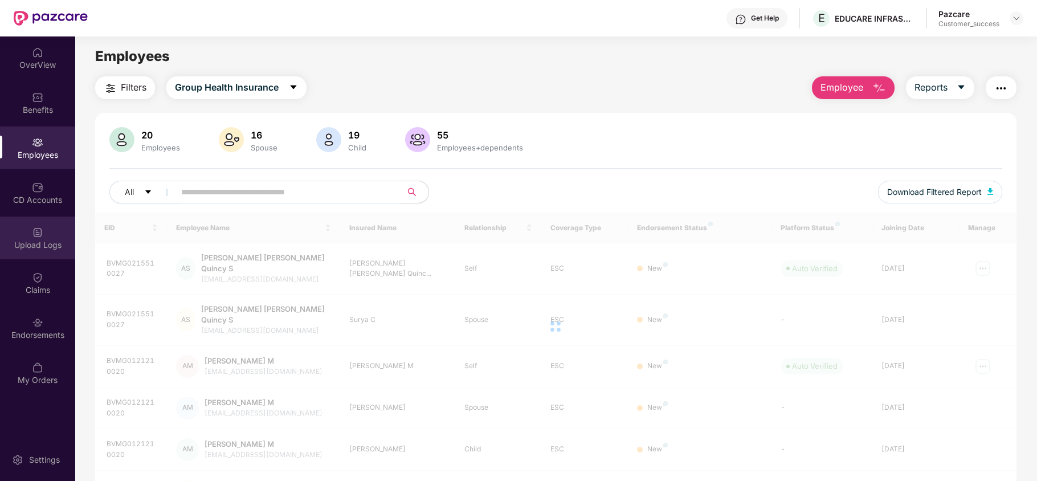
click at [39, 229] on img at bounding box center [37, 232] width 11 height 11
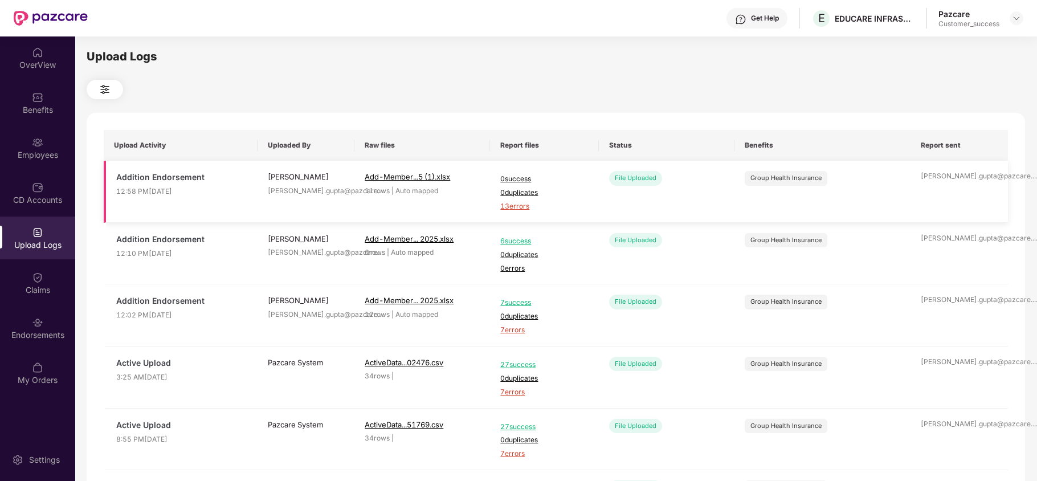
click at [513, 204] on span "13 errors" at bounding box center [544, 206] width 88 height 11
click at [0, 152] on div "Employees" at bounding box center [37, 154] width 75 height 11
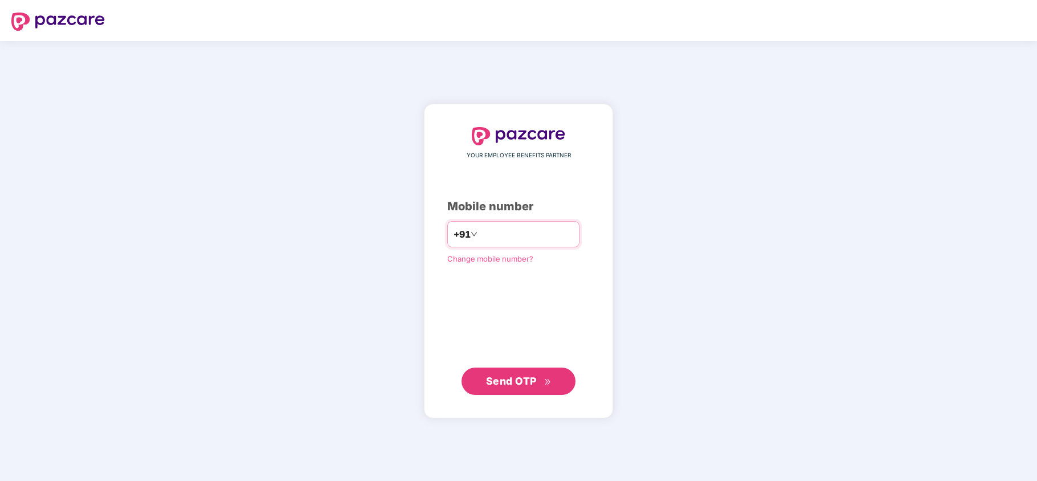
type input "**********"
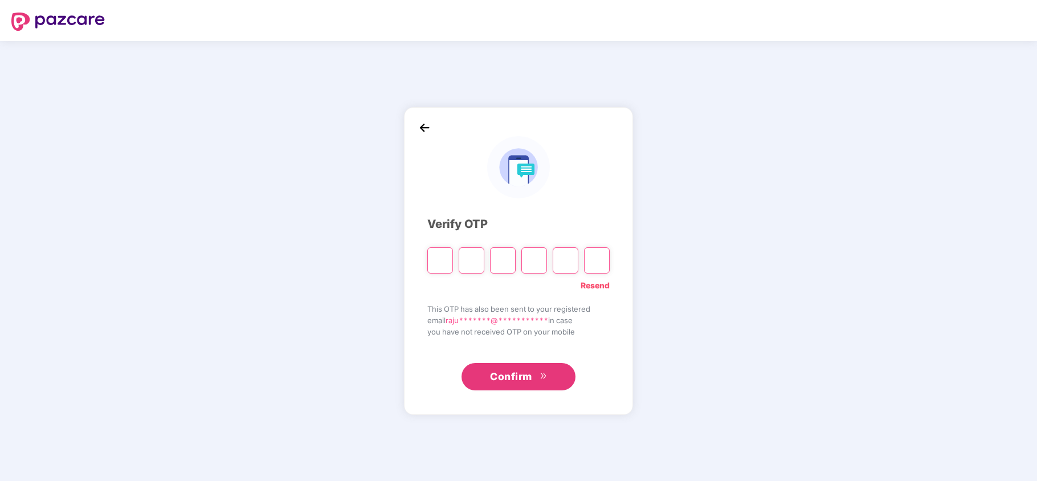
type input "*"
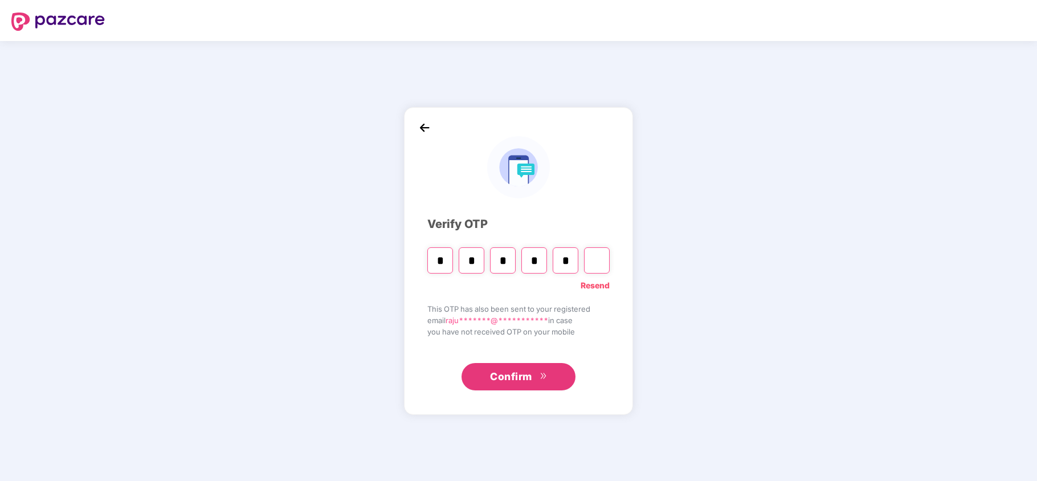
type input "*"
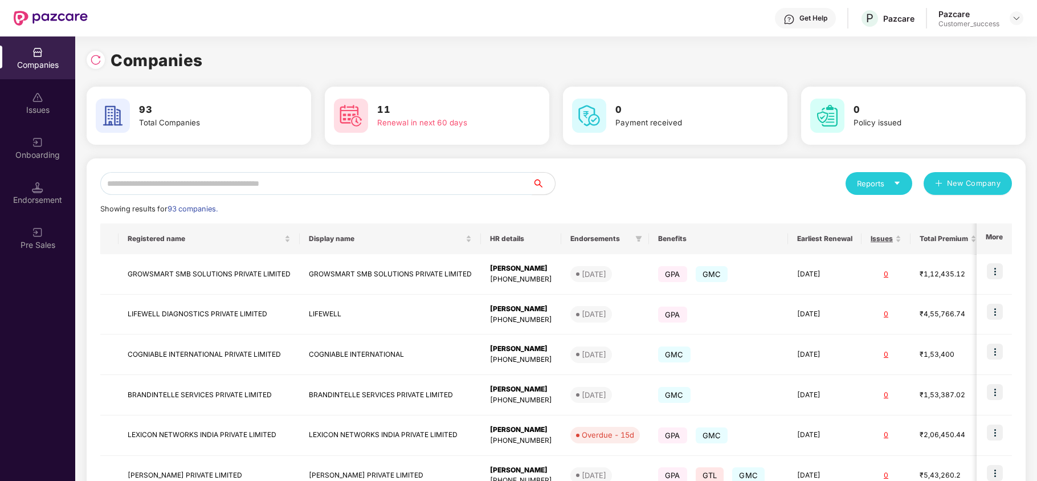
click at [260, 174] on input "text" at bounding box center [316, 183] width 432 height 23
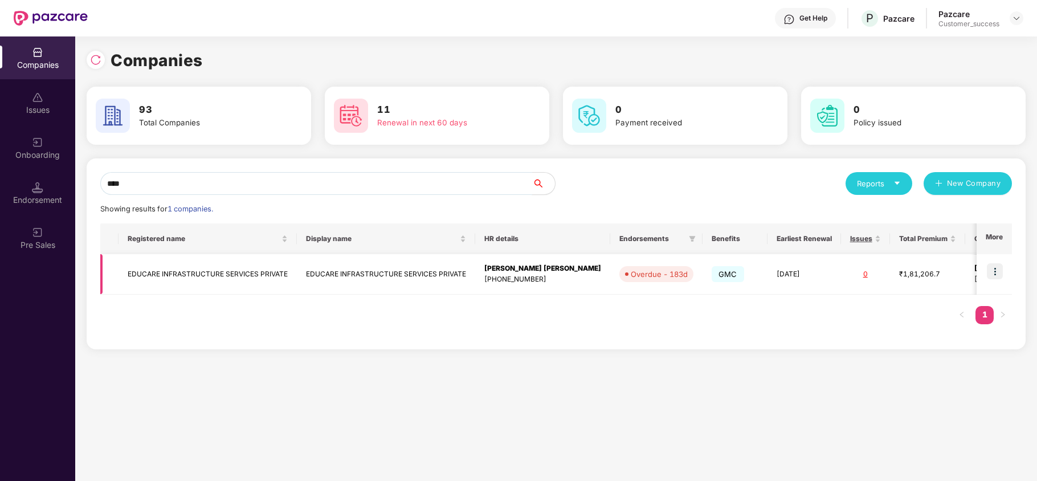
type input "****"
click at [1001, 265] on img at bounding box center [995, 271] width 16 height 16
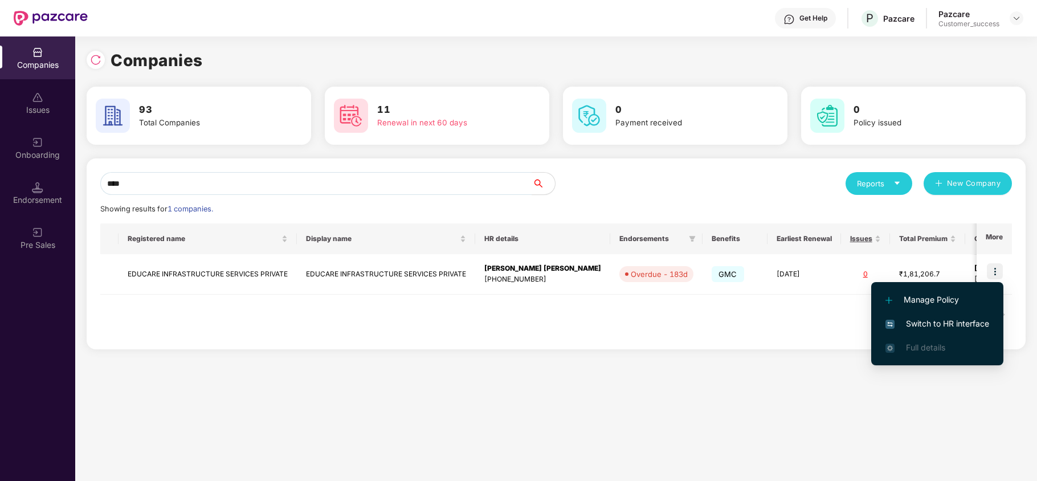
click at [957, 322] on span "Switch to HR interface" at bounding box center [937, 323] width 104 height 13
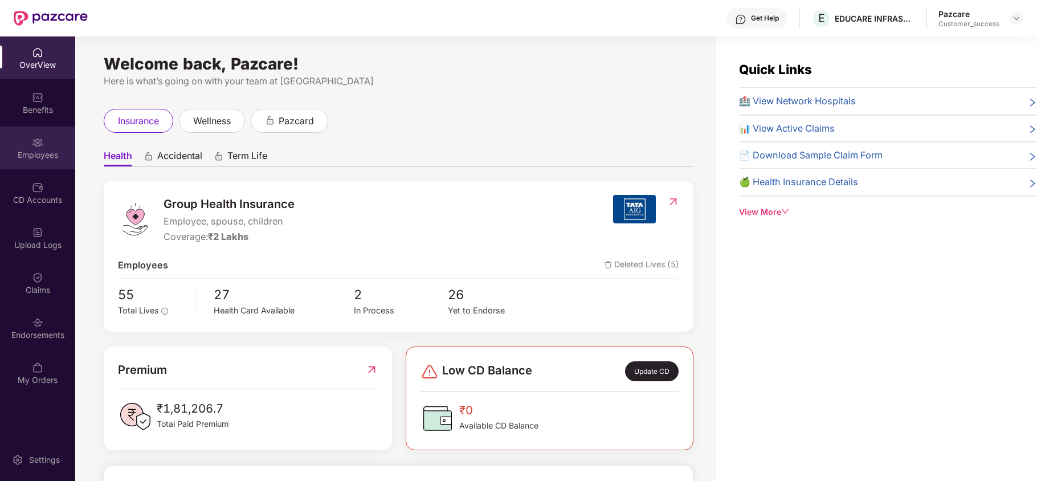
click at [40, 150] on div "Employees" at bounding box center [37, 154] width 75 height 11
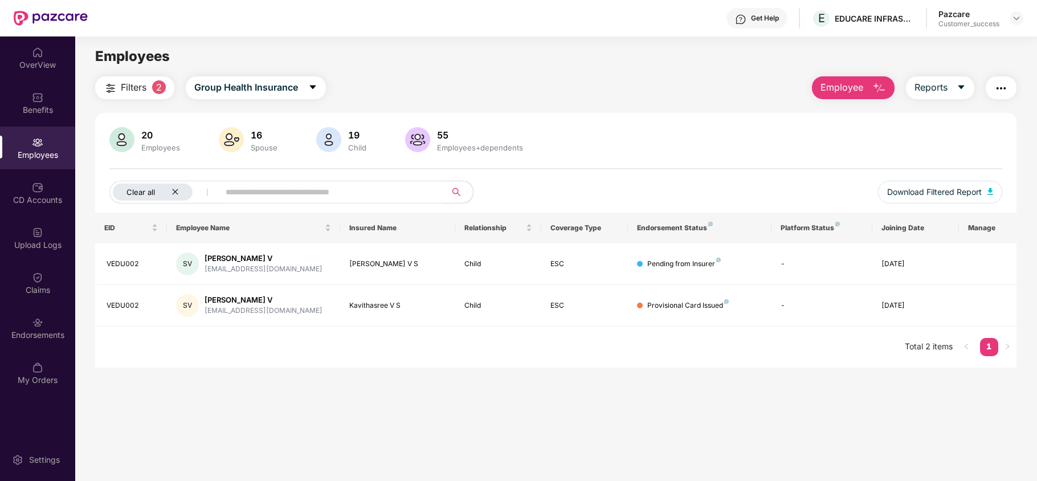
click at [174, 187] on div "Clear all" at bounding box center [153, 191] width 80 height 17
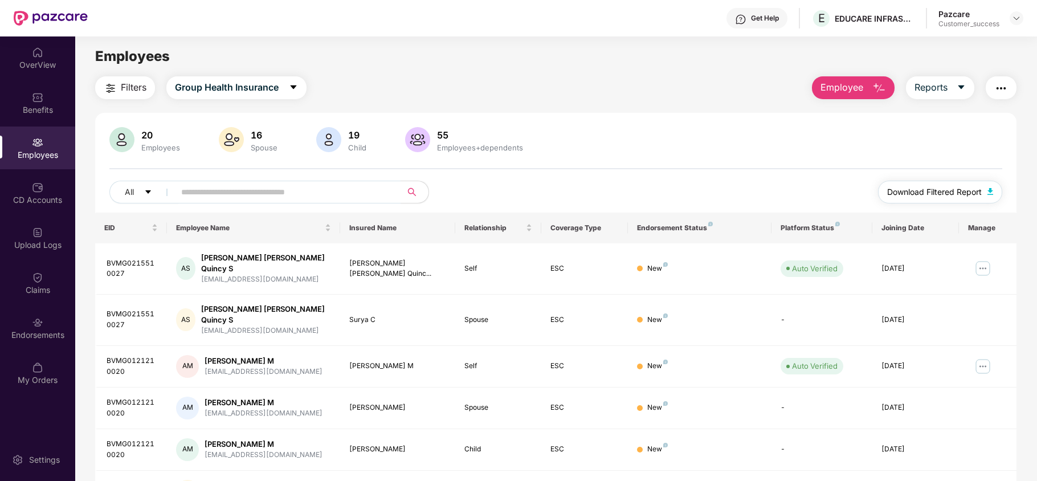
click at [919, 198] on span "Download Filtered Report" at bounding box center [934, 192] width 95 height 13
click at [1013, 19] on img at bounding box center [1016, 18] width 9 height 9
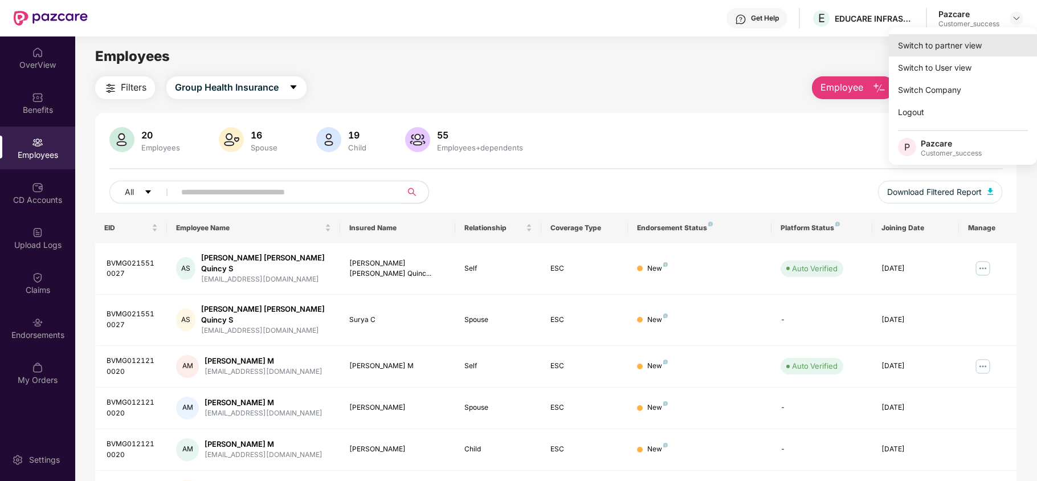
click at [960, 39] on div "Switch to partner view" at bounding box center [963, 45] width 148 height 22
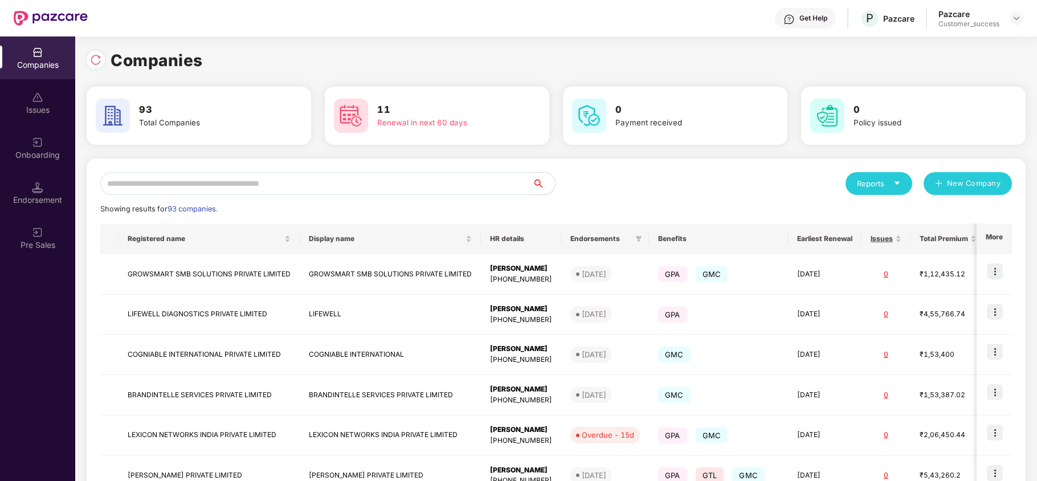
click at [459, 181] on input "text" at bounding box center [316, 183] width 432 height 23
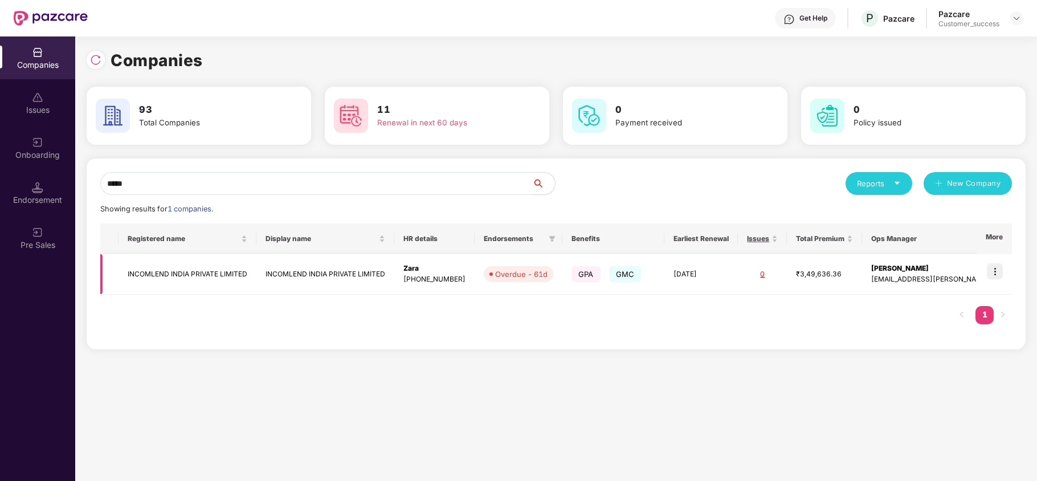
type input "*****"
click at [998, 270] on img at bounding box center [995, 271] width 16 height 16
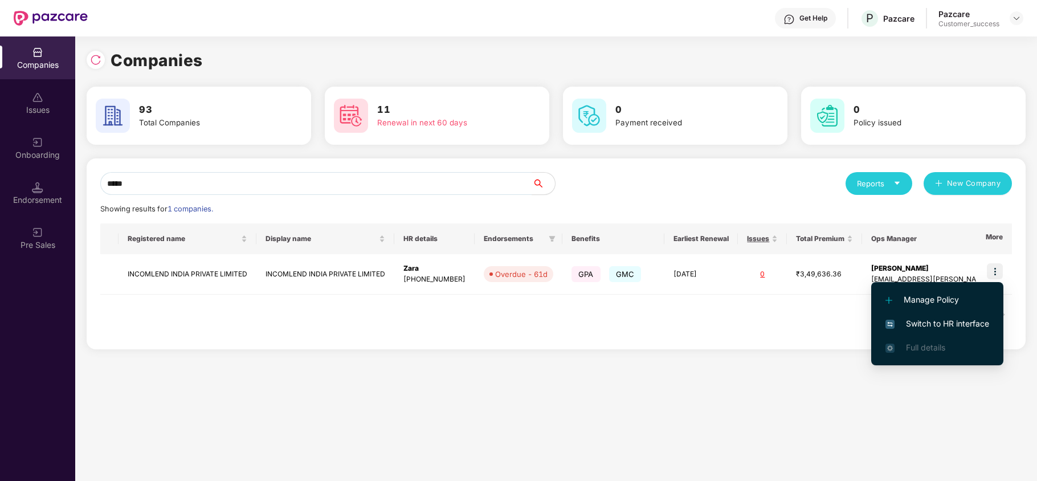
click at [955, 322] on span "Switch to HR interface" at bounding box center [937, 323] width 104 height 13
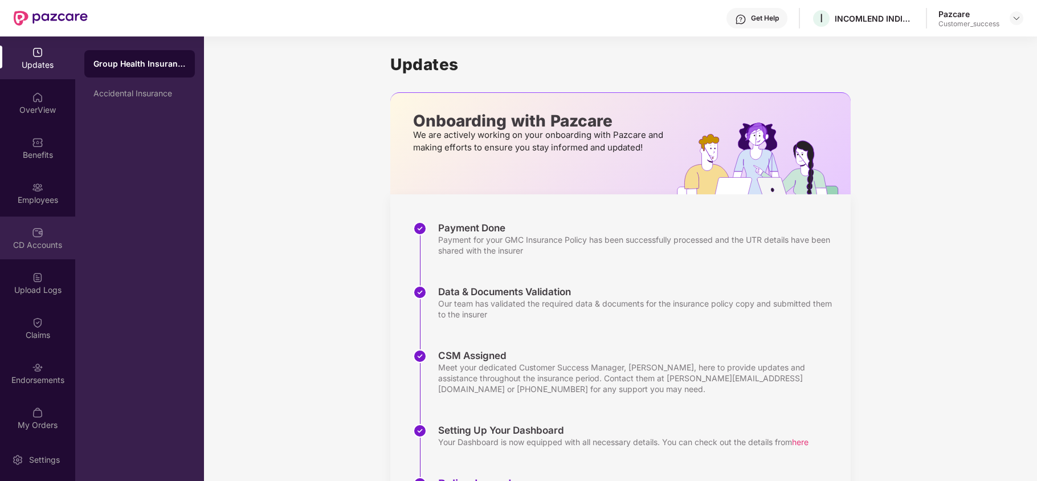
click at [52, 224] on div "CD Accounts" at bounding box center [37, 237] width 75 height 43
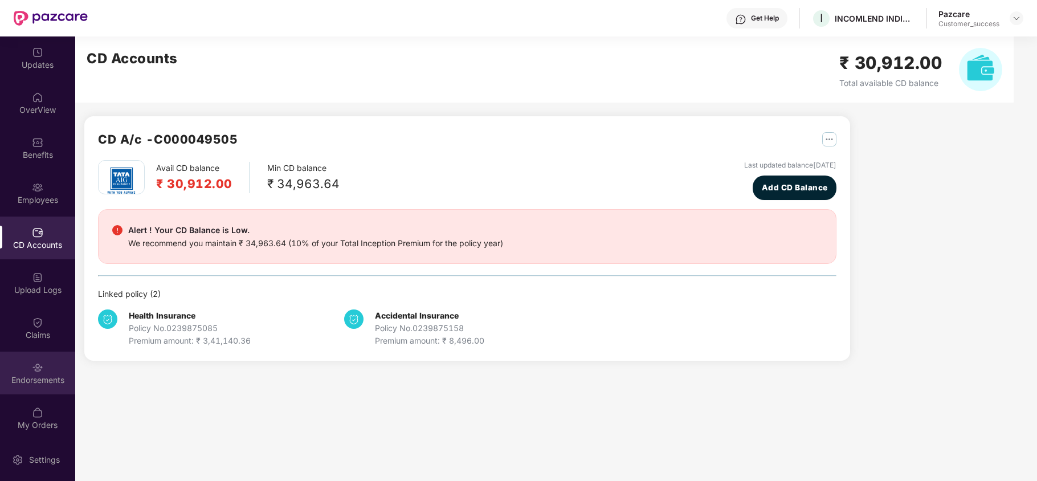
click at [54, 365] on div "Endorsements" at bounding box center [37, 372] width 75 height 43
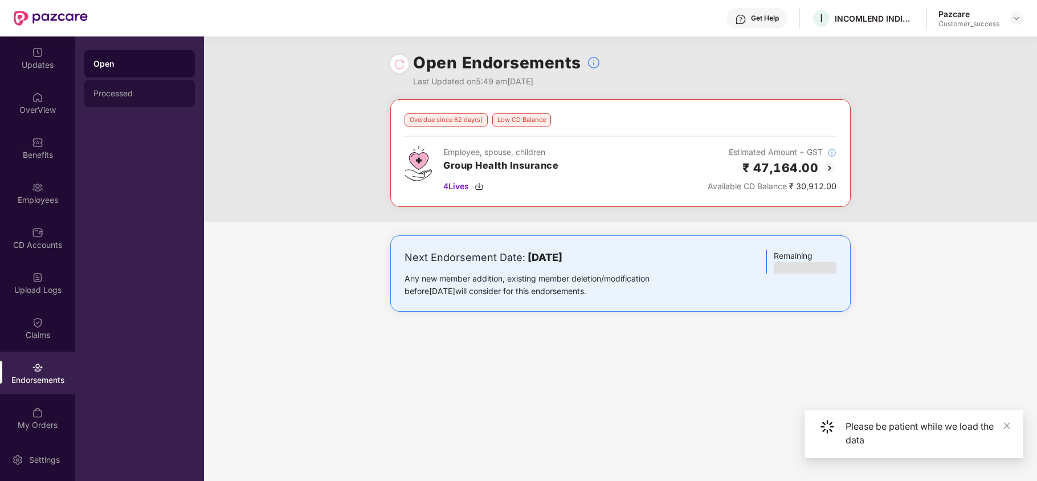
click at [120, 96] on div "Processed" at bounding box center [139, 93] width 92 height 9
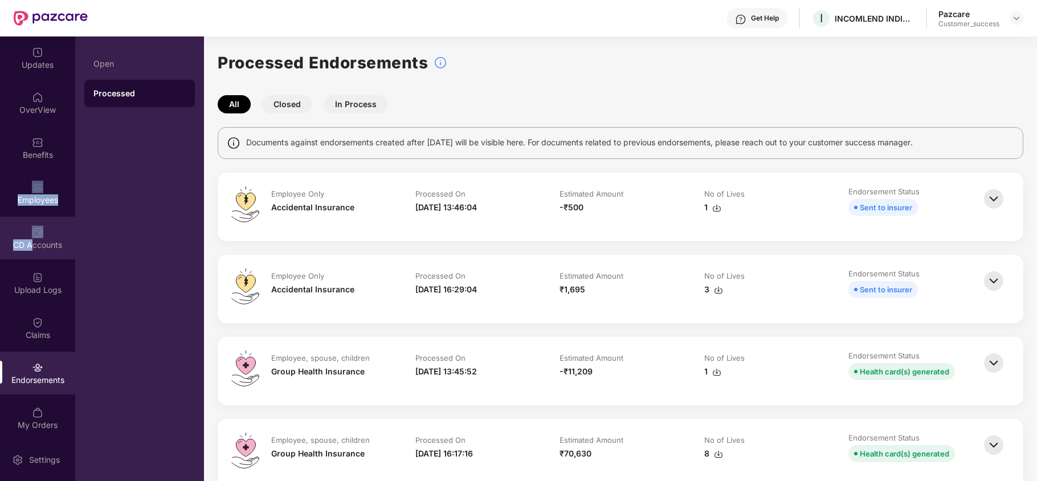
drag, startPoint x: 31, startPoint y: 178, endPoint x: 28, endPoint y: 242, distance: 63.8
click at [28, 242] on div "Updates OverView Benefits Employees CD Accounts Upload Logs Claims Endorsements…" at bounding box center [37, 237] width 75 height 402
click at [28, 242] on div "CD Accounts" at bounding box center [37, 244] width 75 height 11
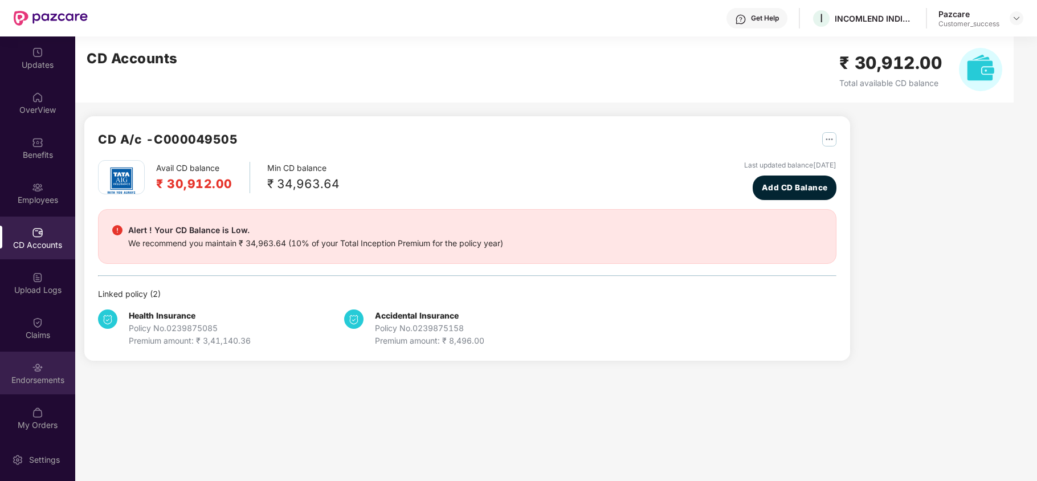
click at [39, 386] on div "Endorsements" at bounding box center [37, 372] width 75 height 43
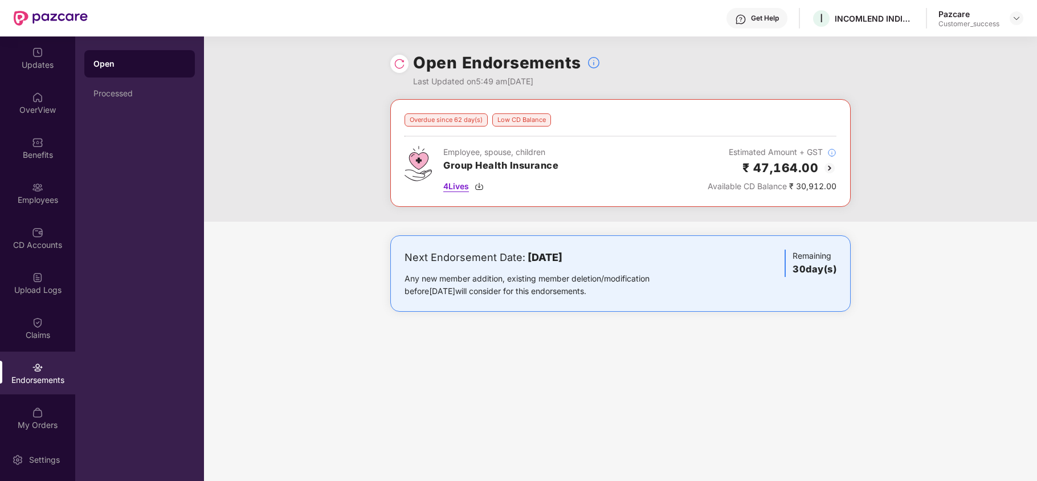
click at [480, 188] on img at bounding box center [478, 186] width 9 height 9
click at [1017, 19] on img at bounding box center [1016, 18] width 9 height 9
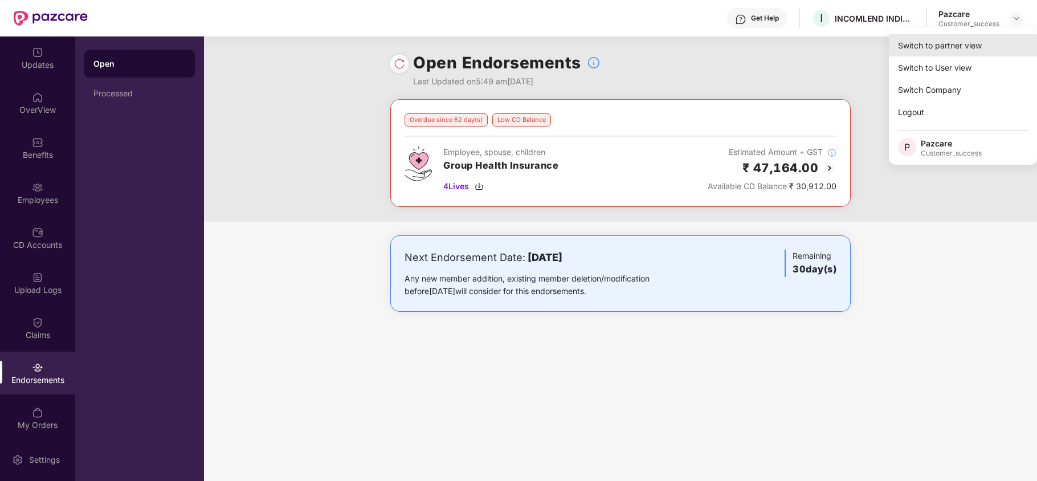
click at [932, 44] on div "Switch to partner view" at bounding box center [963, 45] width 148 height 22
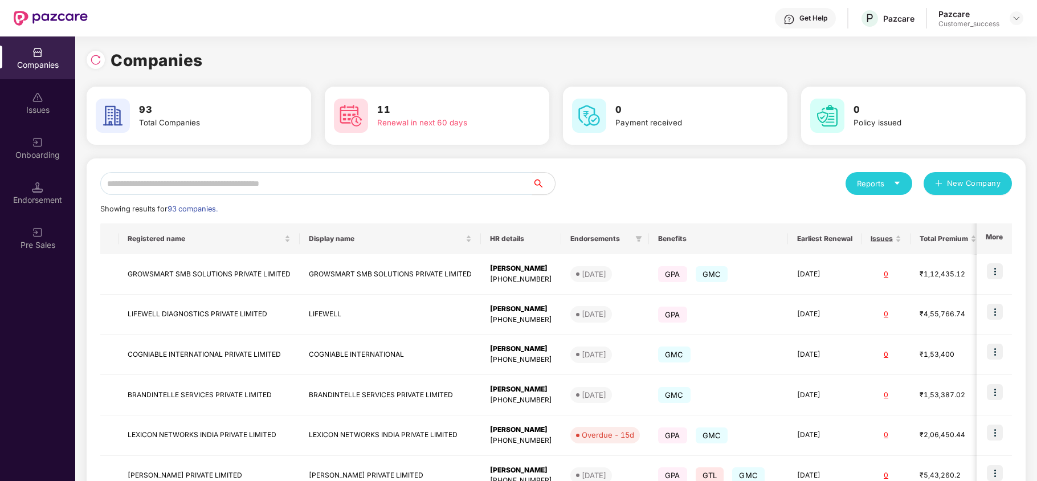
click at [335, 188] on input "text" at bounding box center [316, 183] width 432 height 23
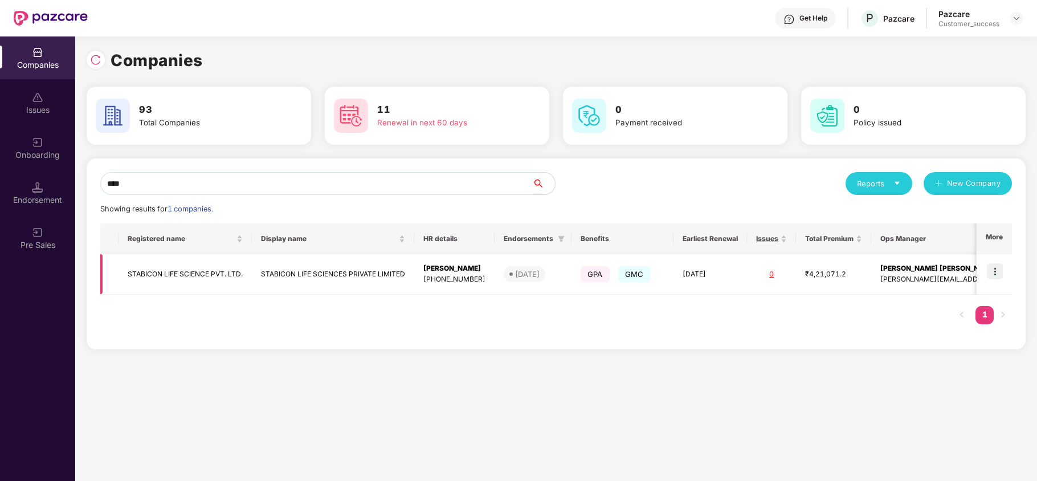
type input "****"
click at [989, 273] on img at bounding box center [995, 271] width 16 height 16
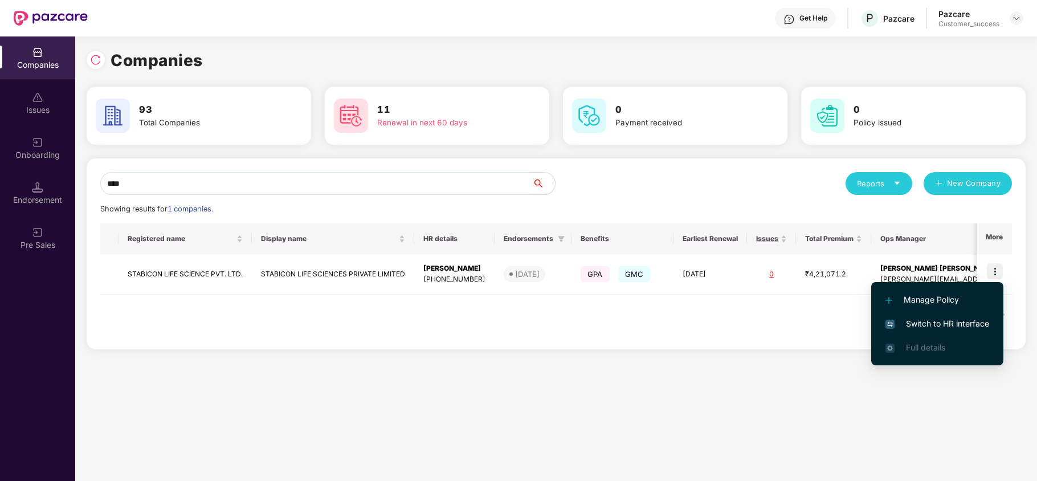
click at [948, 322] on span "Switch to HR interface" at bounding box center [937, 323] width 104 height 13
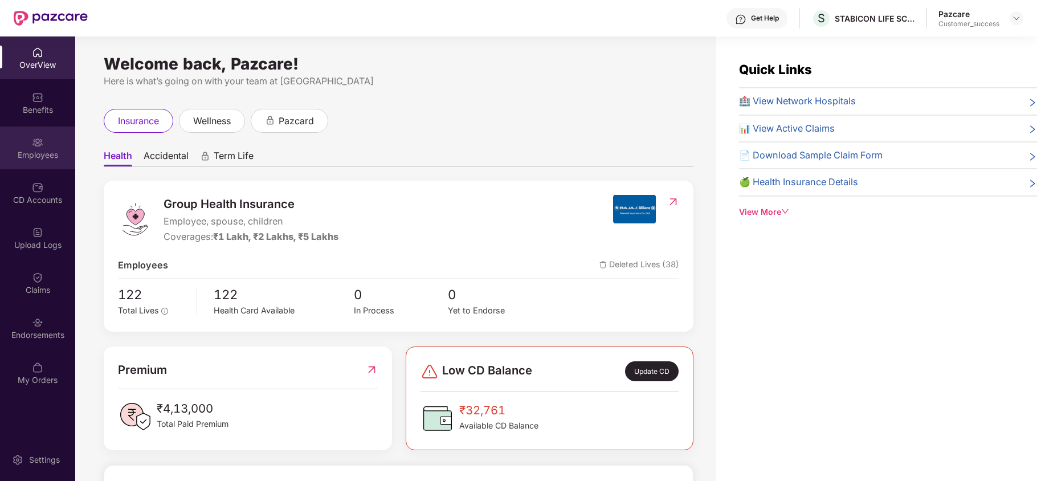
click at [58, 154] on div "Employees" at bounding box center [37, 154] width 75 height 11
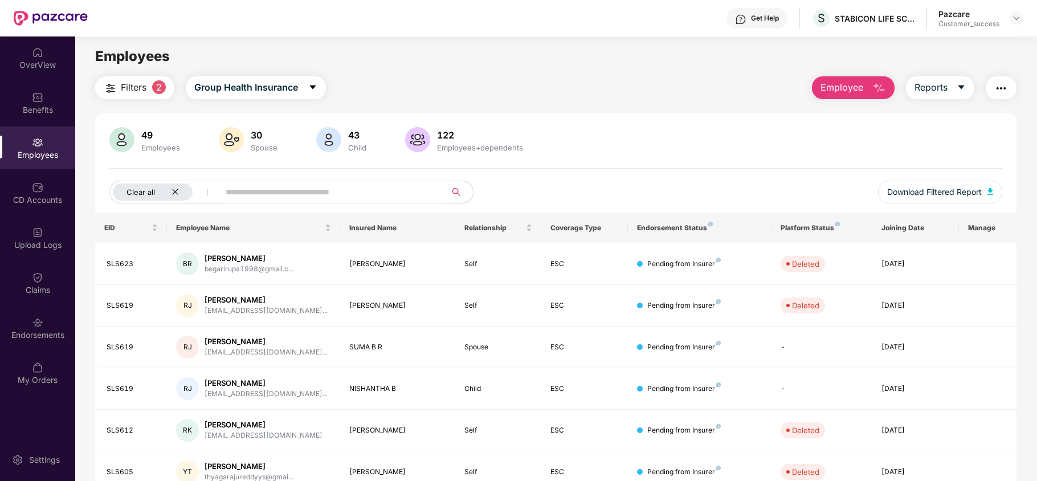
click at [178, 195] on icon "close" at bounding box center [174, 191] width 7 height 7
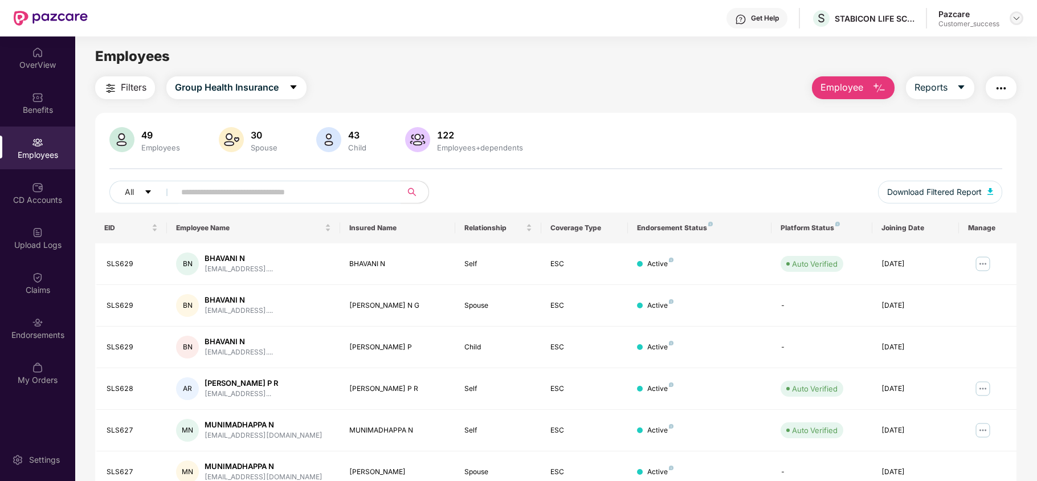
click at [1012, 19] on img at bounding box center [1016, 18] width 9 height 9
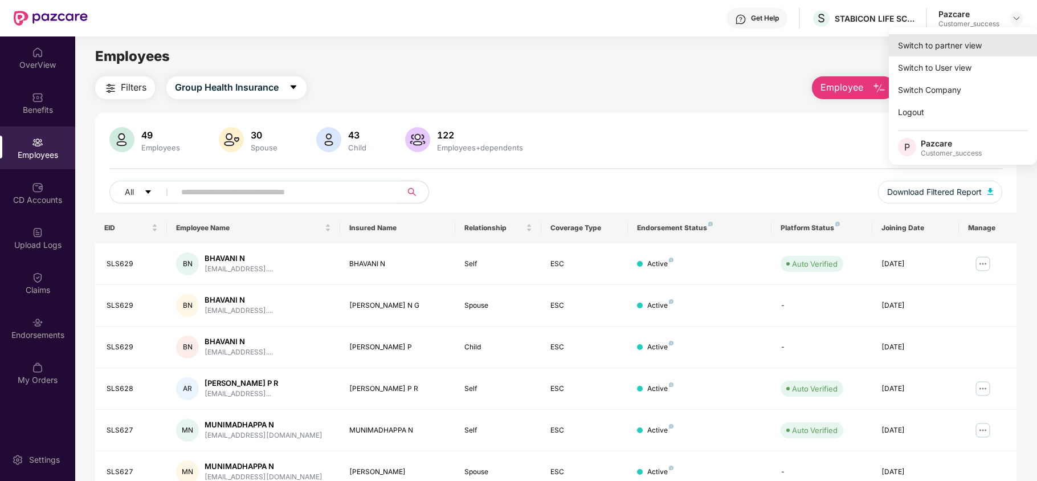
click at [974, 41] on div "Switch to partner view" at bounding box center [963, 45] width 148 height 22
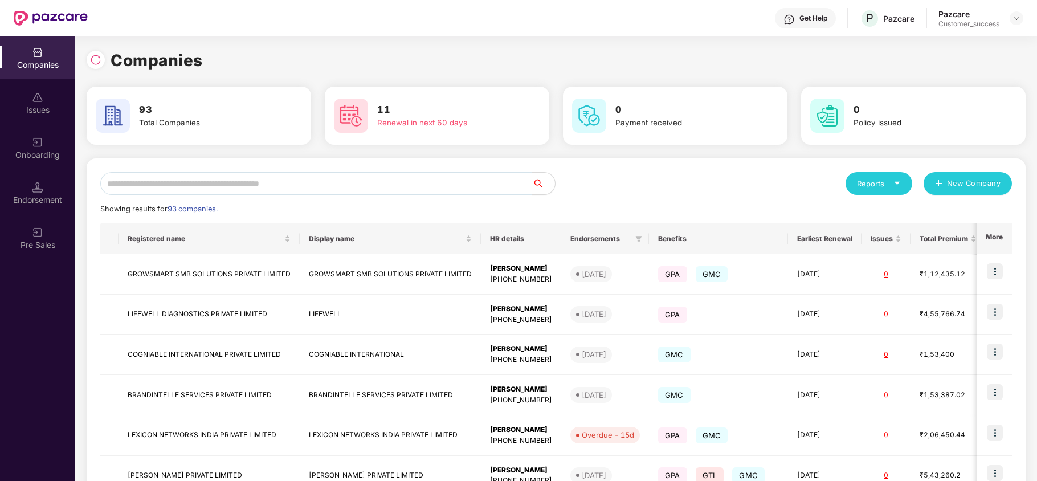
click at [311, 183] on input "text" at bounding box center [316, 183] width 432 height 23
type input "*"
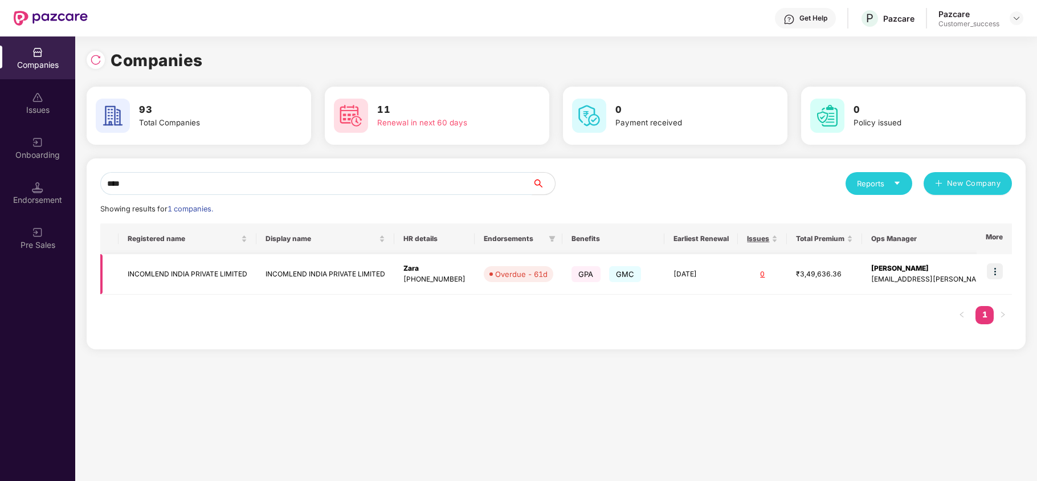
type input "****"
click at [196, 283] on td "INCOMLEND INDIA PRIVATE LIMITED" at bounding box center [187, 274] width 138 height 40
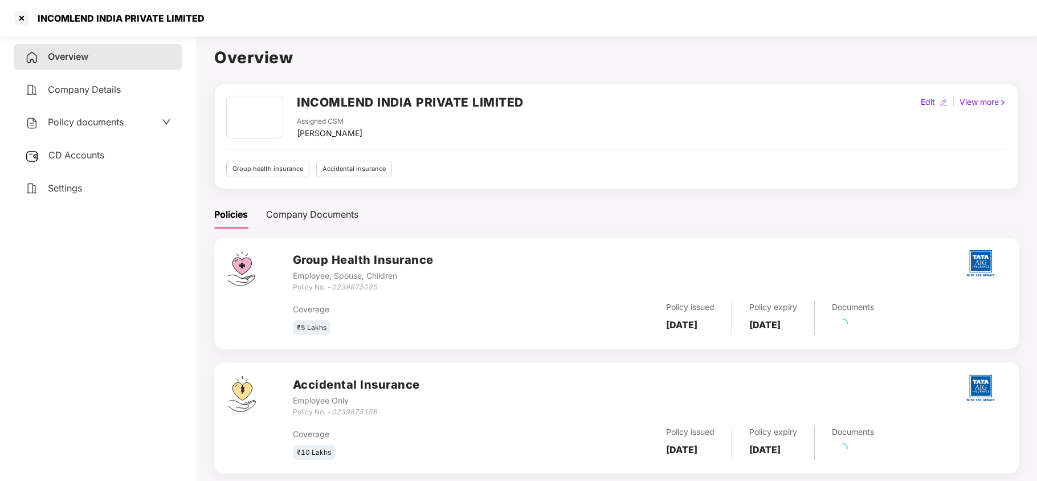
click at [101, 154] on span "CD Accounts" at bounding box center [76, 154] width 56 height 11
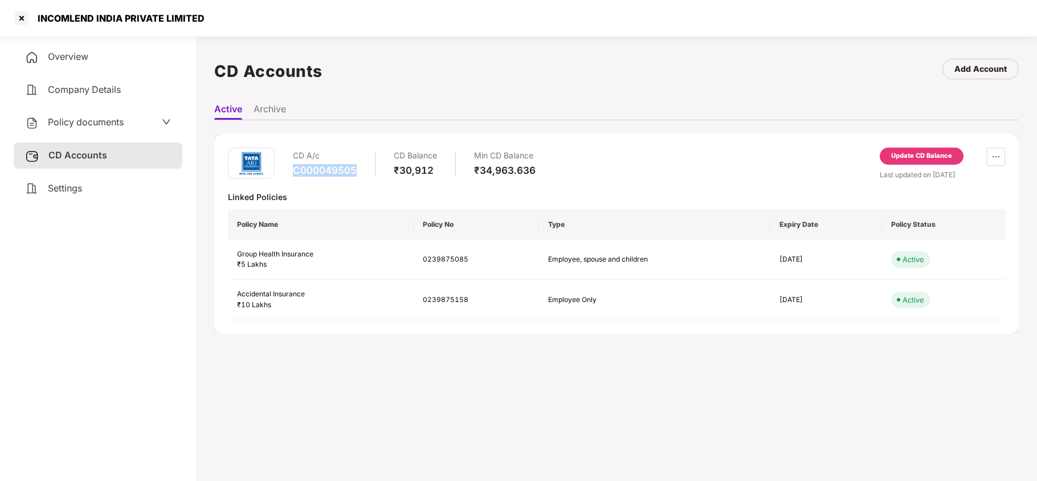
copy div "C000049505"
drag, startPoint x: 360, startPoint y: 171, endPoint x: 292, endPoint y: 167, distance: 67.9
click at [293, 167] on div "CD A/c C000049505 CD Balance ₹30,912 Min CD Balance ₹34,963.636" at bounding box center [414, 164] width 243 height 32
